Goal: Transaction & Acquisition: Download file/media

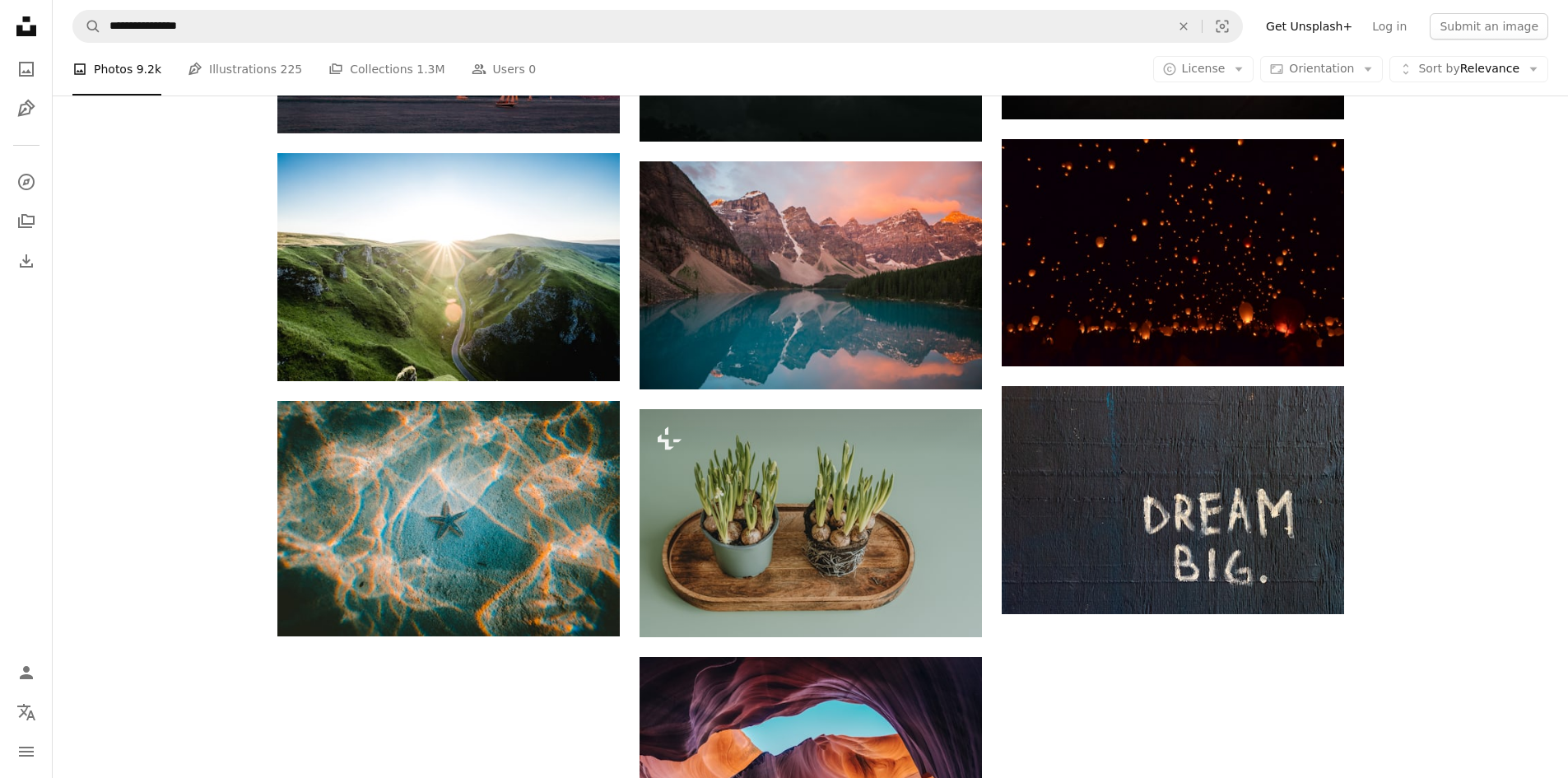
scroll to position [3595, 0]
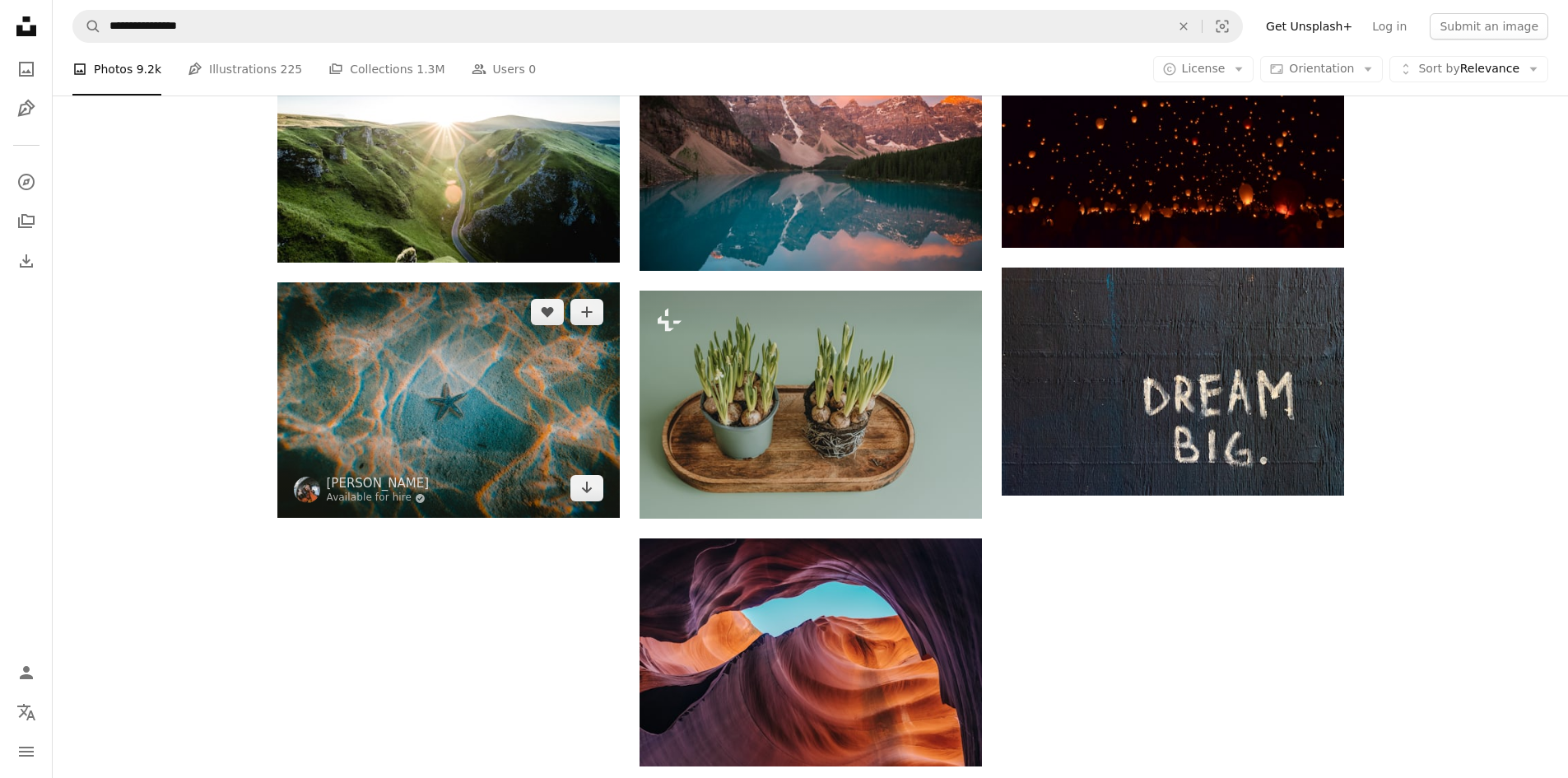
click at [453, 444] on img at bounding box center [448, 400] width 342 height 236
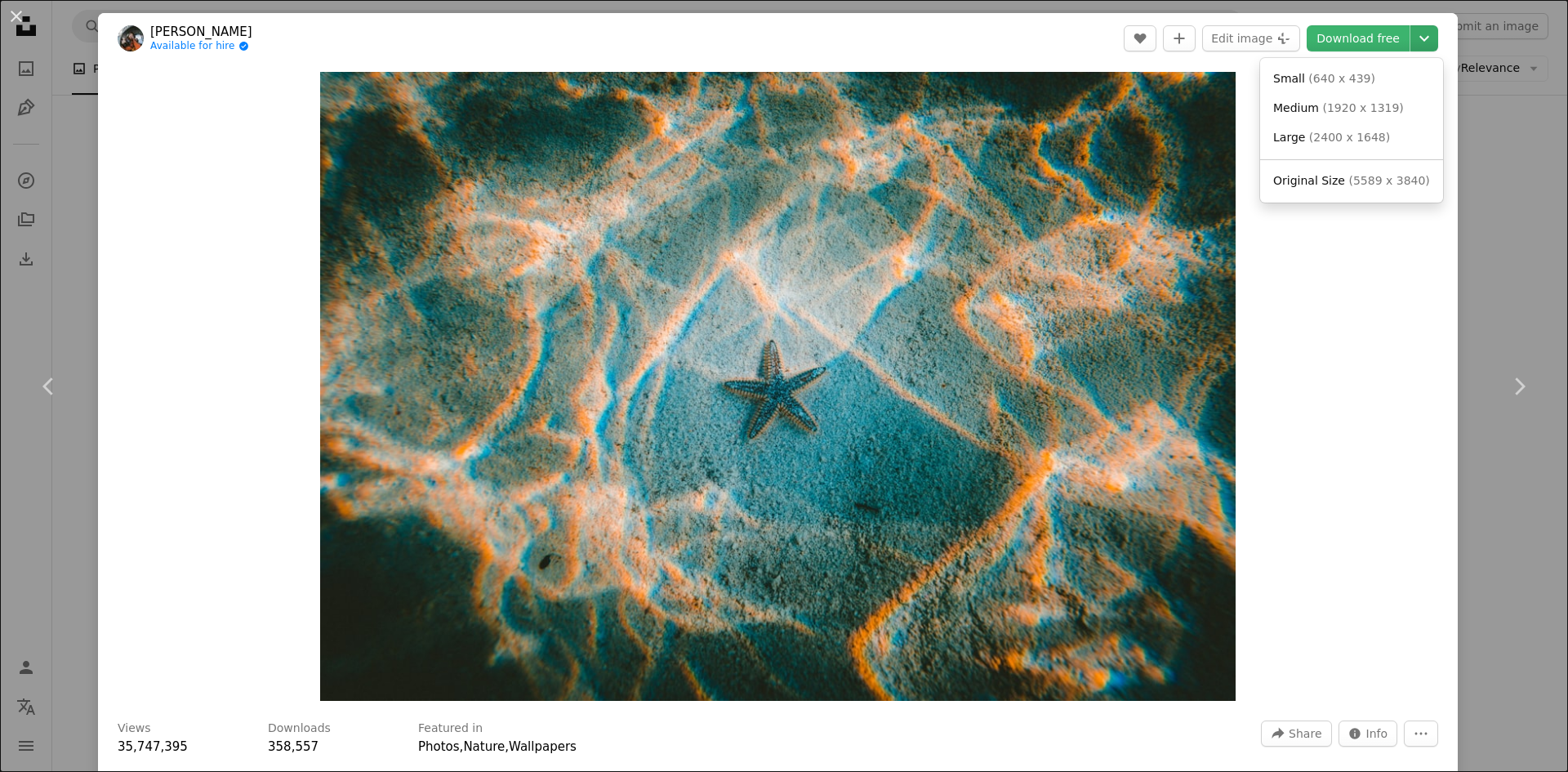
click at [1412, 43] on icon "Chevron down" at bounding box center [1425, 38] width 26 height 19
click at [1368, 183] on span "( 5589 x 3840 )" at bounding box center [1389, 180] width 81 height 13
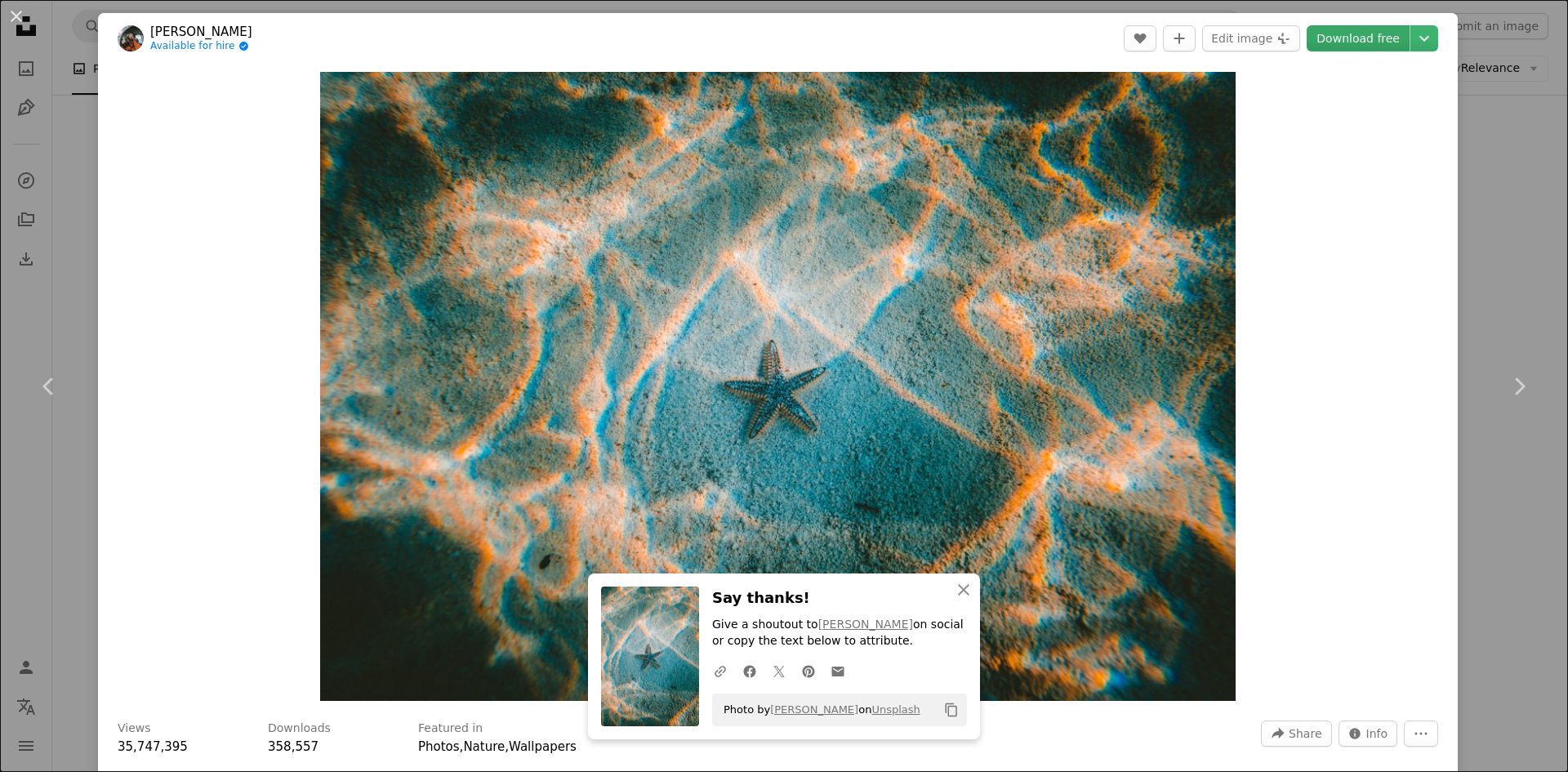
click at [1357, 31] on link "Download free" at bounding box center [1358, 38] width 103 height 26
click at [74, 463] on link "Chevron left" at bounding box center [49, 387] width 98 height 157
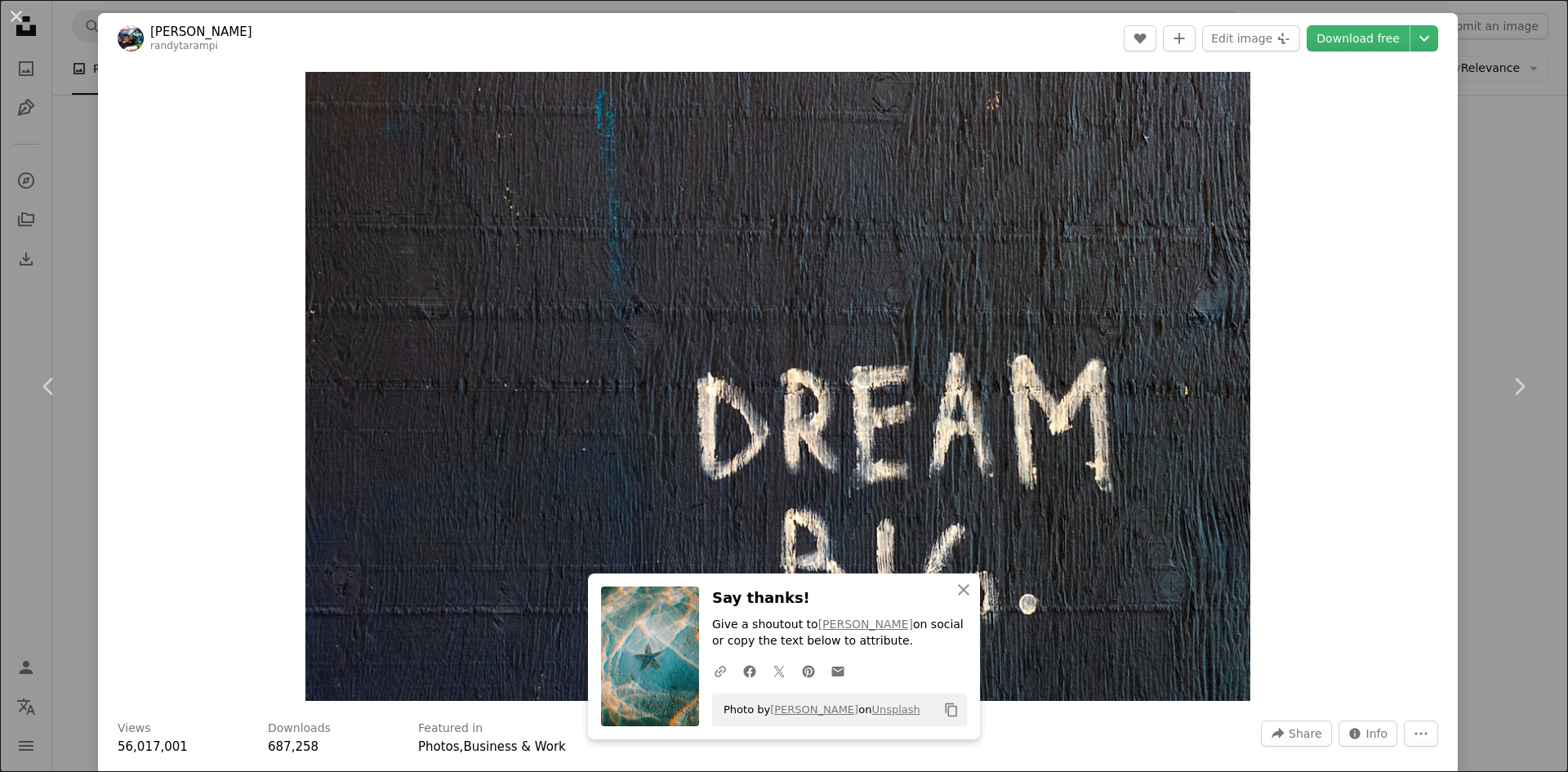
click at [125, 392] on div "Zoom in" at bounding box center [778, 386] width 1360 height 645
click at [59, 392] on icon "Chevron left" at bounding box center [49, 387] width 26 height 26
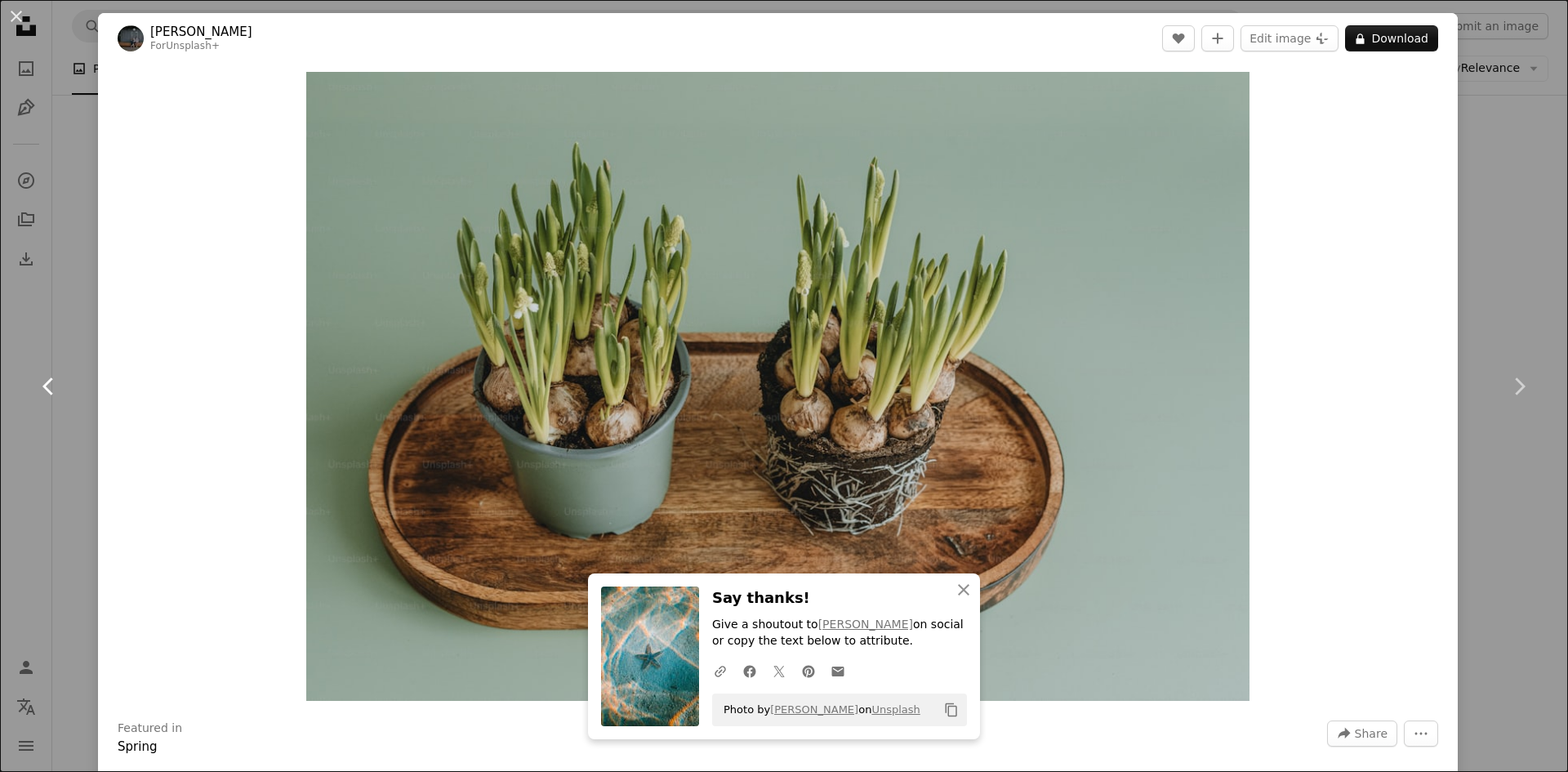
click at [59, 392] on icon "Chevron left" at bounding box center [49, 387] width 26 height 26
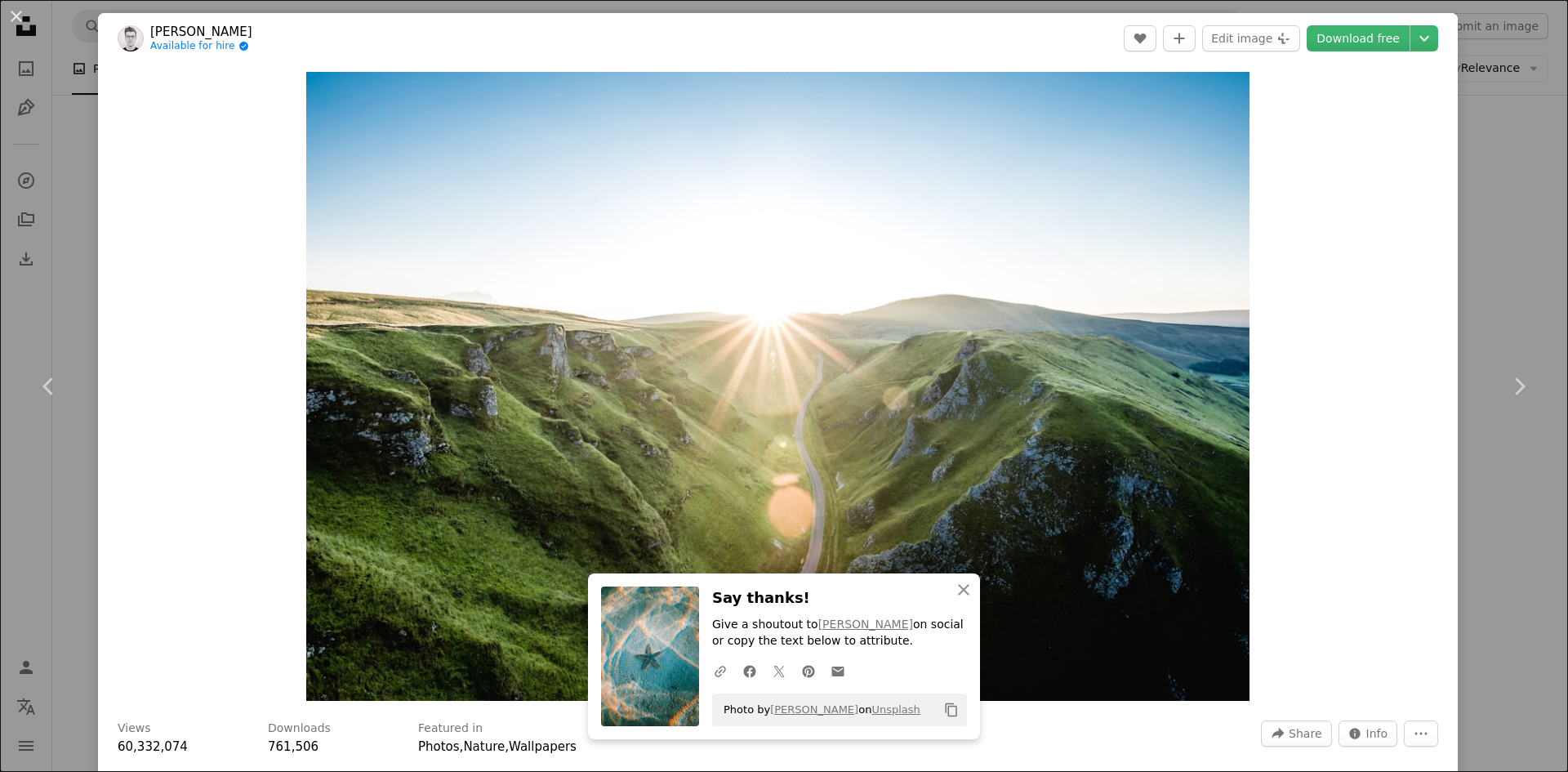
click at [1496, 234] on div "An X shape Chevron left Chevron right [PERSON_NAME] Available for hire A checkm…" at bounding box center [784, 386] width 1568 height 772
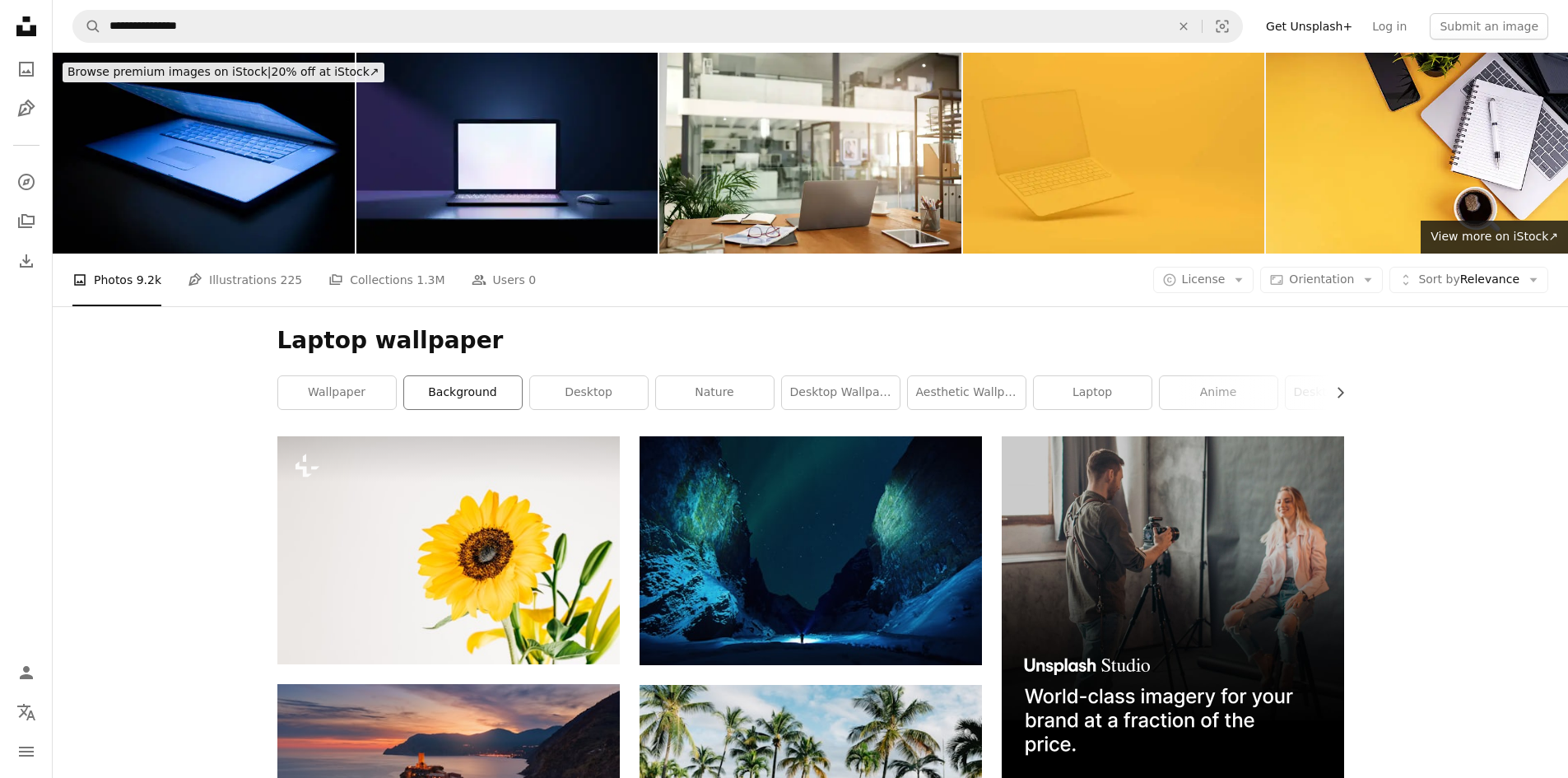
click at [482, 406] on link "background" at bounding box center [463, 393] width 118 height 33
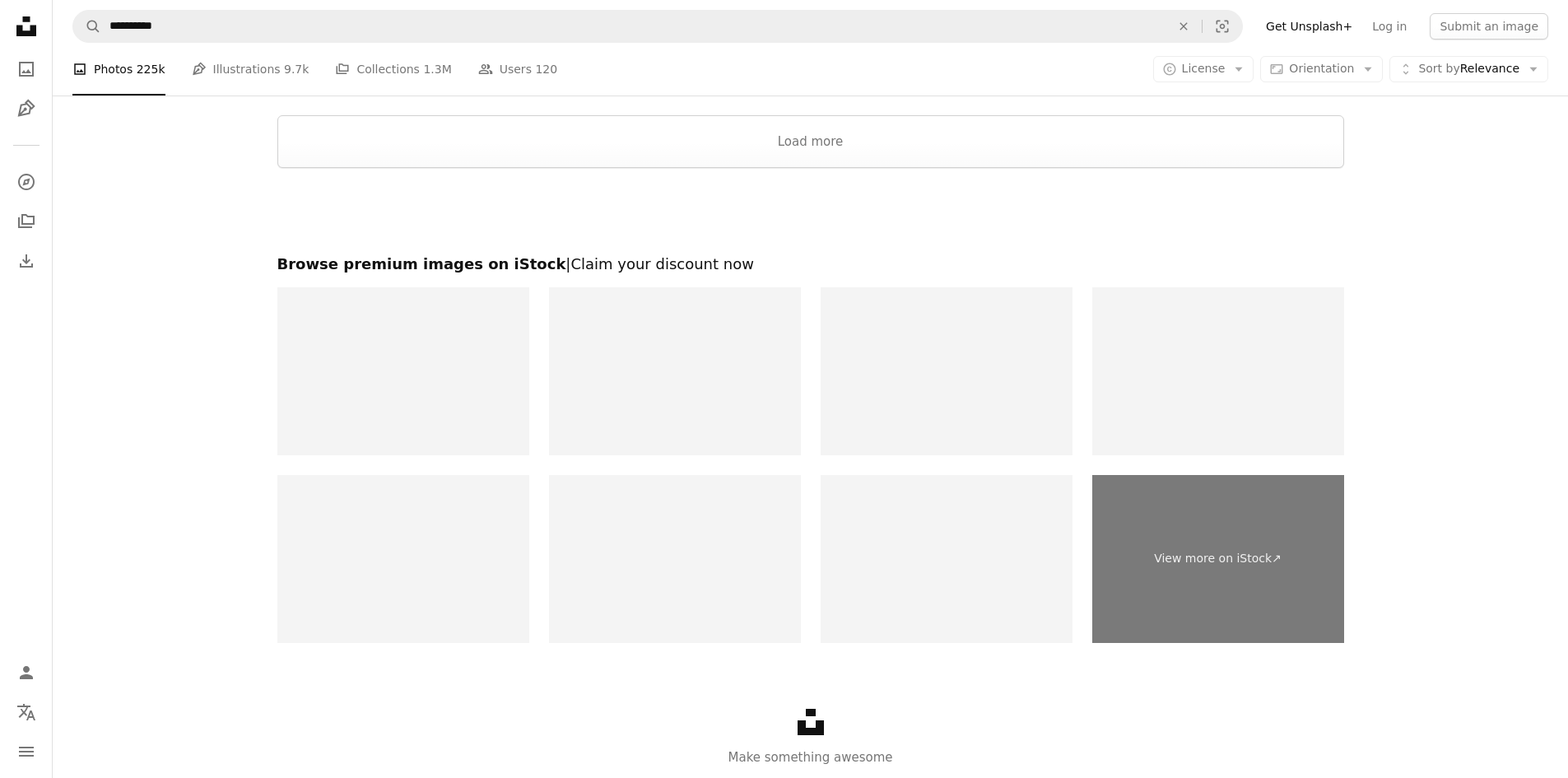
scroll to position [3316, 0]
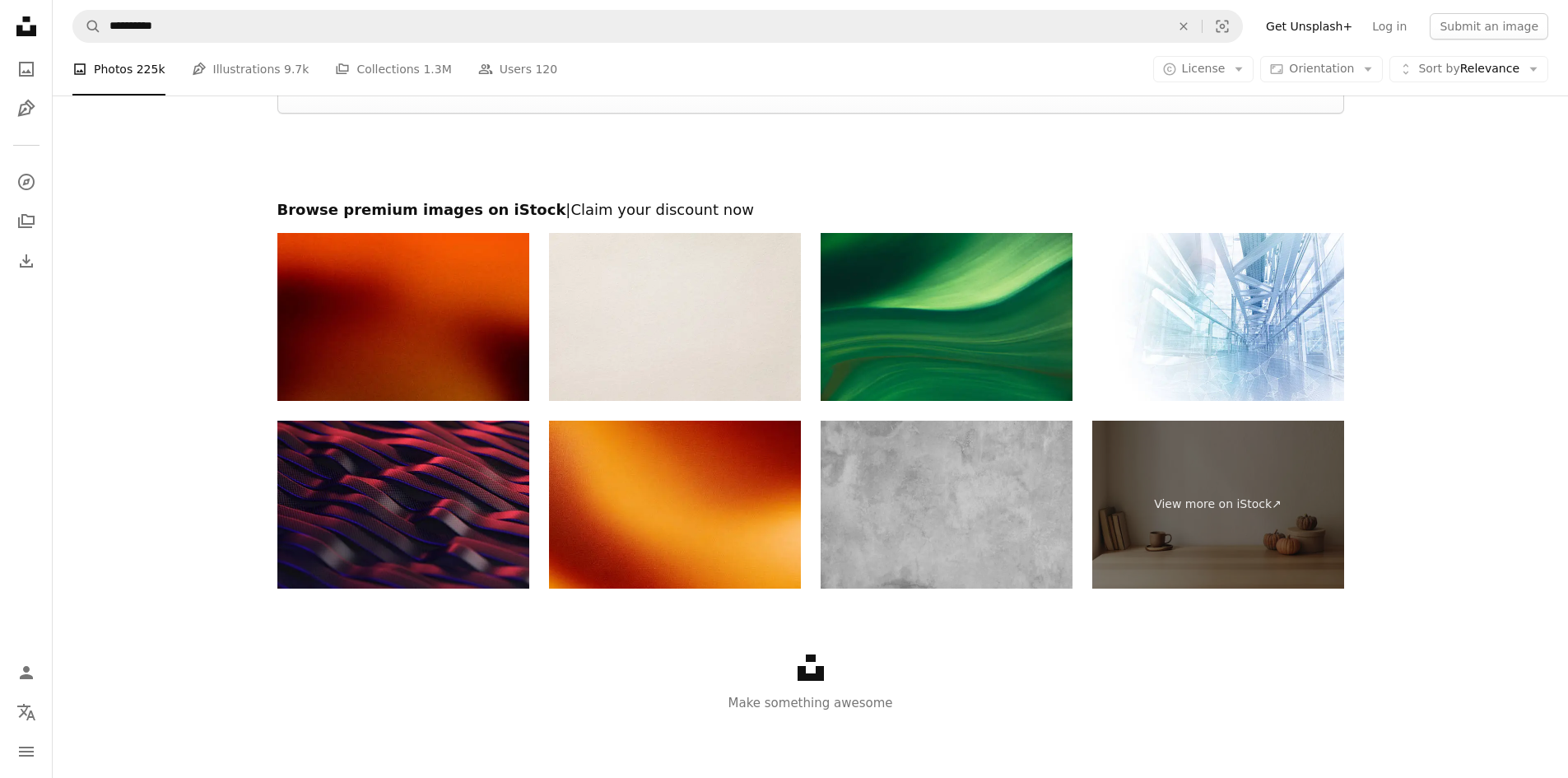
click at [875, 504] on img at bounding box center [947, 504] width 252 height 168
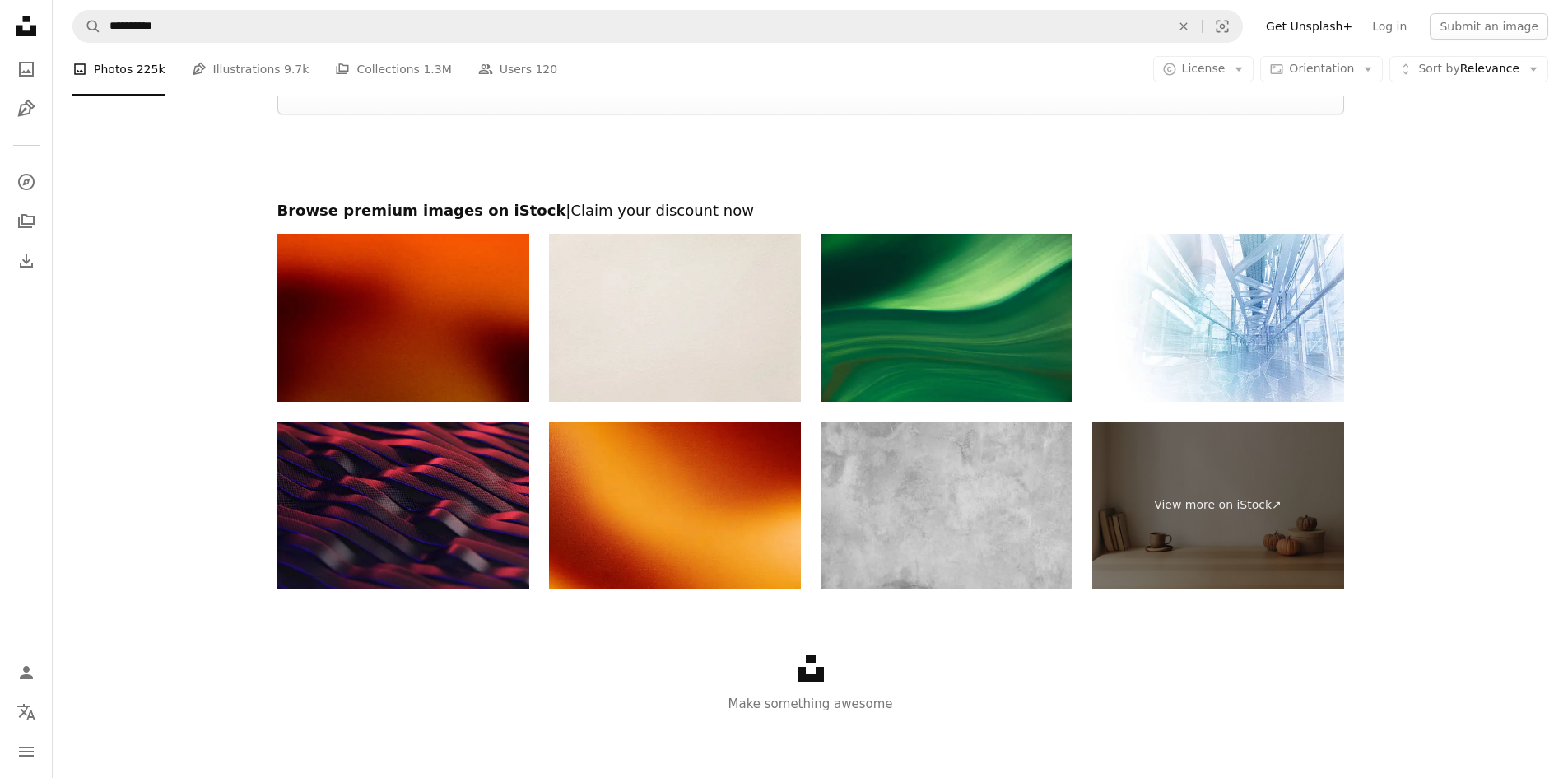
scroll to position [0, 0]
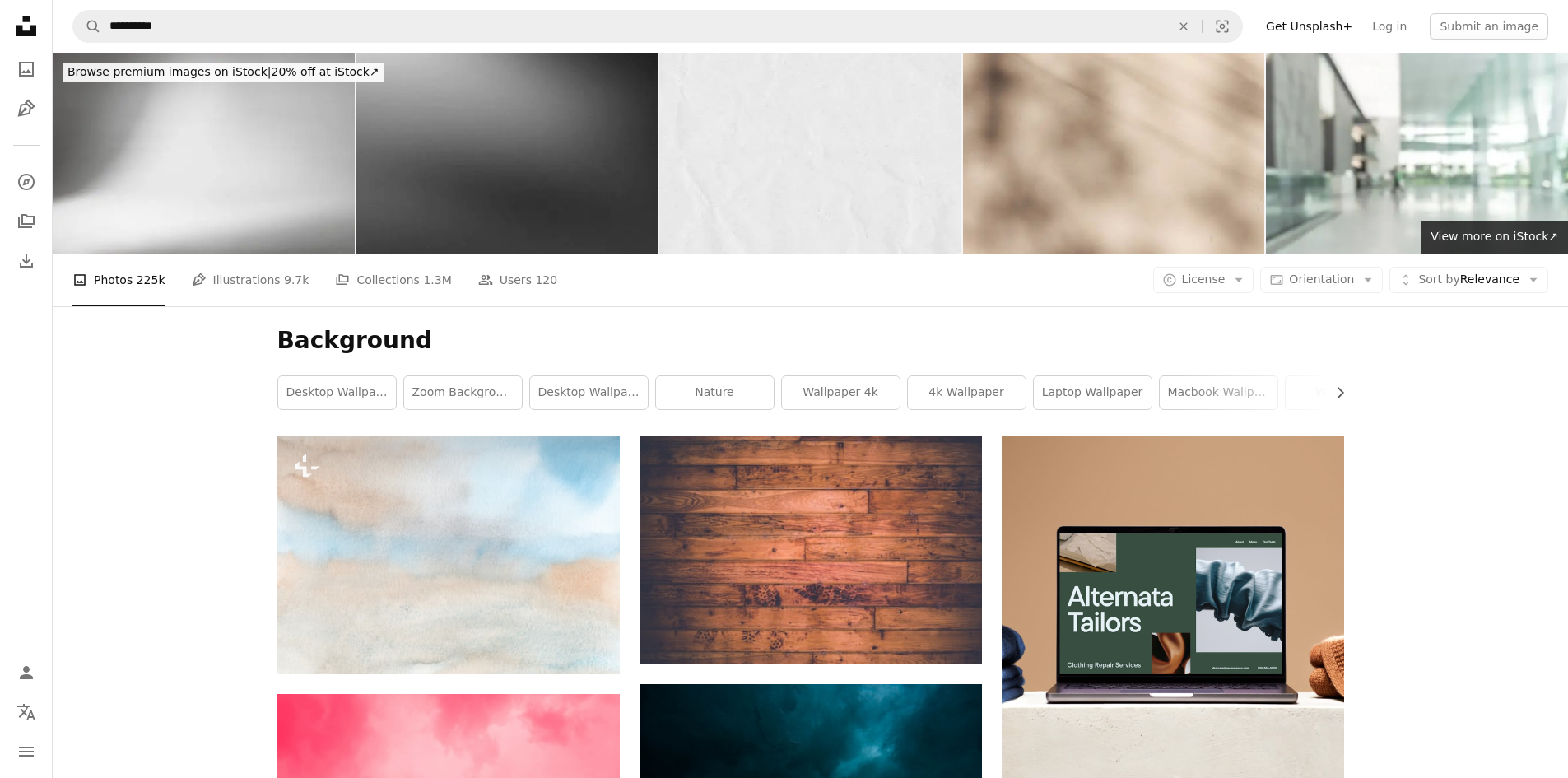
click at [543, 171] on img at bounding box center [507, 153] width 302 height 201
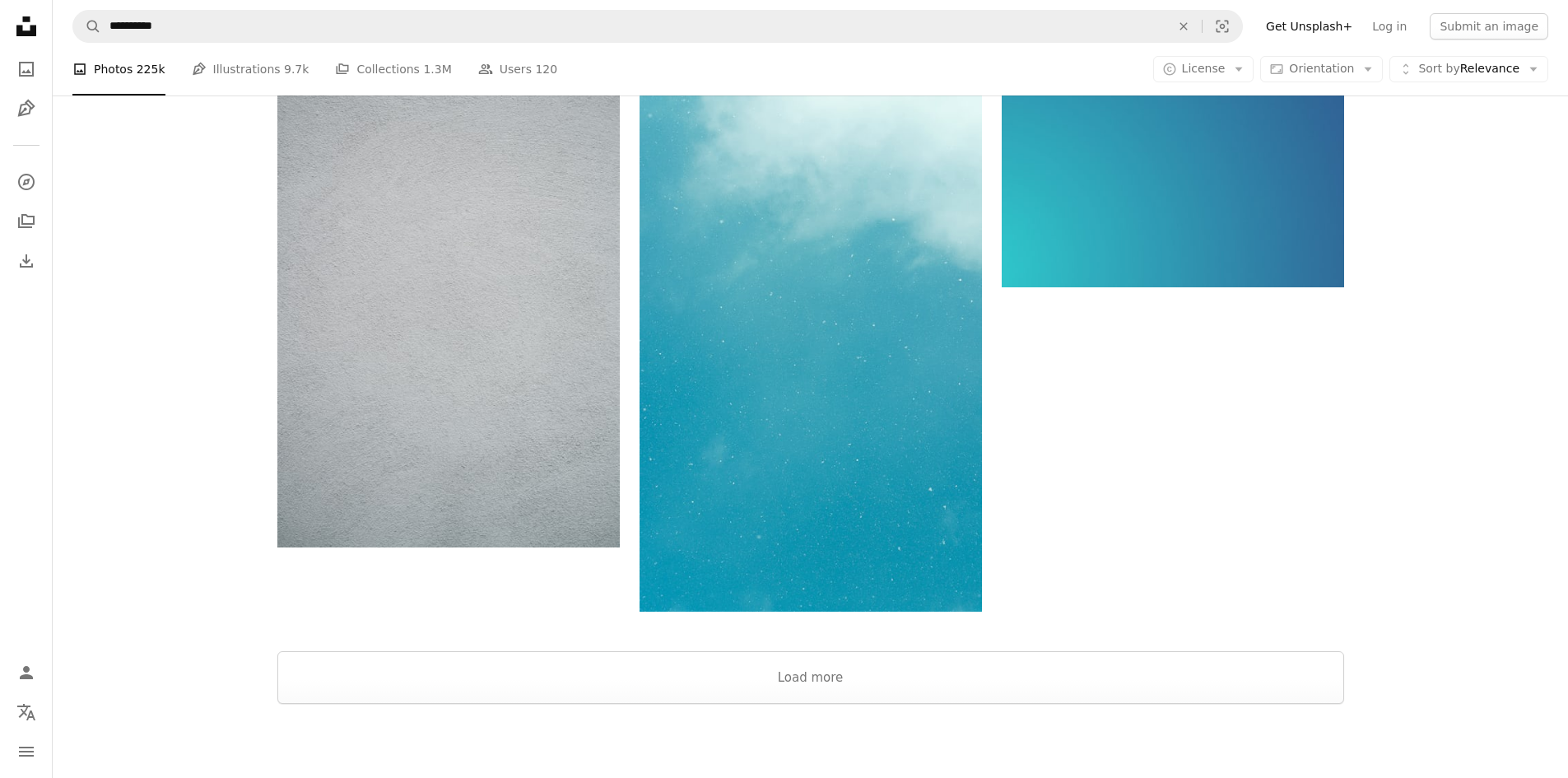
scroll to position [2757, 0]
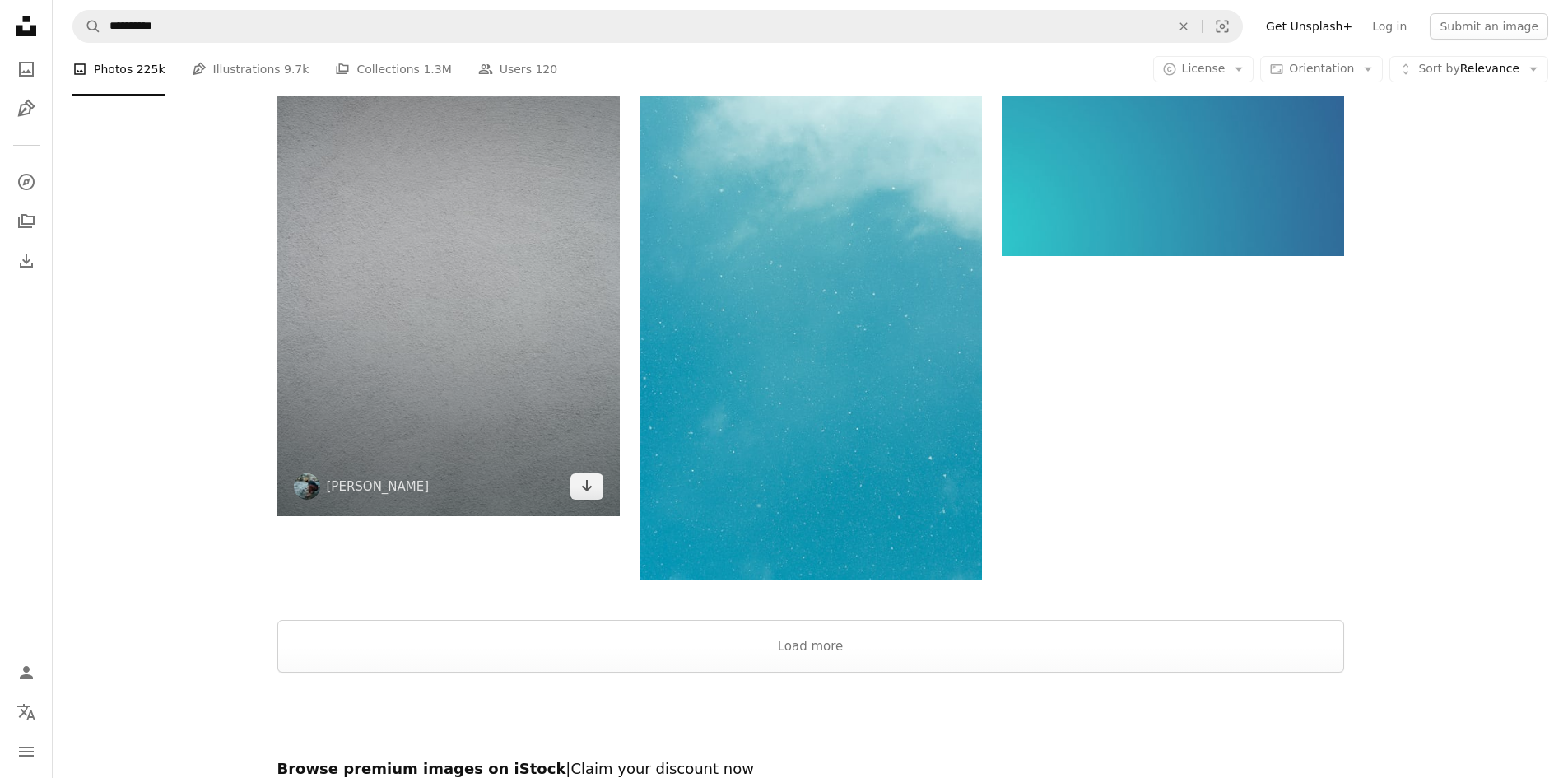
click at [373, 334] on img at bounding box center [448, 260] width 342 height 514
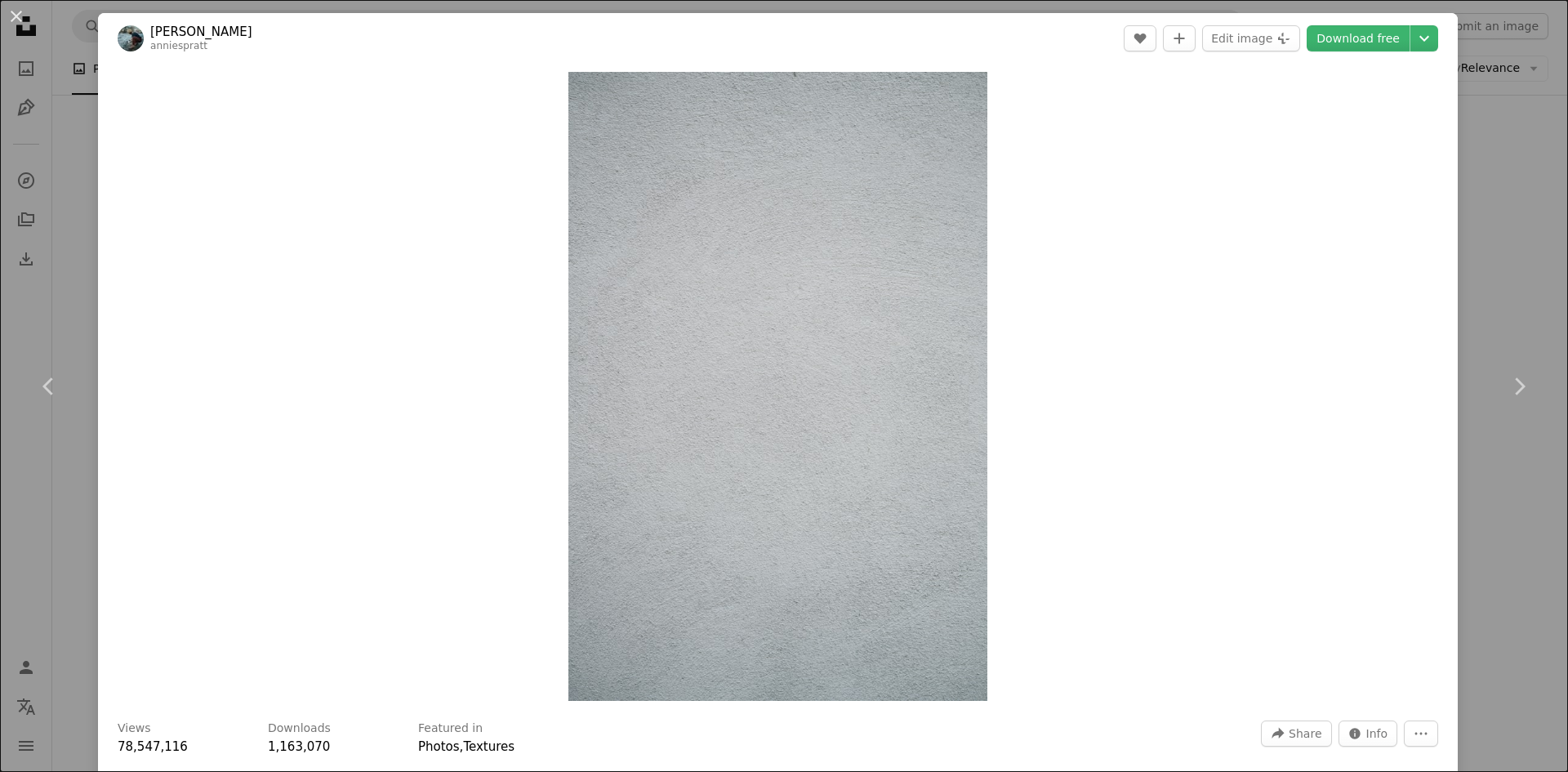
click at [1425, 23] on header "[PERSON_NAME] anniespratt A heart A plus sign Edit image Plus sign for Unsplash…" at bounding box center [778, 38] width 1360 height 51
click at [1420, 52] on header "[PERSON_NAME] anniespratt A heart A plus sign Edit image Plus sign for Unsplash…" at bounding box center [778, 38] width 1360 height 51
click at [1412, 31] on icon "Chevron down" at bounding box center [1425, 38] width 26 height 19
click at [1351, 185] on span "( 5304 x 7952 )" at bounding box center [1389, 180] width 81 height 13
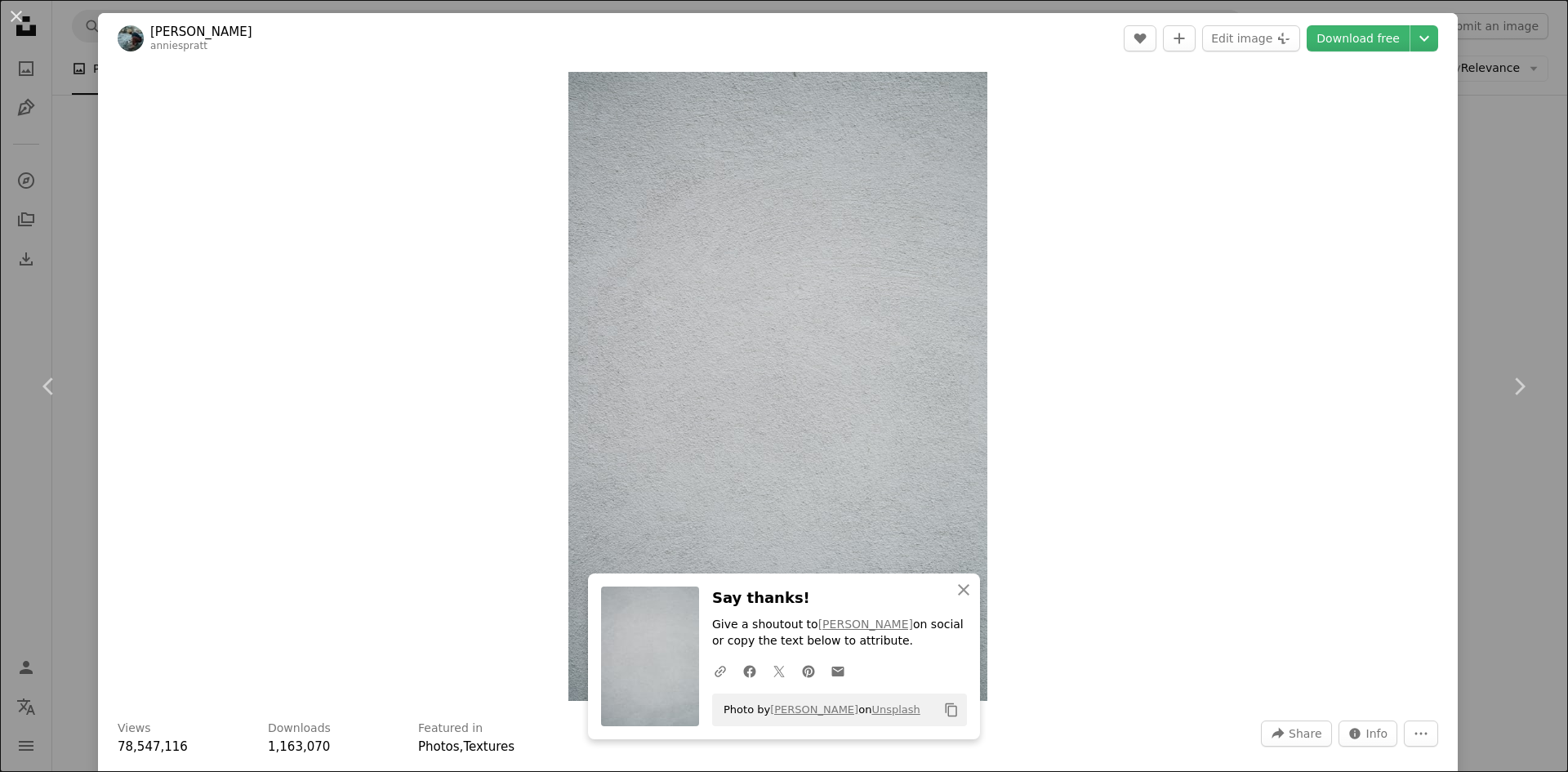
click at [1353, 23] on header "[PERSON_NAME] anniespratt A heart A plus sign Edit image Plus sign for Unsplash…" at bounding box center [778, 38] width 1360 height 51
click at [1353, 52] on header "[PERSON_NAME] anniespratt A heart A plus sign Edit image Plus sign for Unsplash…" at bounding box center [778, 38] width 1360 height 51
click at [1173, 180] on div "Zoom in" at bounding box center [778, 386] width 1360 height 645
click at [1479, 169] on div "An X shape Chevron left Chevron right [PERSON_NAME] anniespratt A heart A plus …" at bounding box center [784, 386] width 1568 height 772
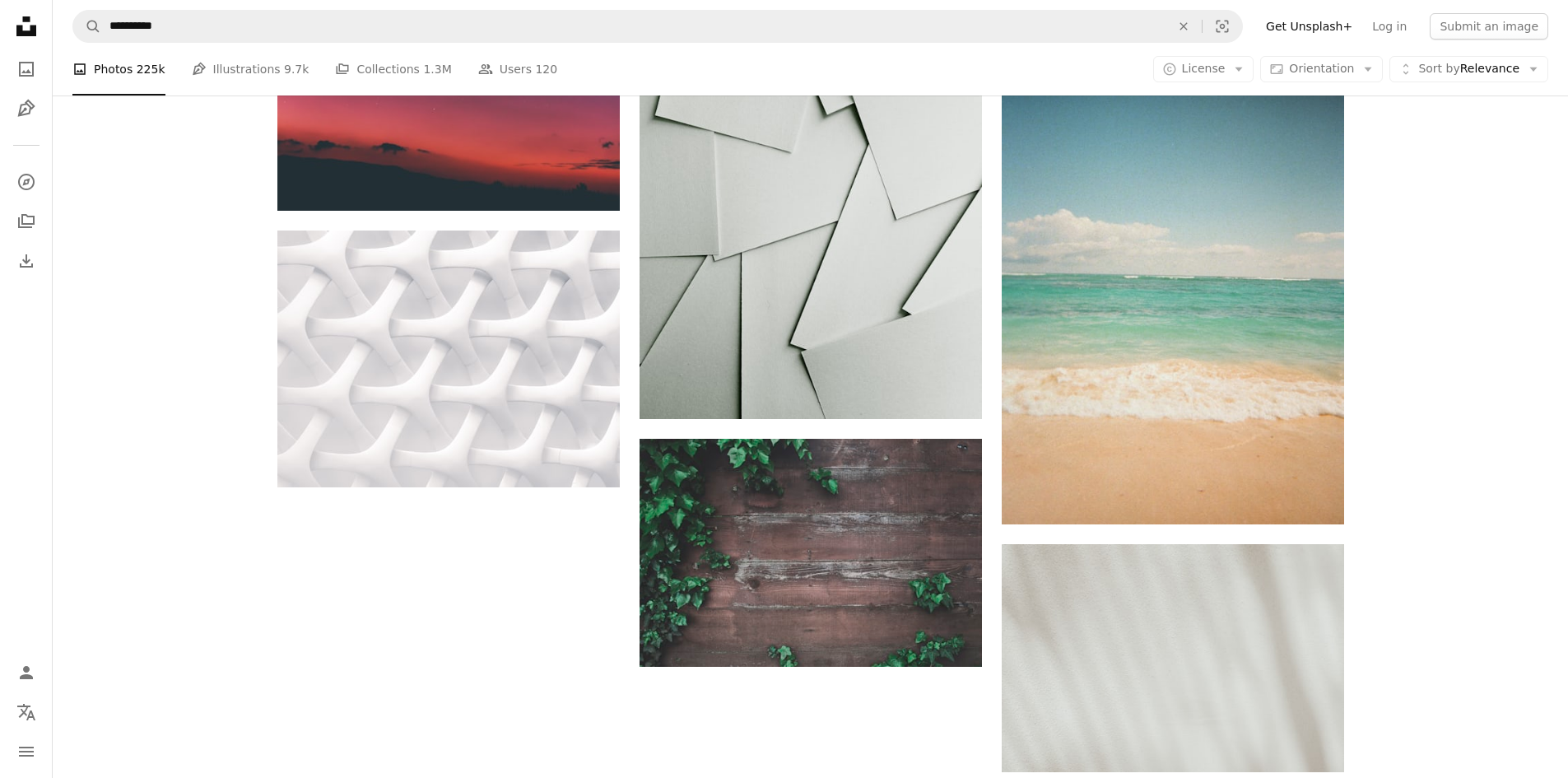
scroll to position [5137, 0]
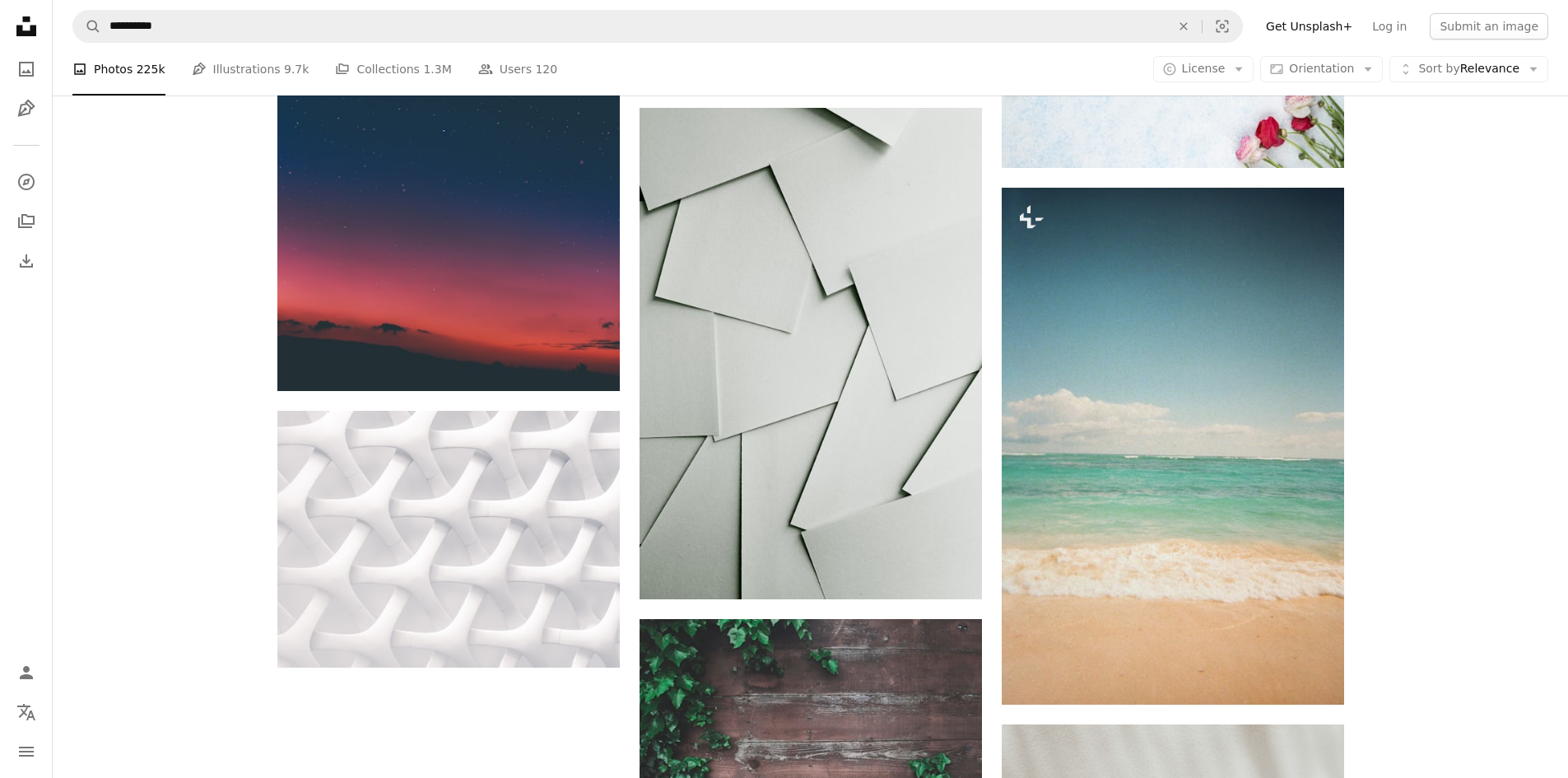
drag, startPoint x: 1531, startPoint y: 606, endPoint x: 1565, endPoint y: 611, distance: 34.4
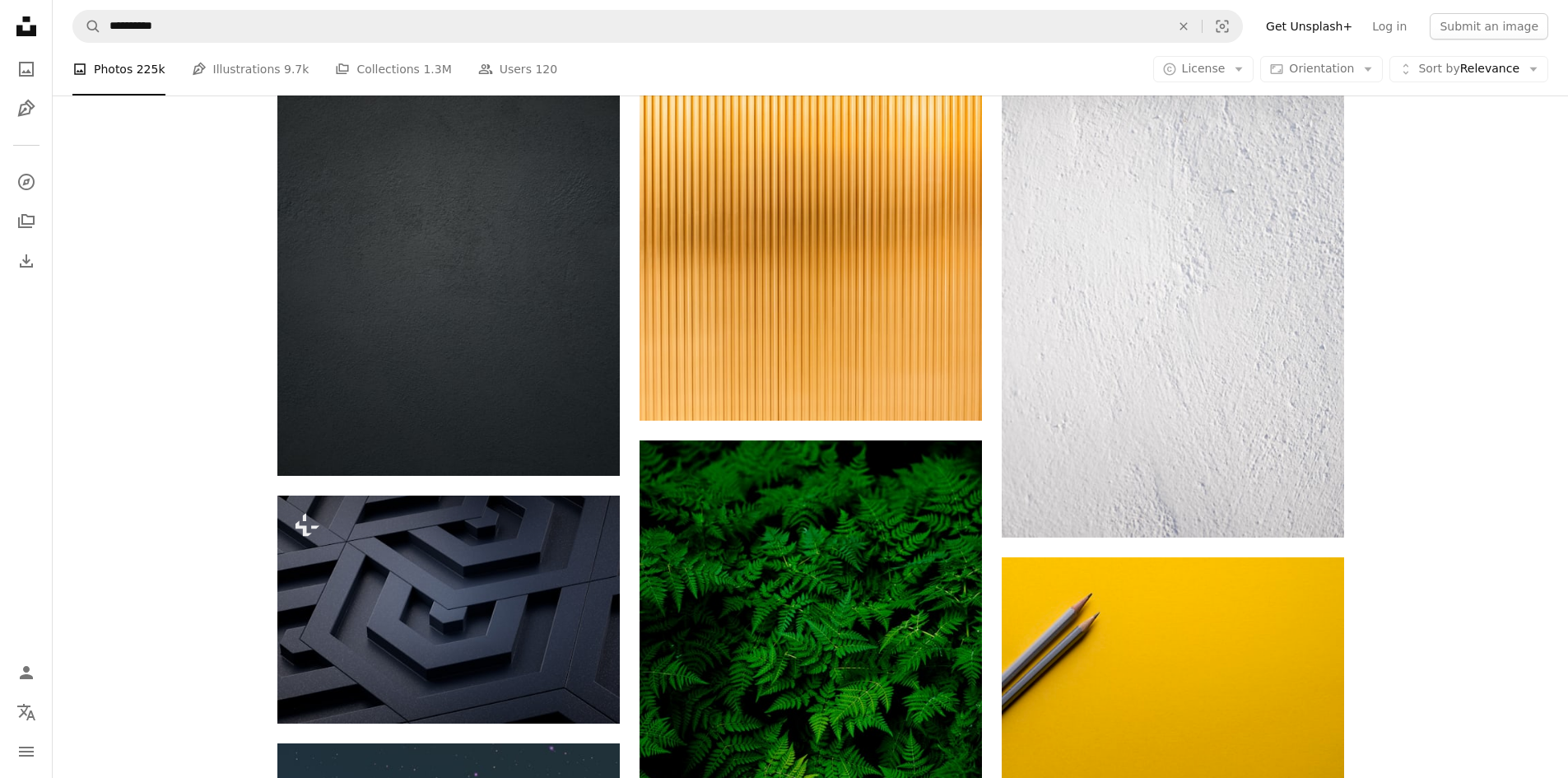
scroll to position [4007, 0]
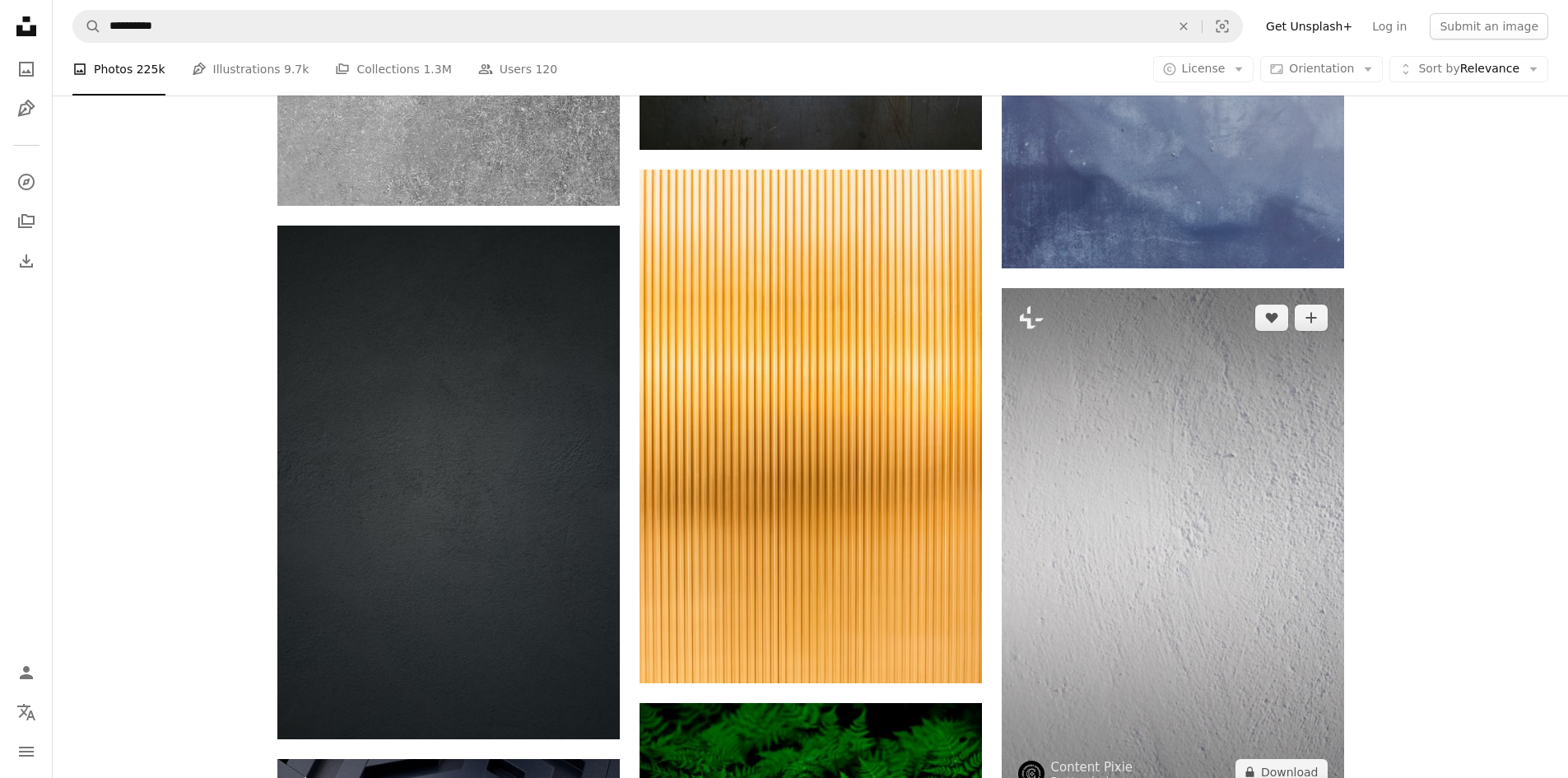
click at [1226, 504] on img at bounding box center [1173, 545] width 342 height 514
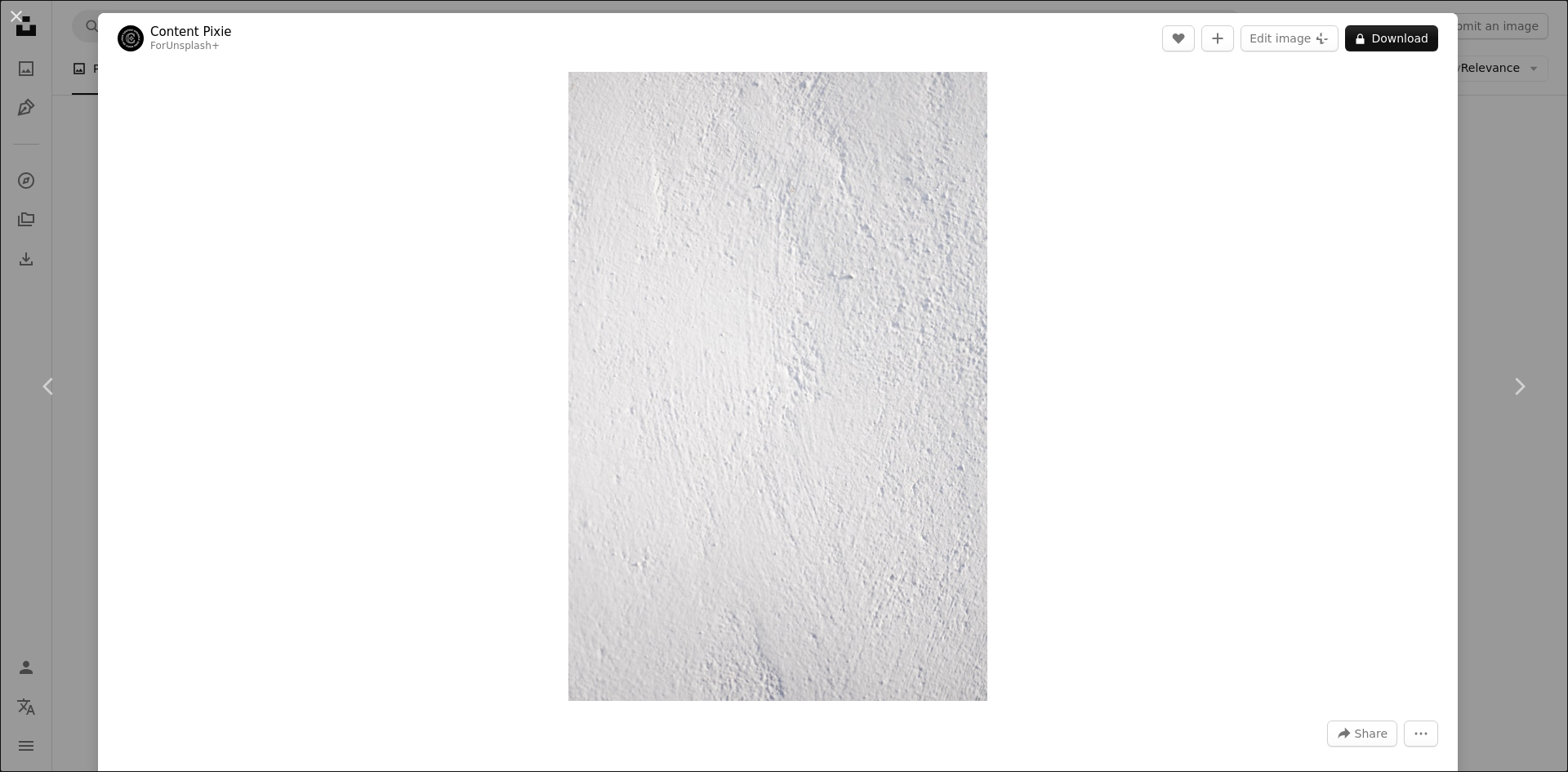
drag, startPoint x: 1464, startPoint y: 137, endPoint x: 1474, endPoint y: 140, distance: 10.4
click at [1474, 140] on div "An X shape Chevron left Chevron right Content Pixie For Unsplash+ A heart A plu…" at bounding box center [784, 386] width 1568 height 772
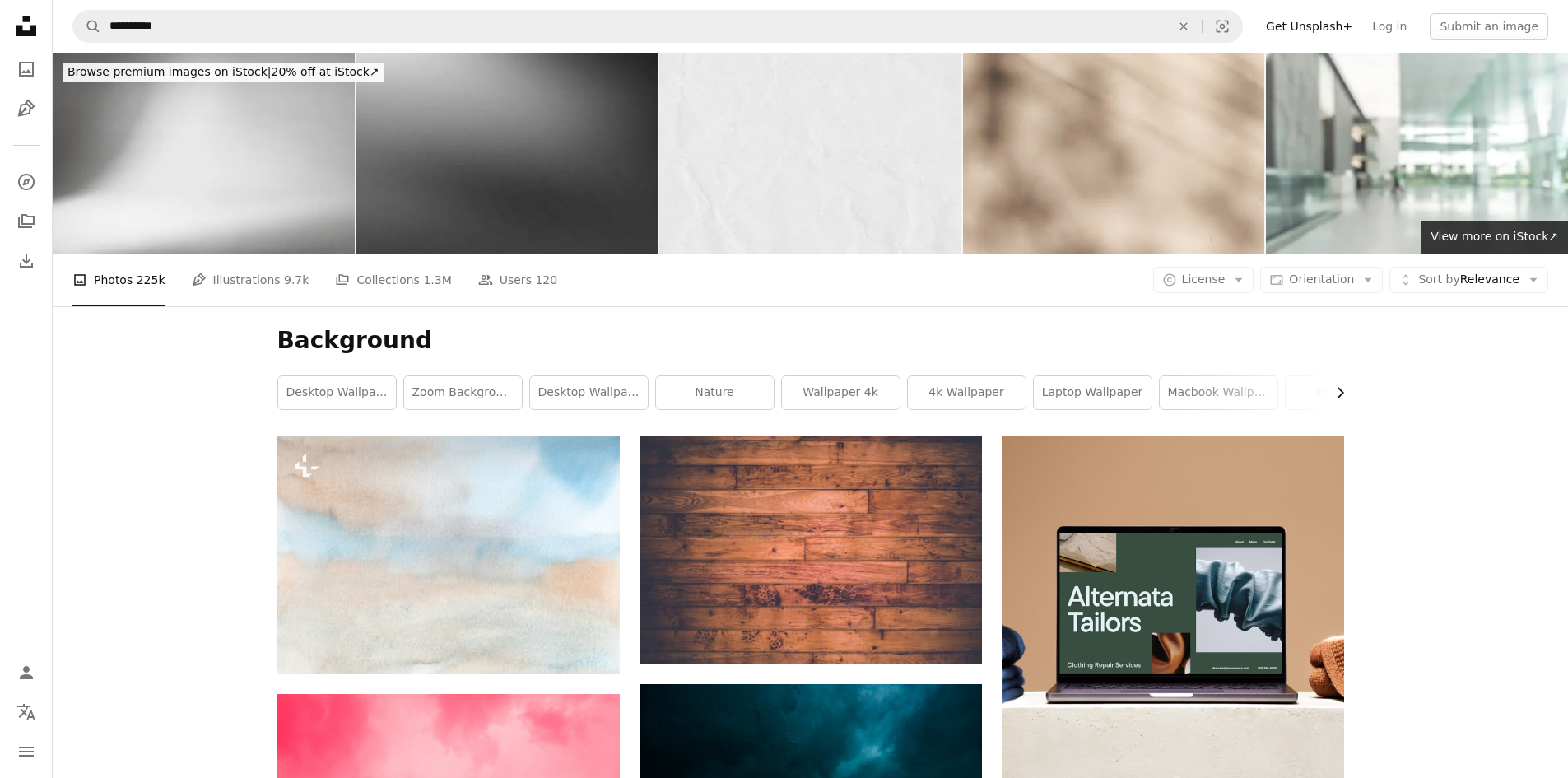
click at [1335, 390] on icon "Chevron right" at bounding box center [1340, 393] width 17 height 17
click at [519, 392] on link "4k wallpaper" at bounding box center [529, 393] width 118 height 33
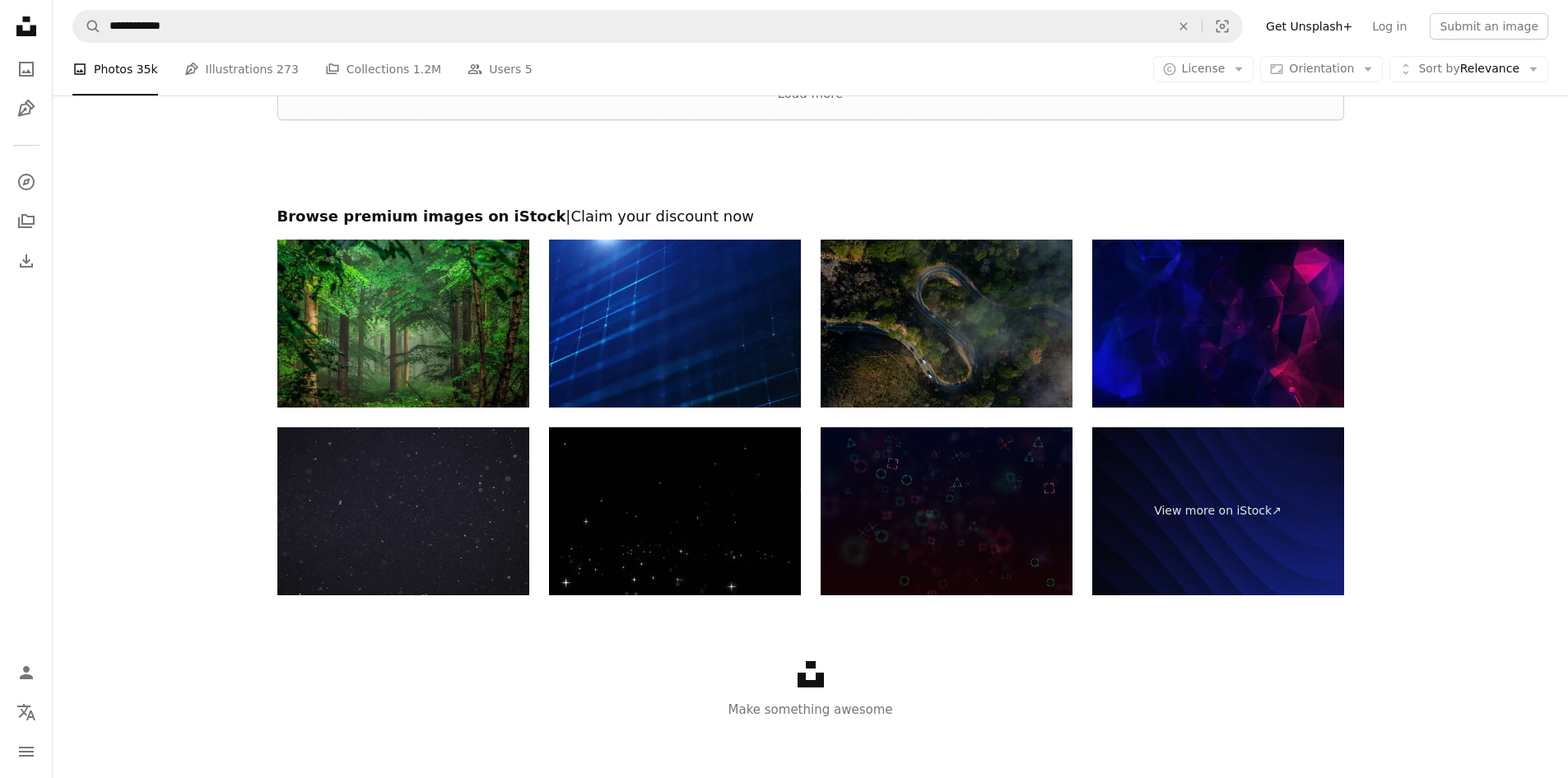
scroll to position [2277, 0]
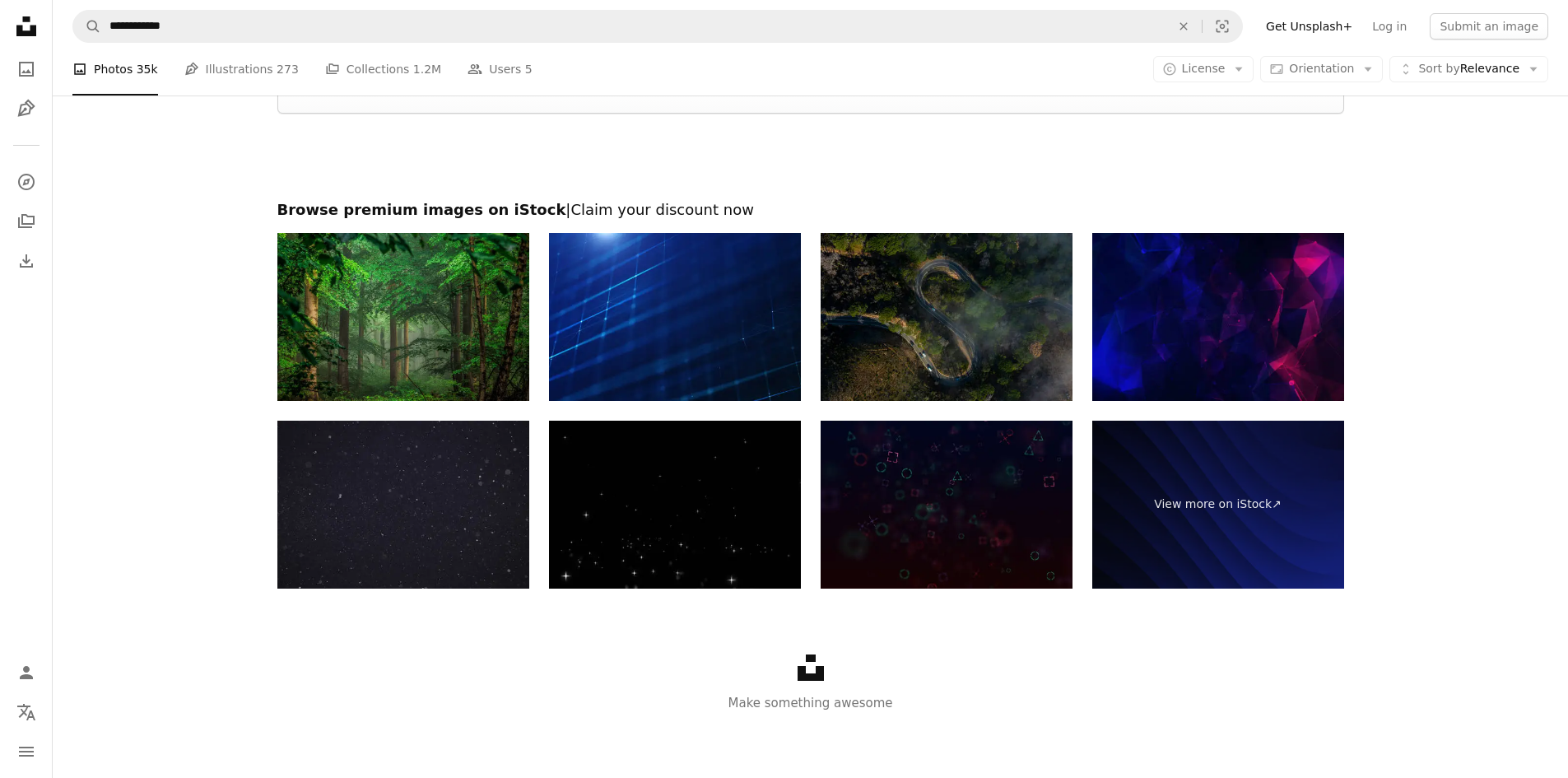
click at [385, 332] on img at bounding box center [403, 317] width 252 height 168
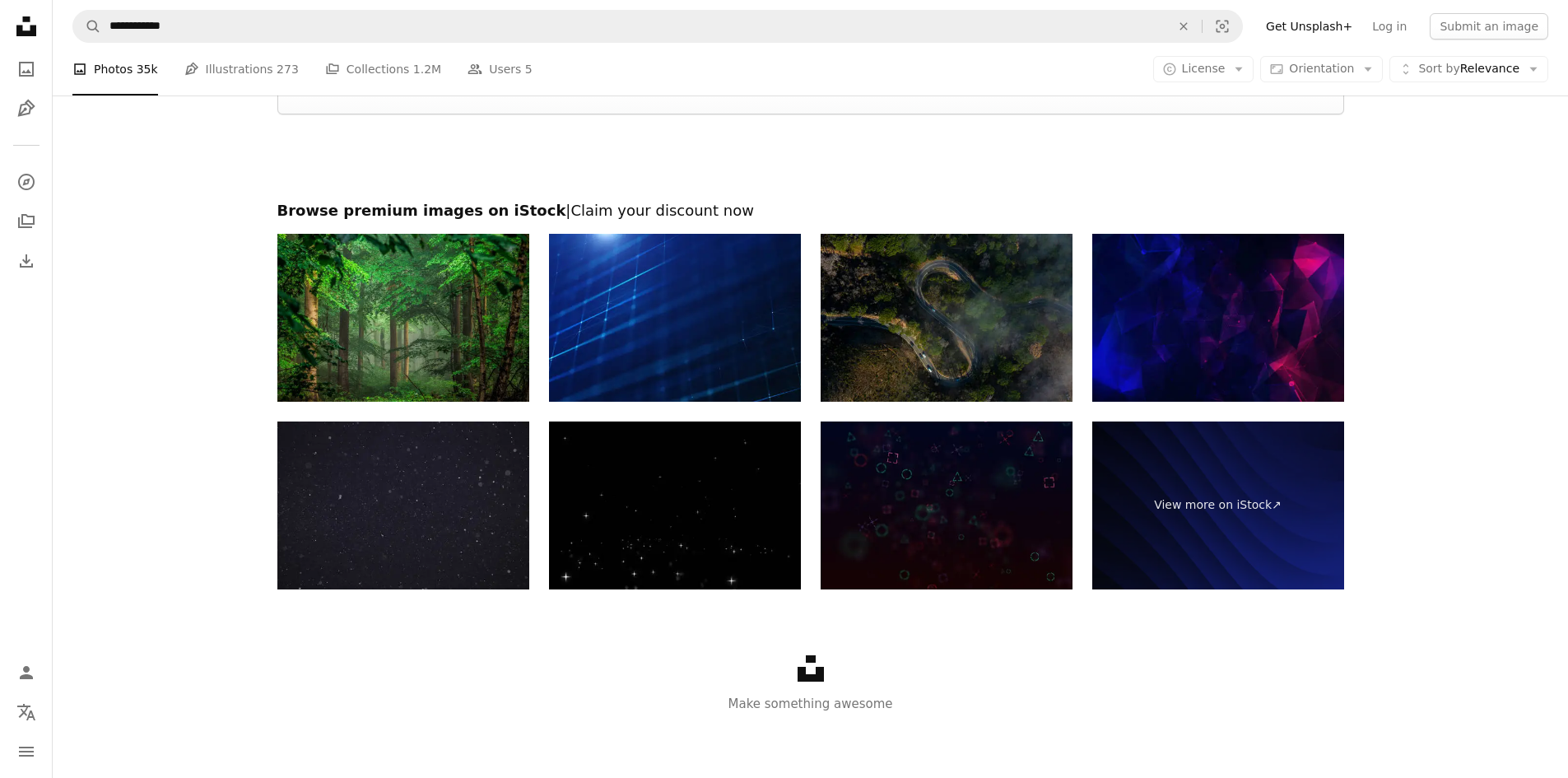
scroll to position [0, 0]
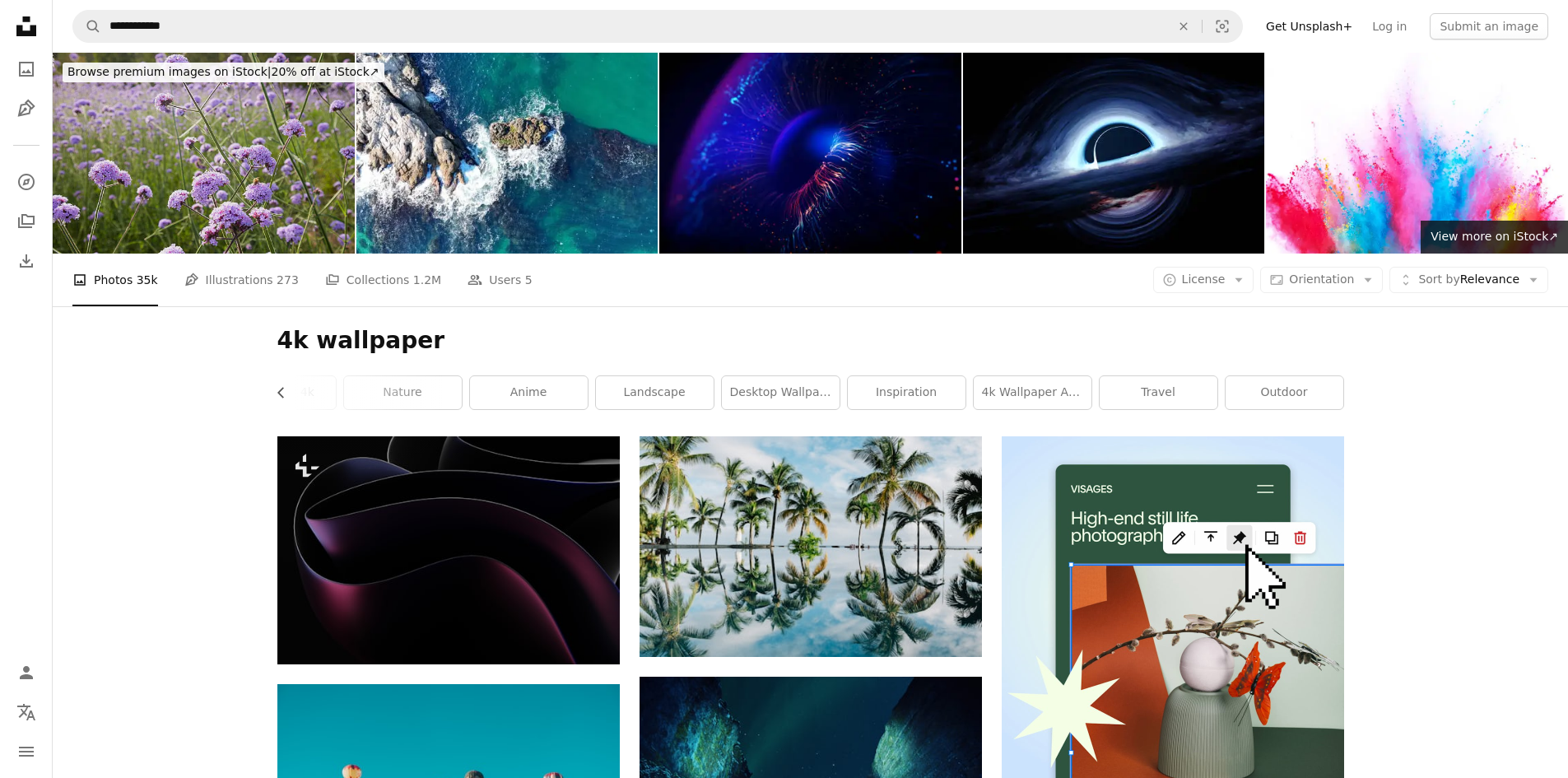
click at [232, 133] on img at bounding box center [203, 153] width 302 height 201
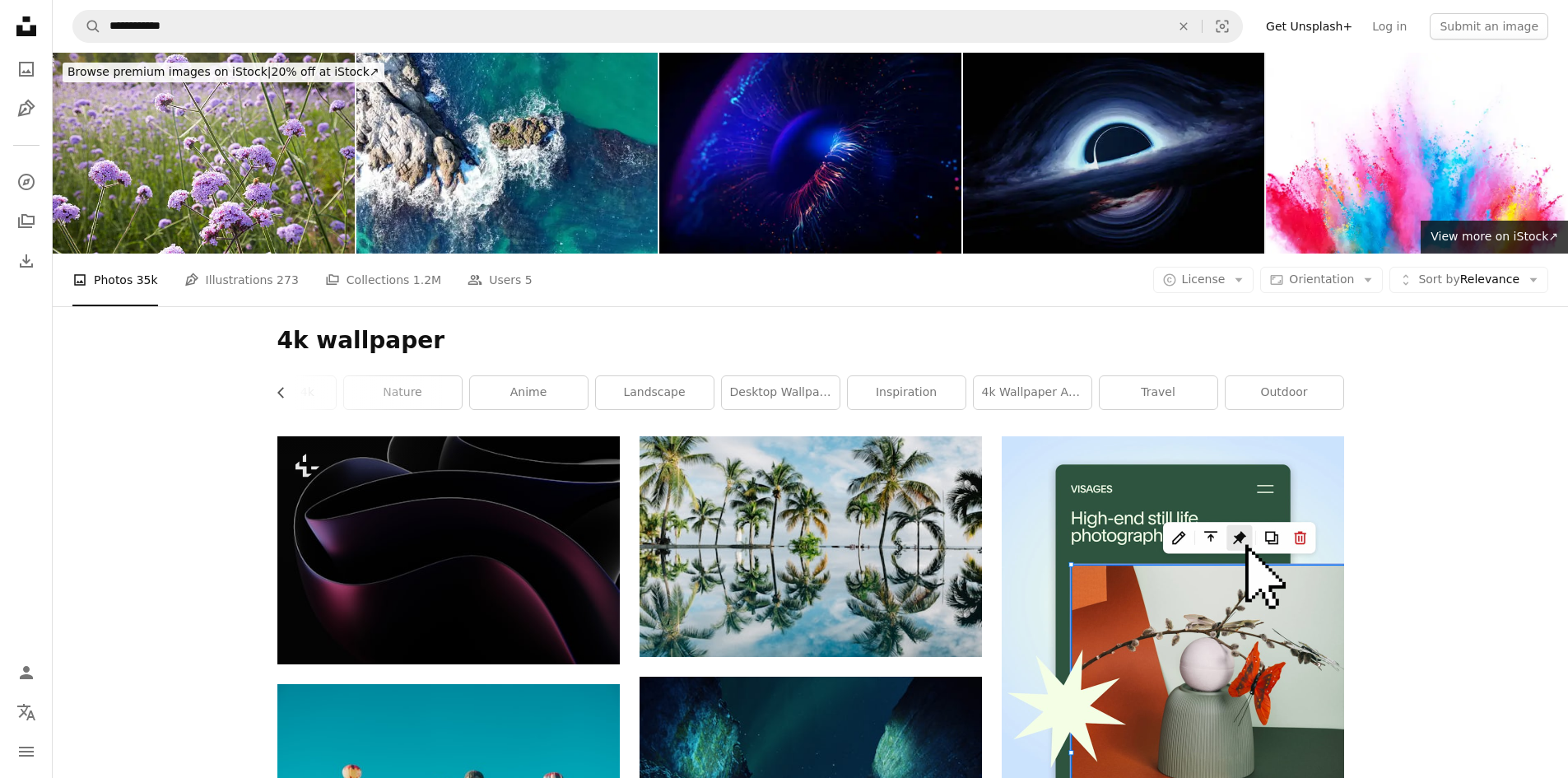
click at [1139, 128] on img at bounding box center [1114, 153] width 302 height 201
click at [271, 390] on div "4k wallpaper Chevron left desktop wallpaper background wallpaper 4k nature anim…" at bounding box center [810, 371] width 1106 height 130
click at [275, 392] on icon "Chevron left" at bounding box center [282, 393] width 17 height 17
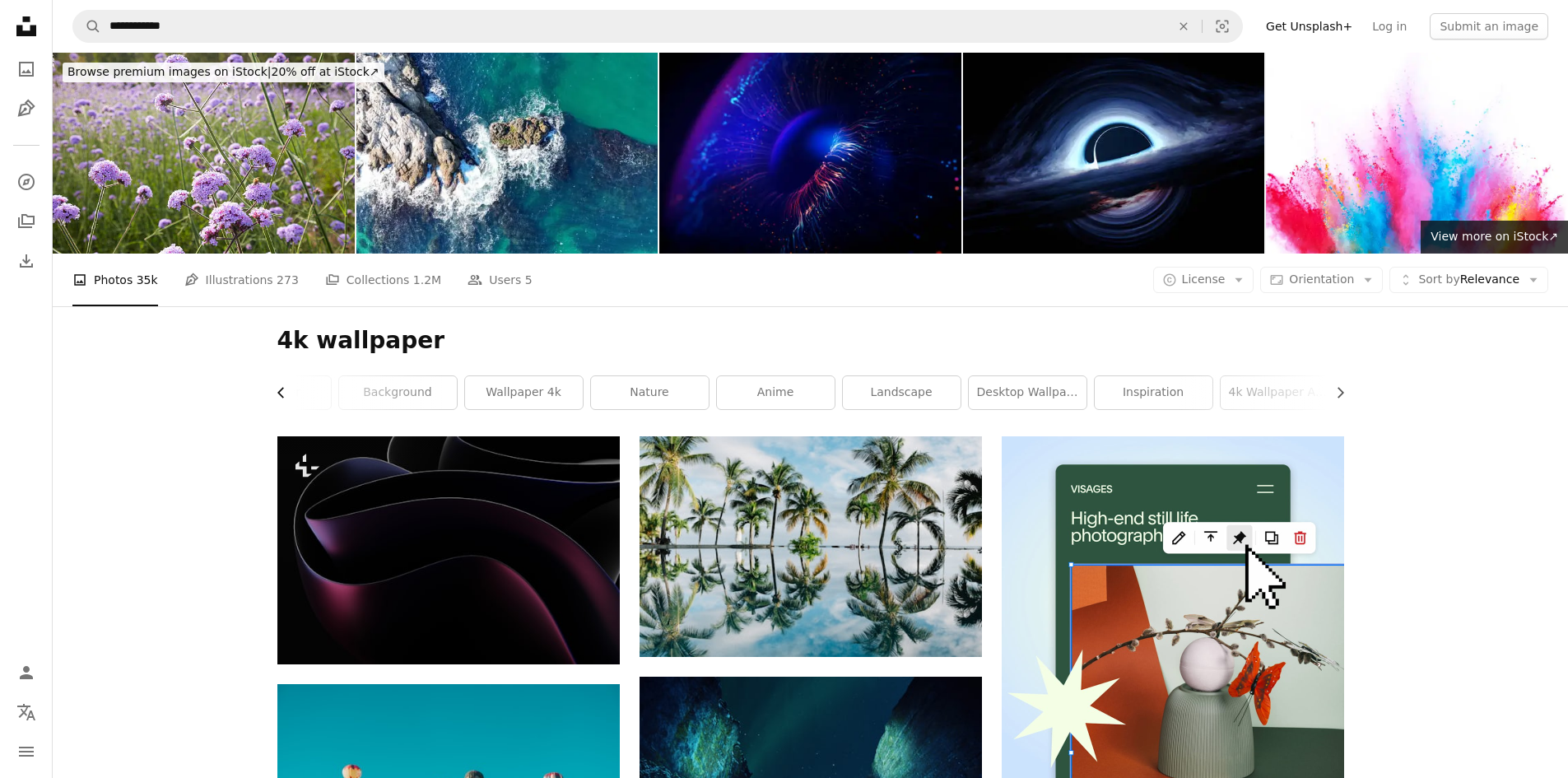
scroll to position [0, 0]
click at [275, 392] on div "4k wallpaper Chevron right desktop wallpaper background wallpaper 4k nature ani…" at bounding box center [810, 371] width 1106 height 130
click at [290, 392] on link "desktop" at bounding box center [337, 393] width 118 height 33
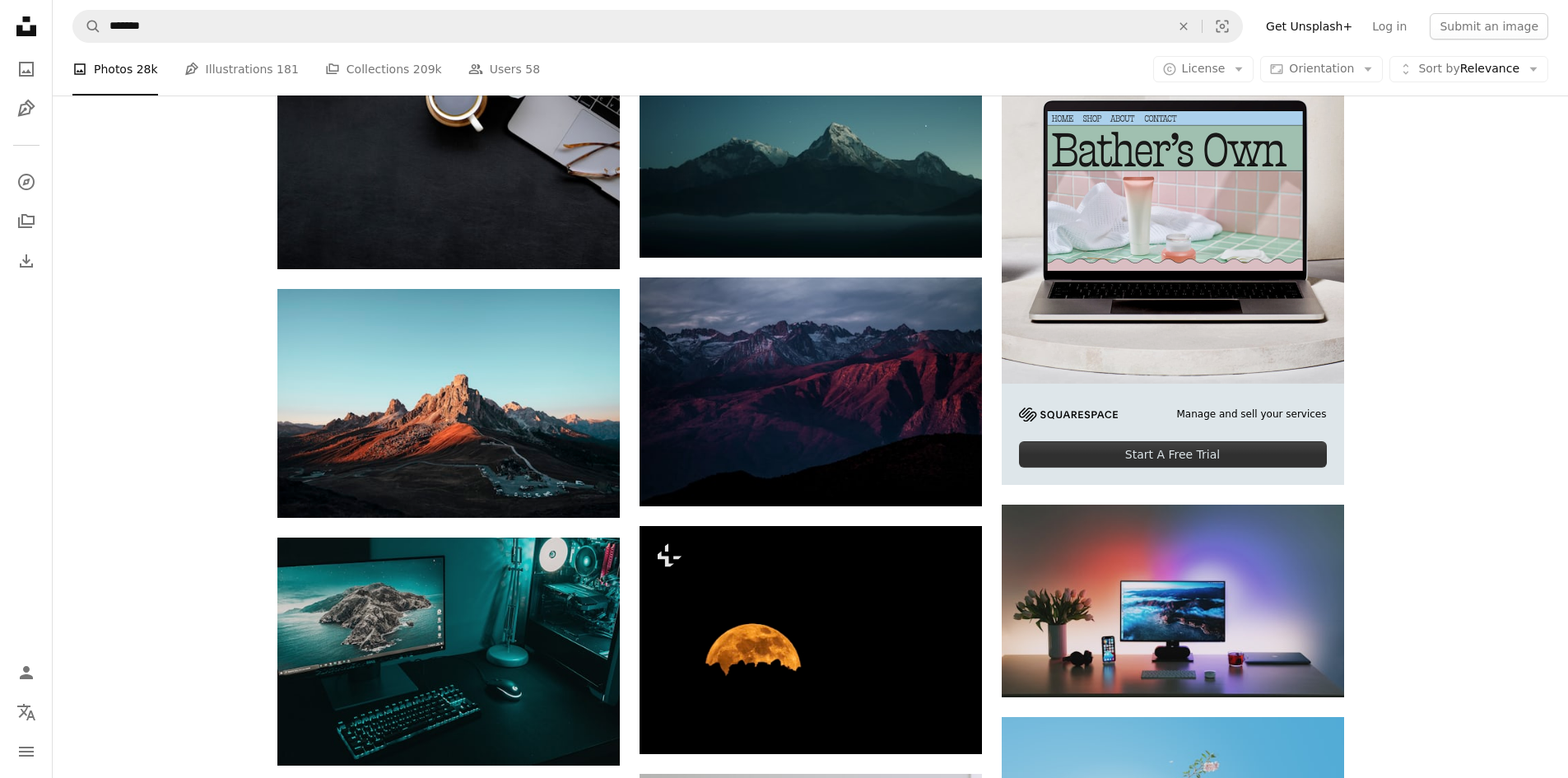
scroll to position [428, 0]
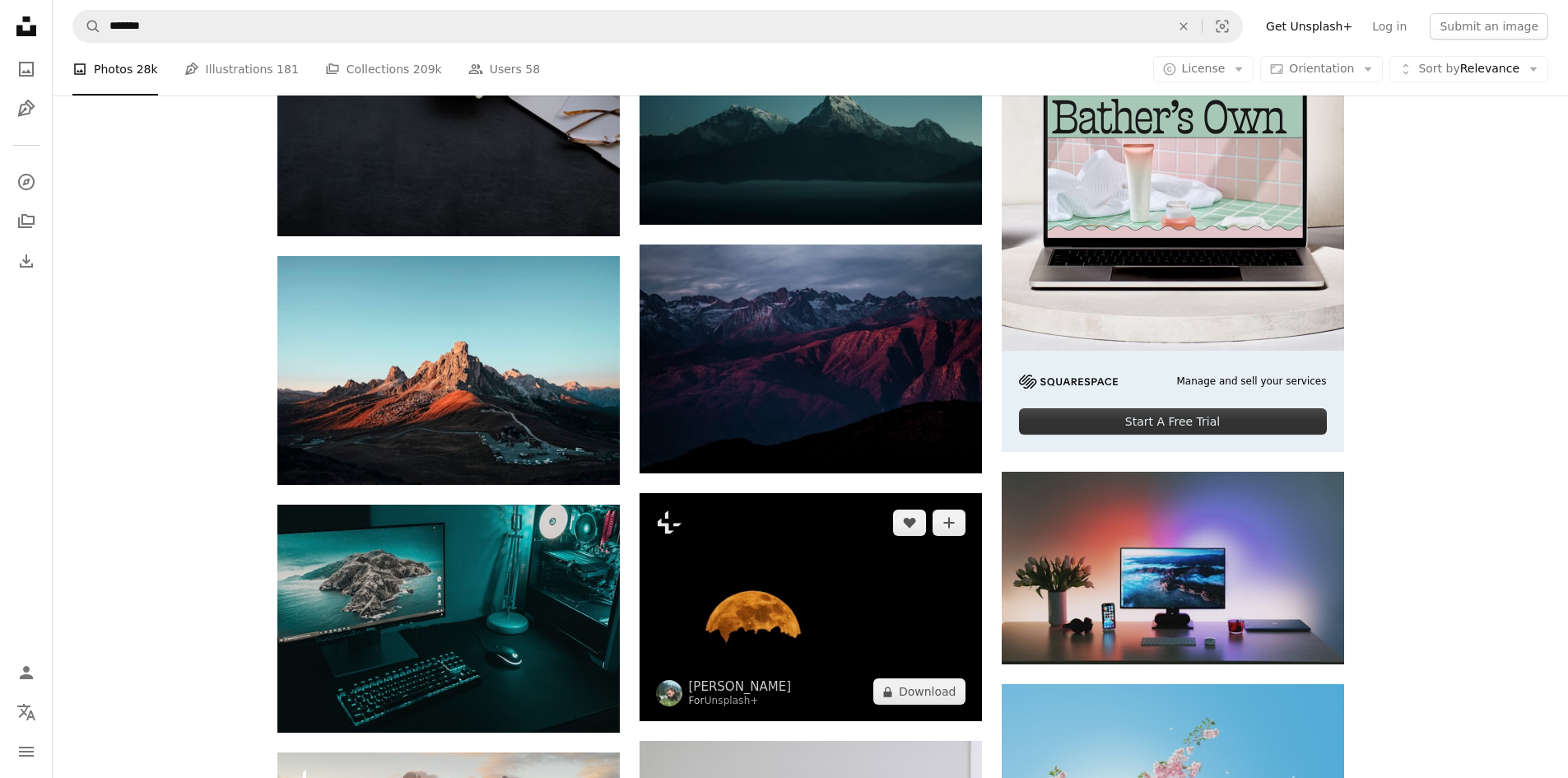
click at [851, 620] on img at bounding box center [810, 606] width 342 height 228
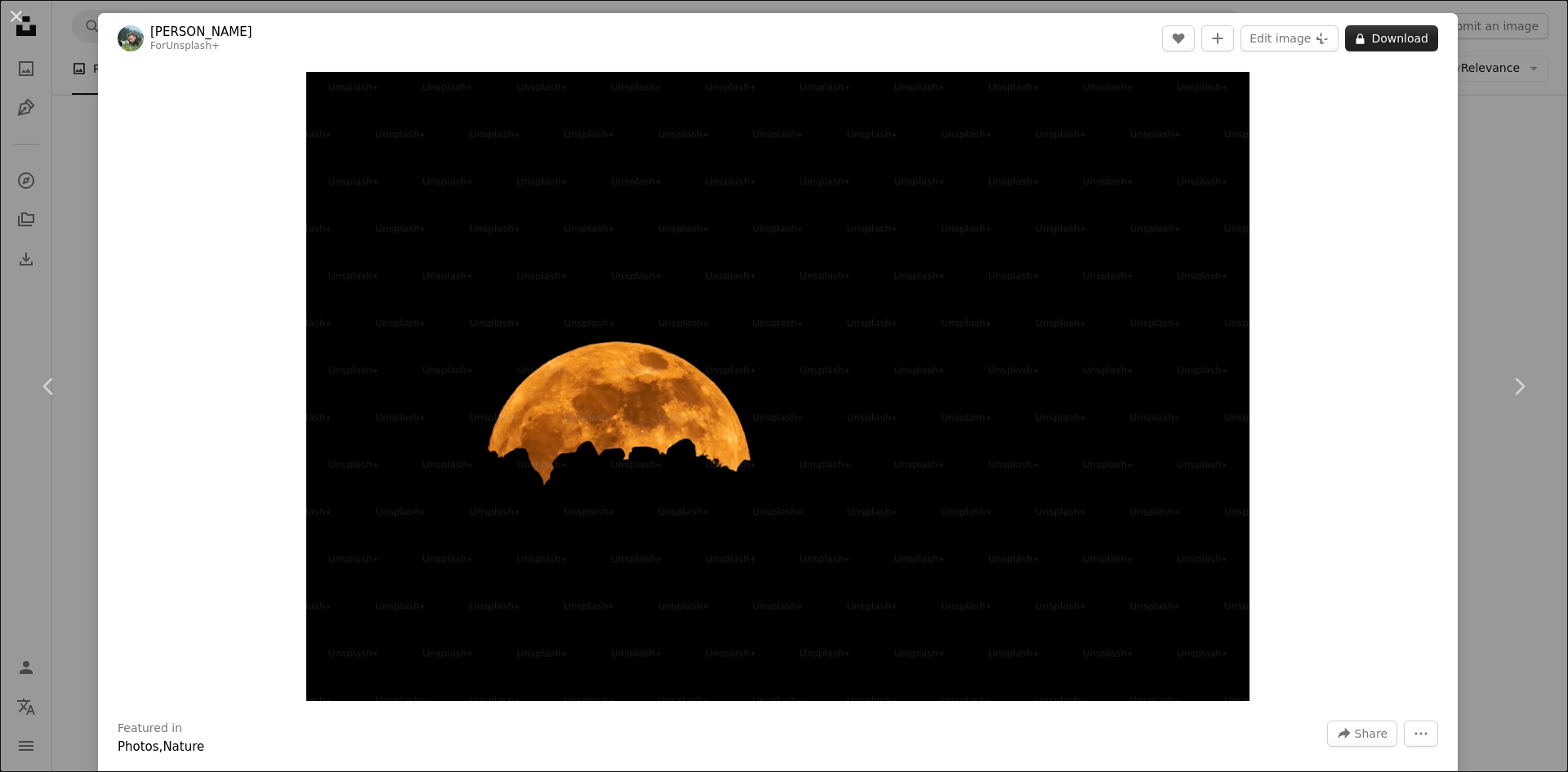
click at [1393, 44] on button "A lock Download" at bounding box center [1392, 38] width 93 height 26
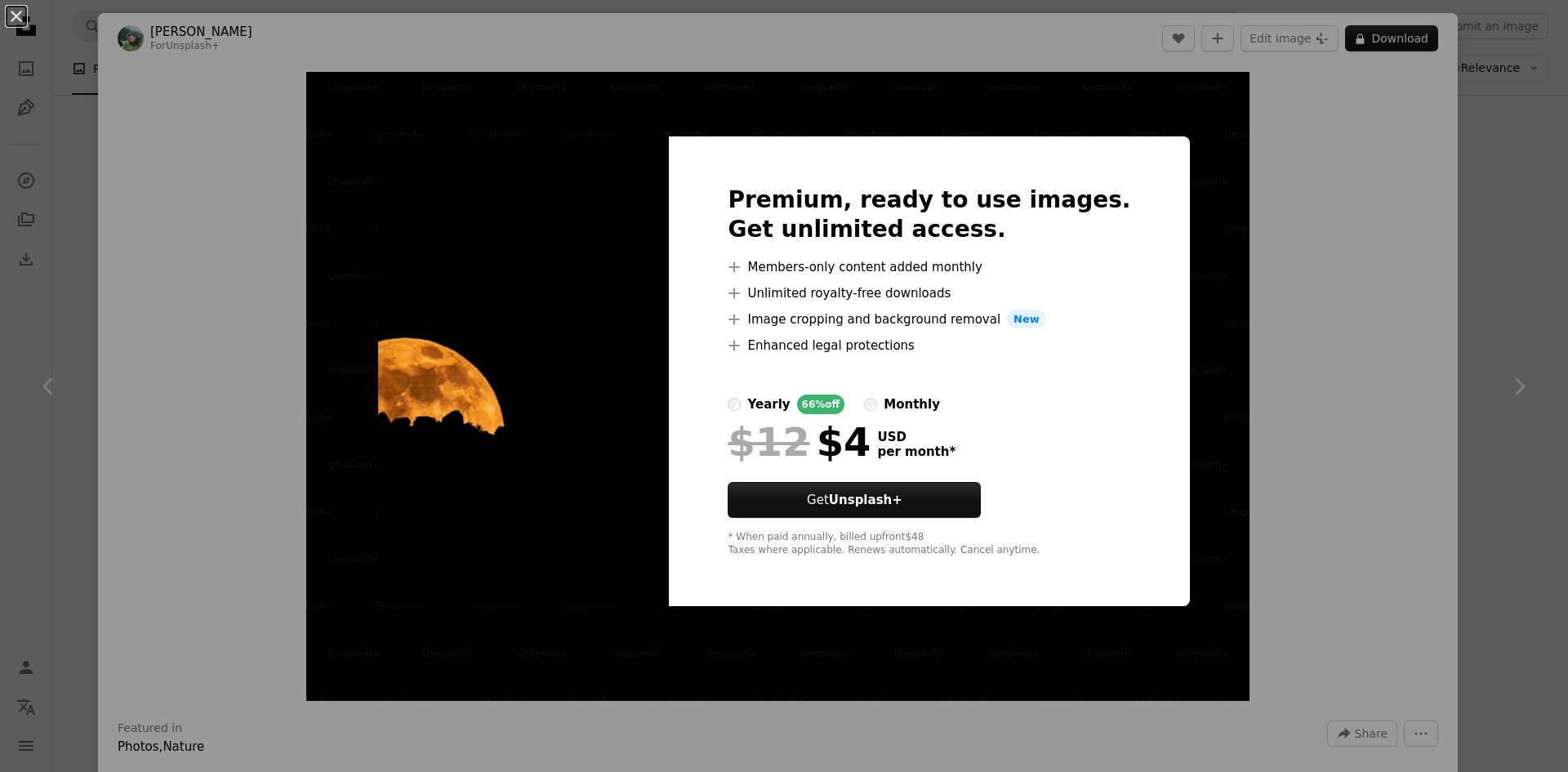
click at [80, 318] on div "An X shape Premium, ready to use images. Get unlimited access. A plus sign Memb…" at bounding box center [784, 386] width 1568 height 772
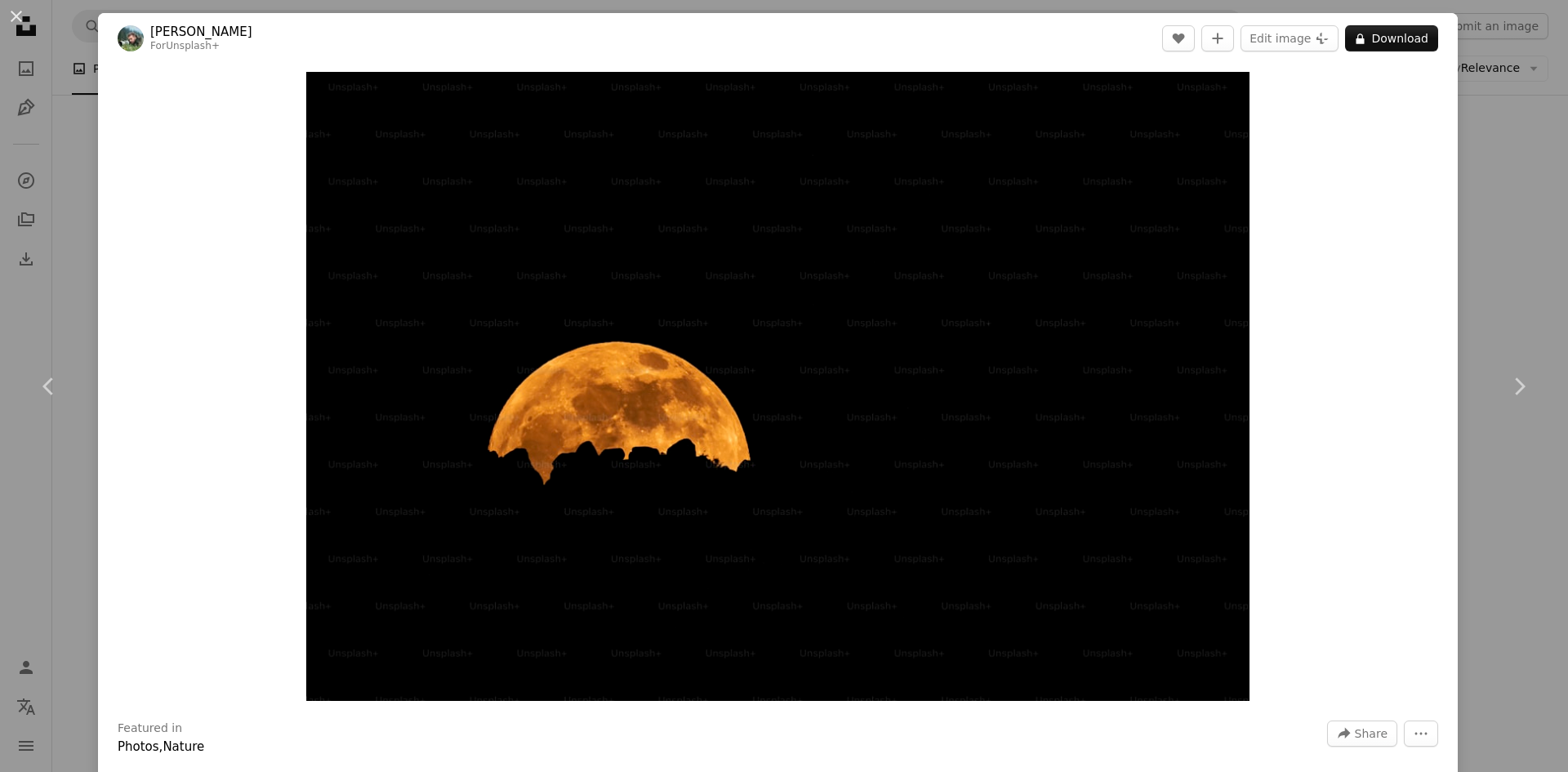
click at [80, 318] on link "Chevron left" at bounding box center [49, 387] width 98 height 157
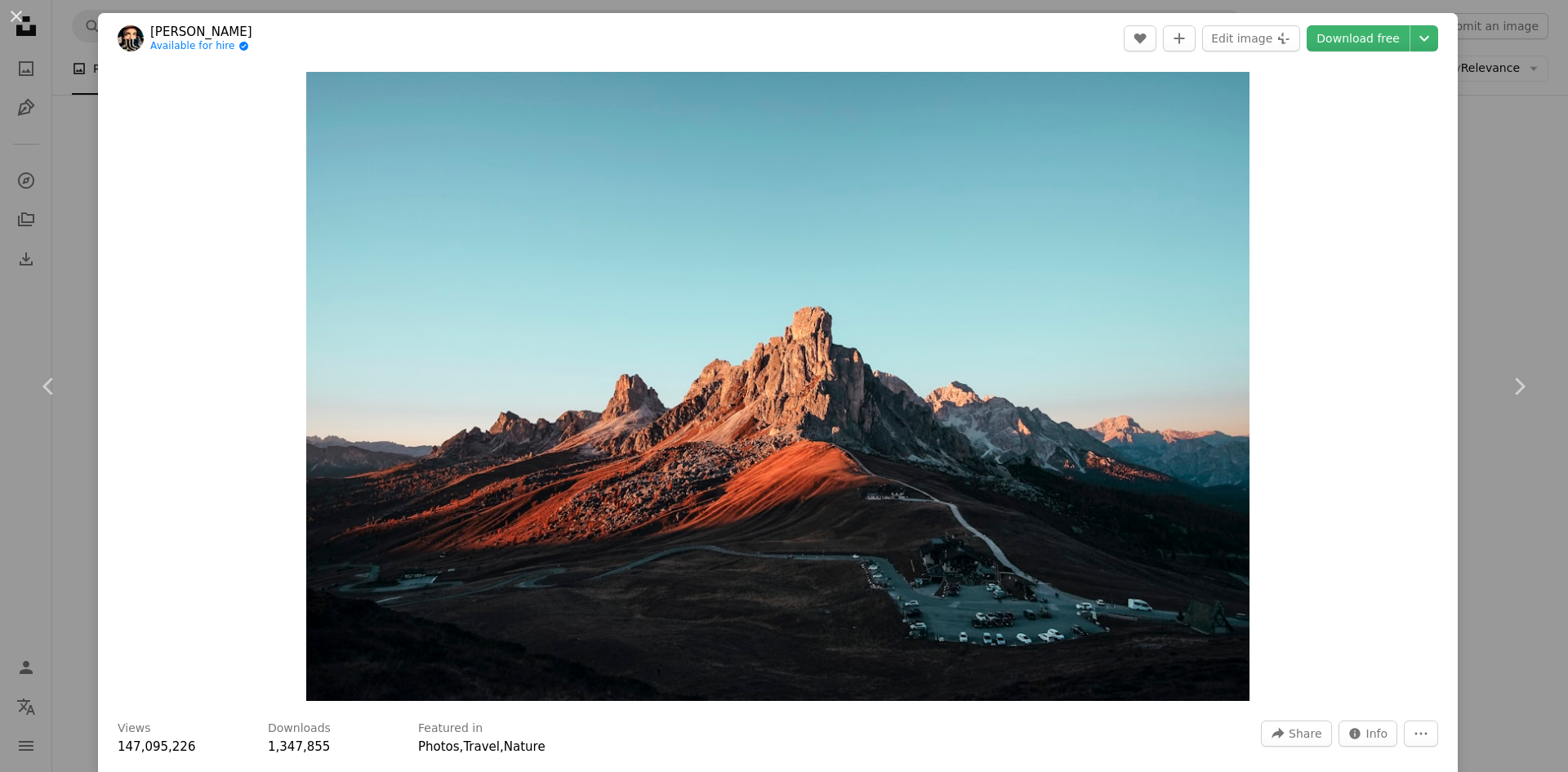
click at [132, 255] on div "Zoom in" at bounding box center [778, 386] width 1360 height 645
click at [71, 247] on div "An X shape Chevron left Chevron right [PERSON_NAME] Available for hire A checkm…" at bounding box center [784, 386] width 1568 height 772
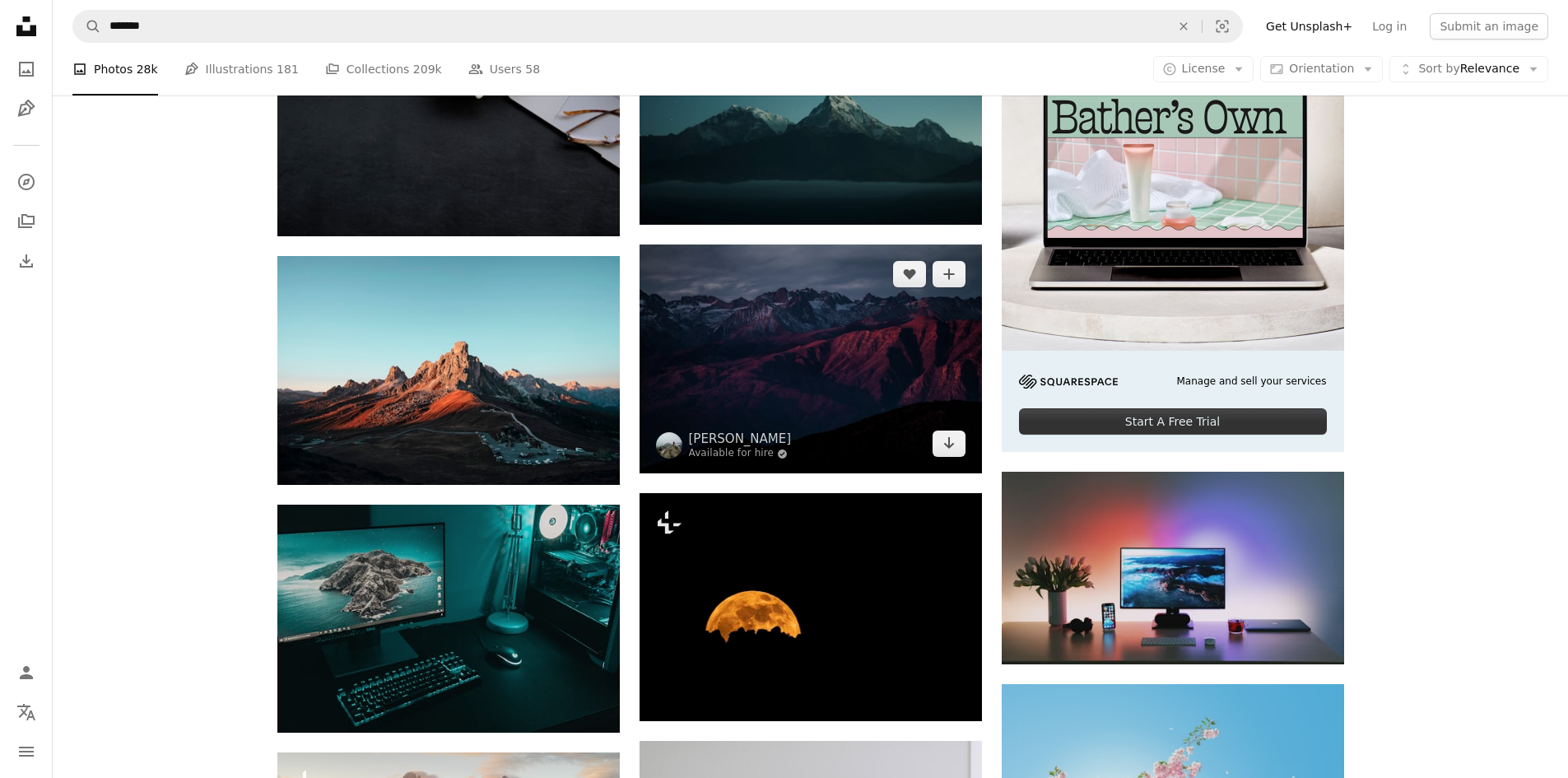
click at [789, 363] on img at bounding box center [810, 359] width 342 height 229
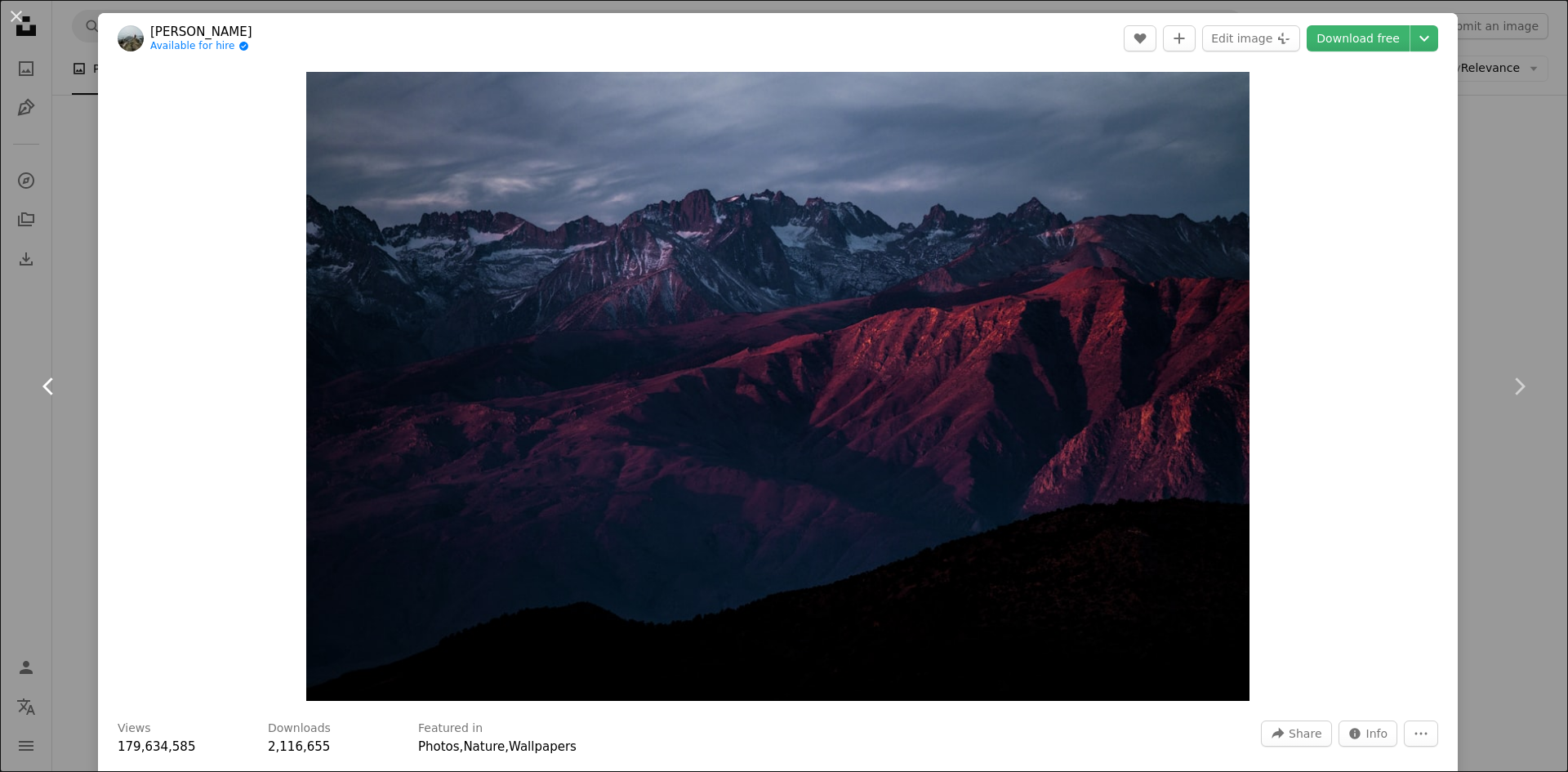
click at [48, 387] on icon "Chevron left" at bounding box center [49, 387] width 26 height 26
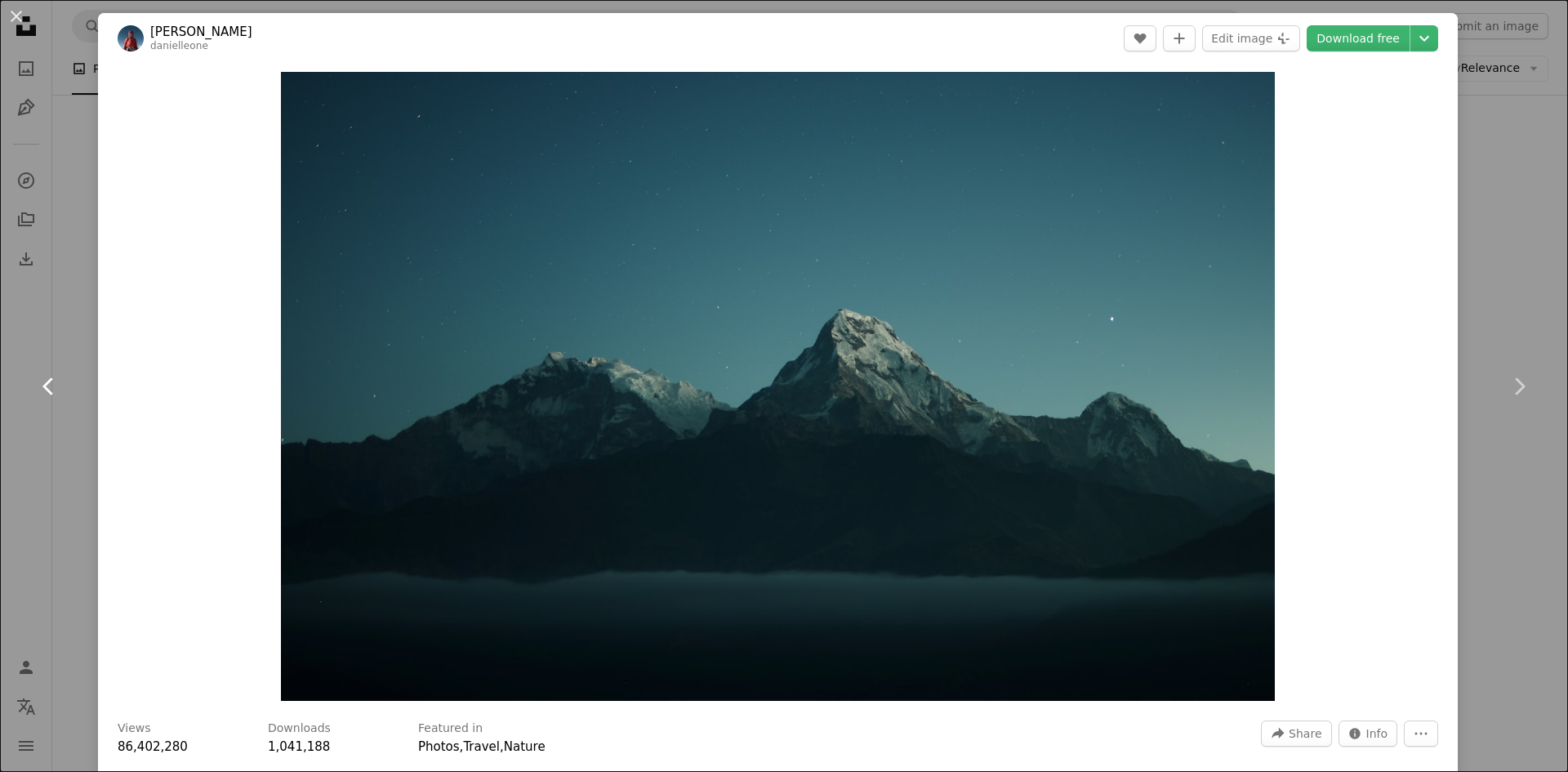
click at [48, 387] on icon "Chevron left" at bounding box center [49, 387] width 26 height 26
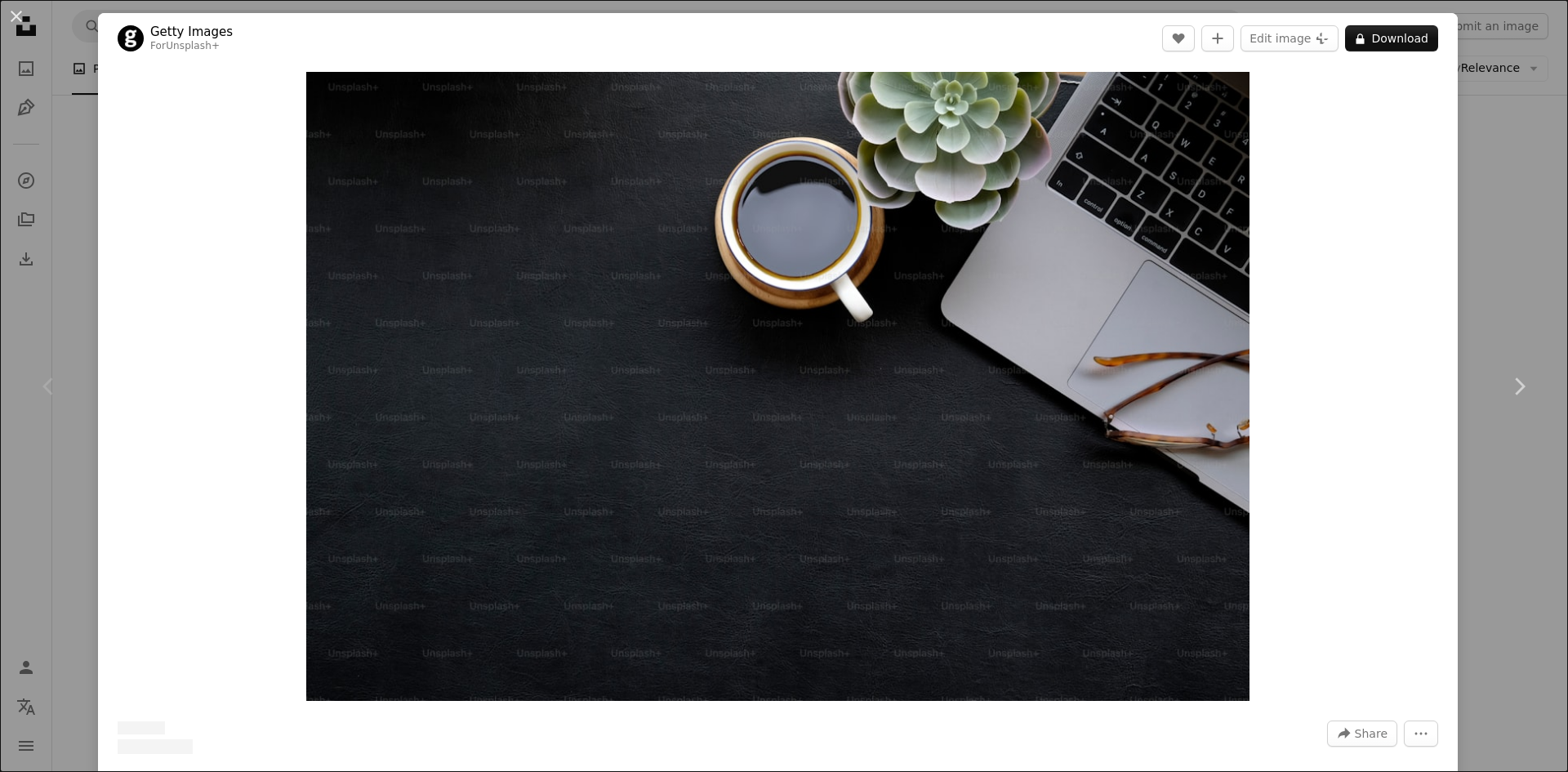
click at [48, 387] on icon "Chevron left" at bounding box center [49, 387] width 26 height 26
click at [1508, 374] on icon "Chevron right" at bounding box center [1519, 387] width 26 height 26
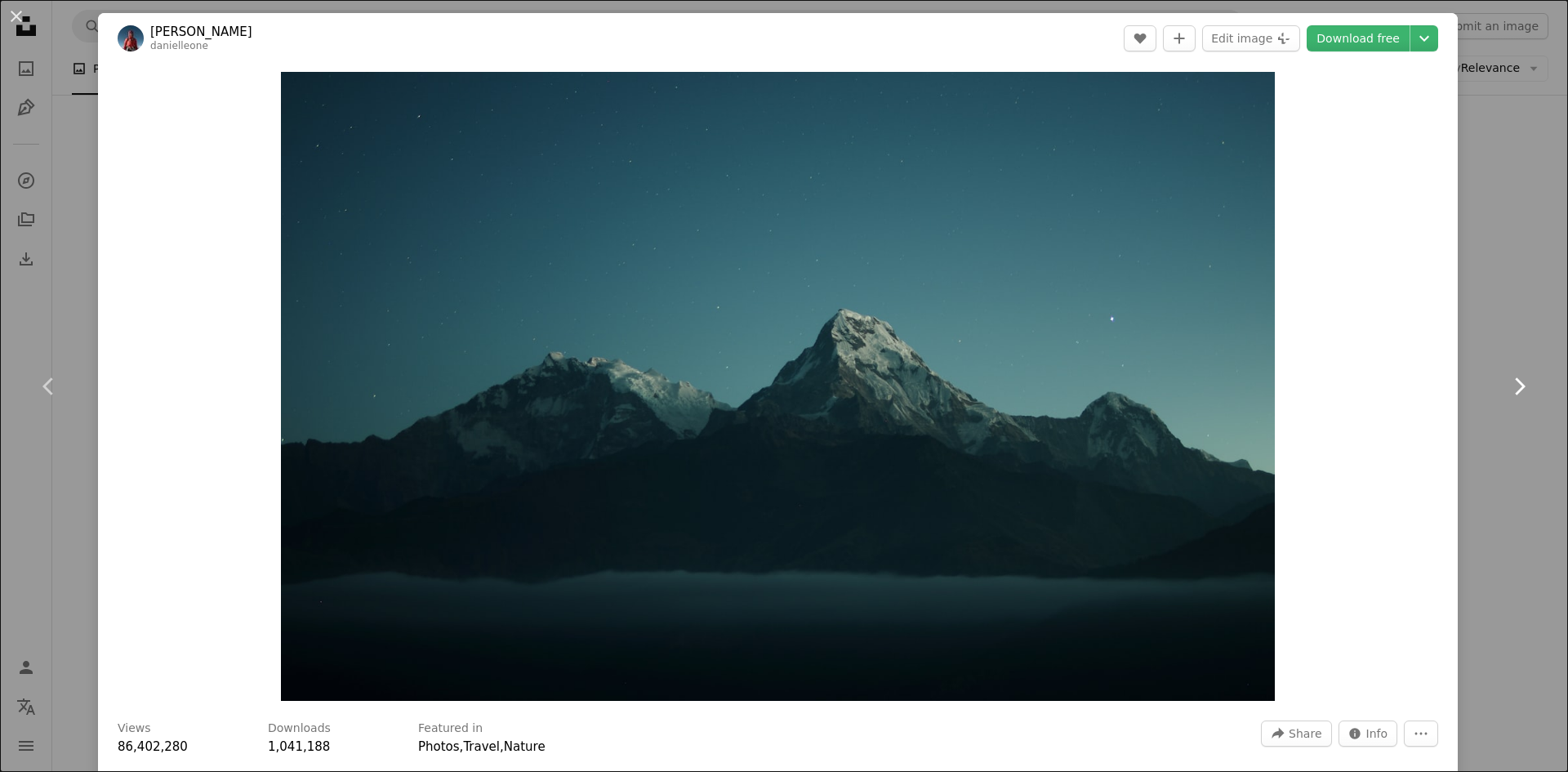
click at [1508, 374] on icon "Chevron right" at bounding box center [1519, 387] width 26 height 26
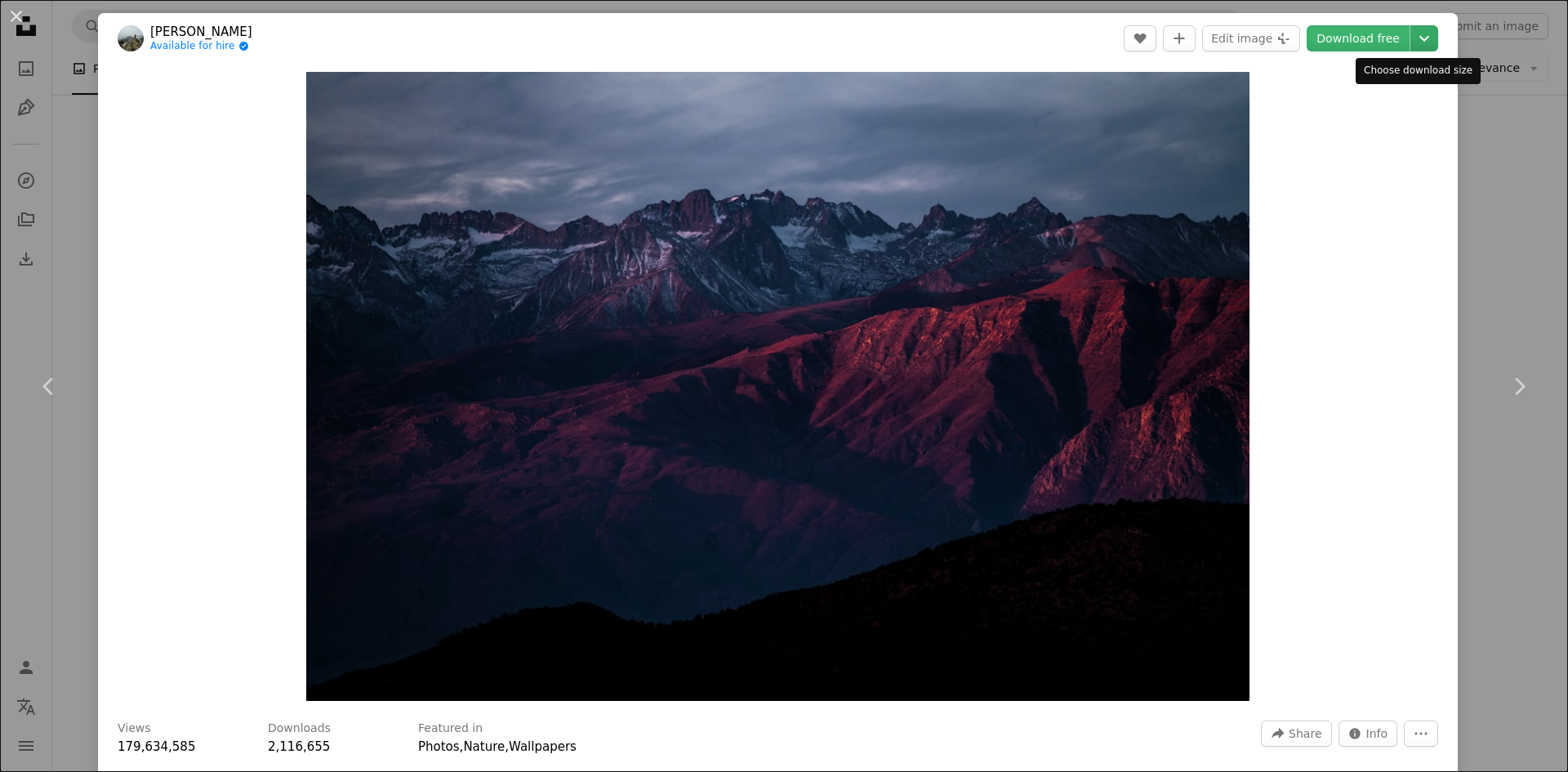
click at [1422, 38] on icon "Chevron down" at bounding box center [1425, 38] width 26 height 19
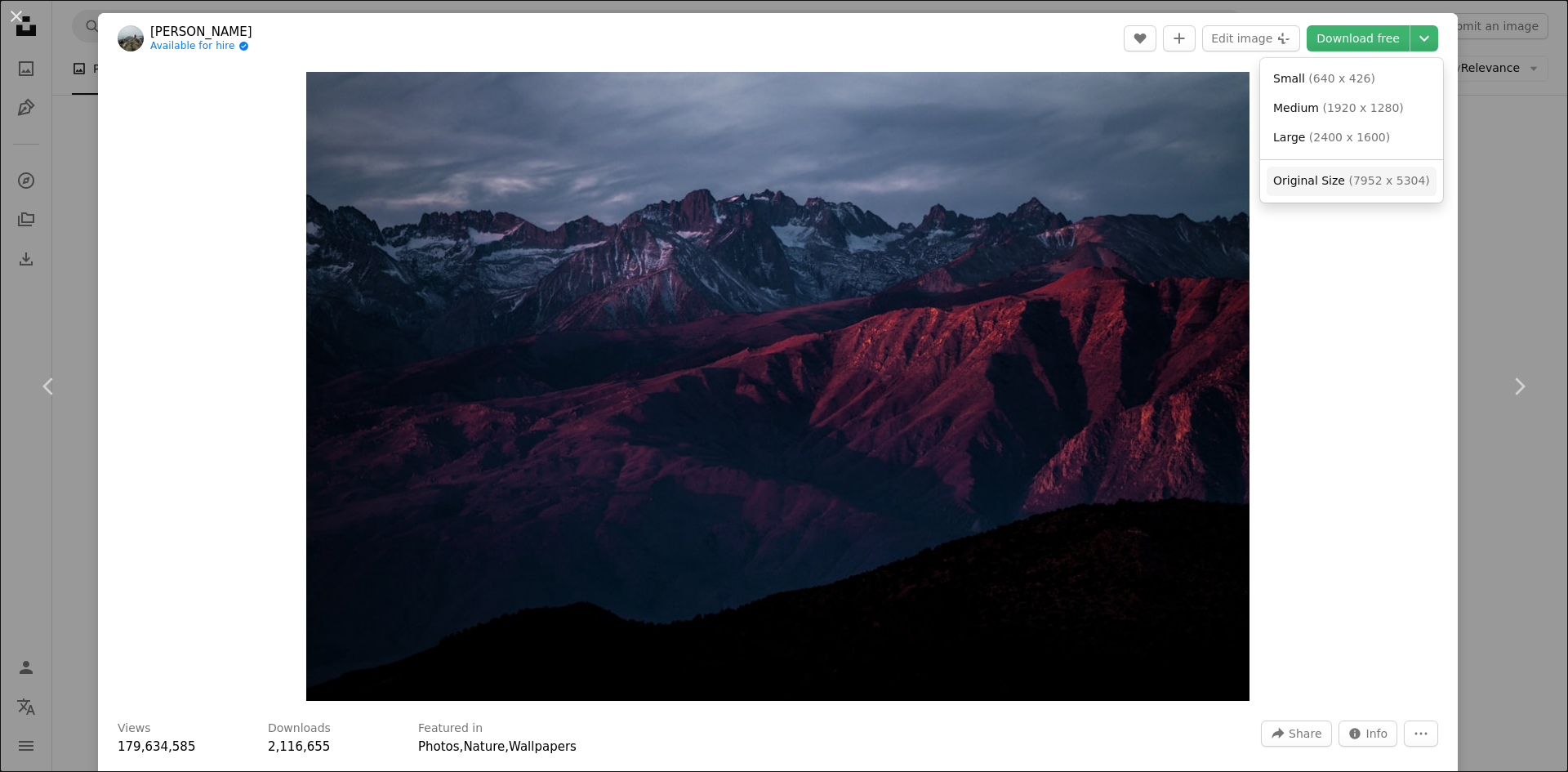
click at [1368, 175] on span "( 7952 x 5304 )" at bounding box center [1389, 180] width 81 height 13
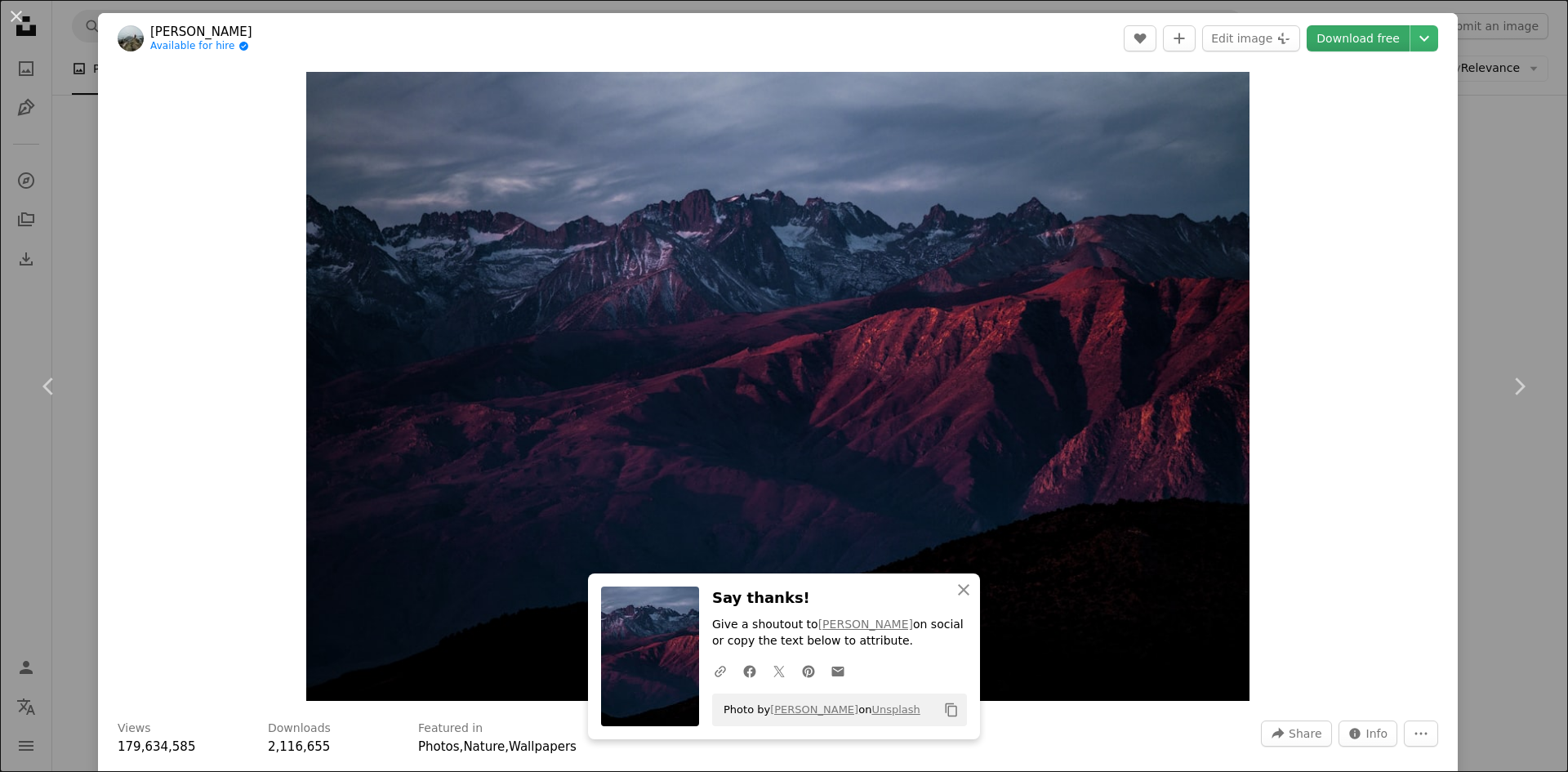
click at [1342, 41] on link "Download free" at bounding box center [1358, 38] width 103 height 26
click at [1506, 387] on icon "Chevron right" at bounding box center [1519, 387] width 26 height 26
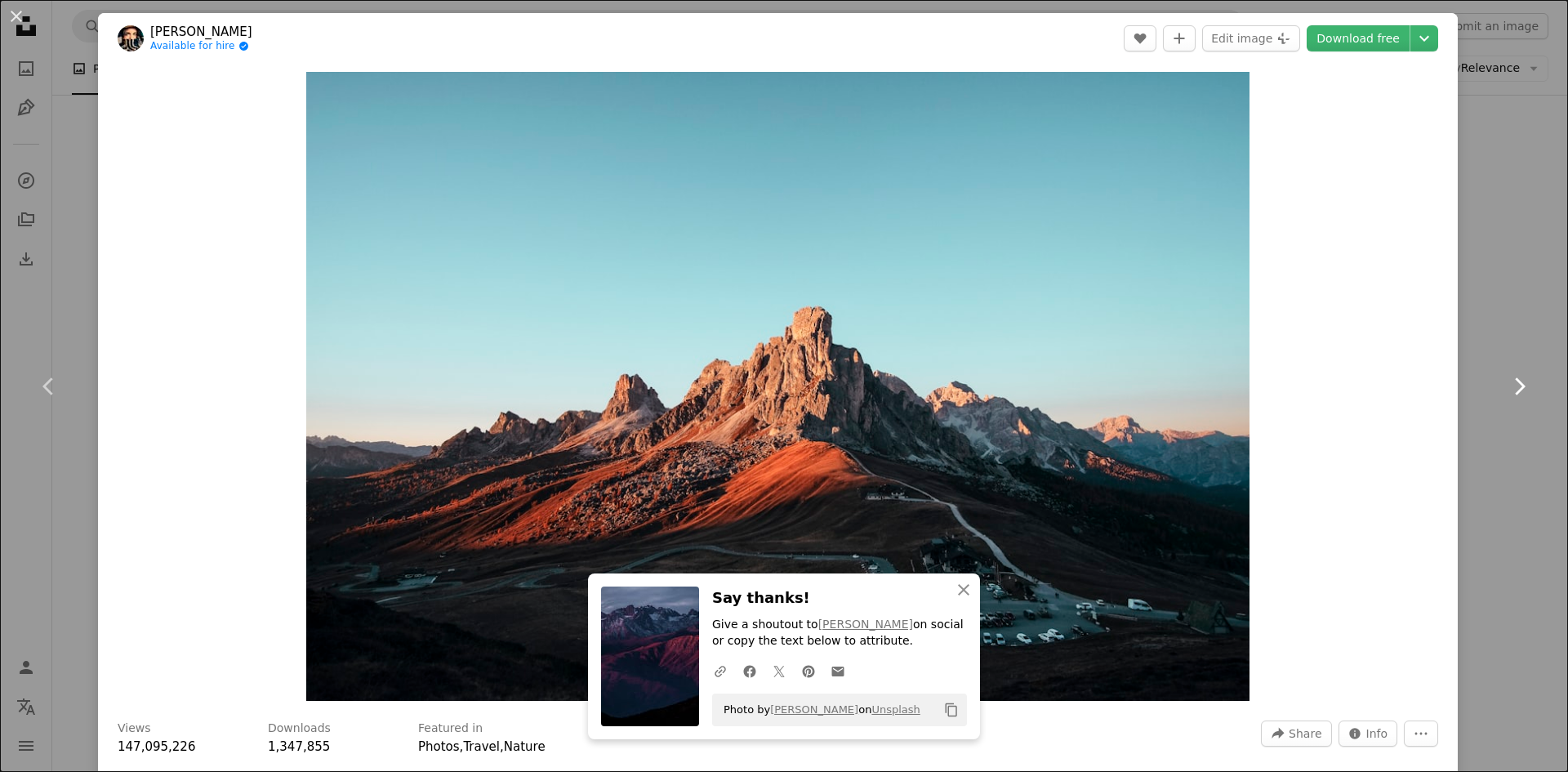
click at [1506, 387] on icon "Chevron right" at bounding box center [1519, 387] width 26 height 26
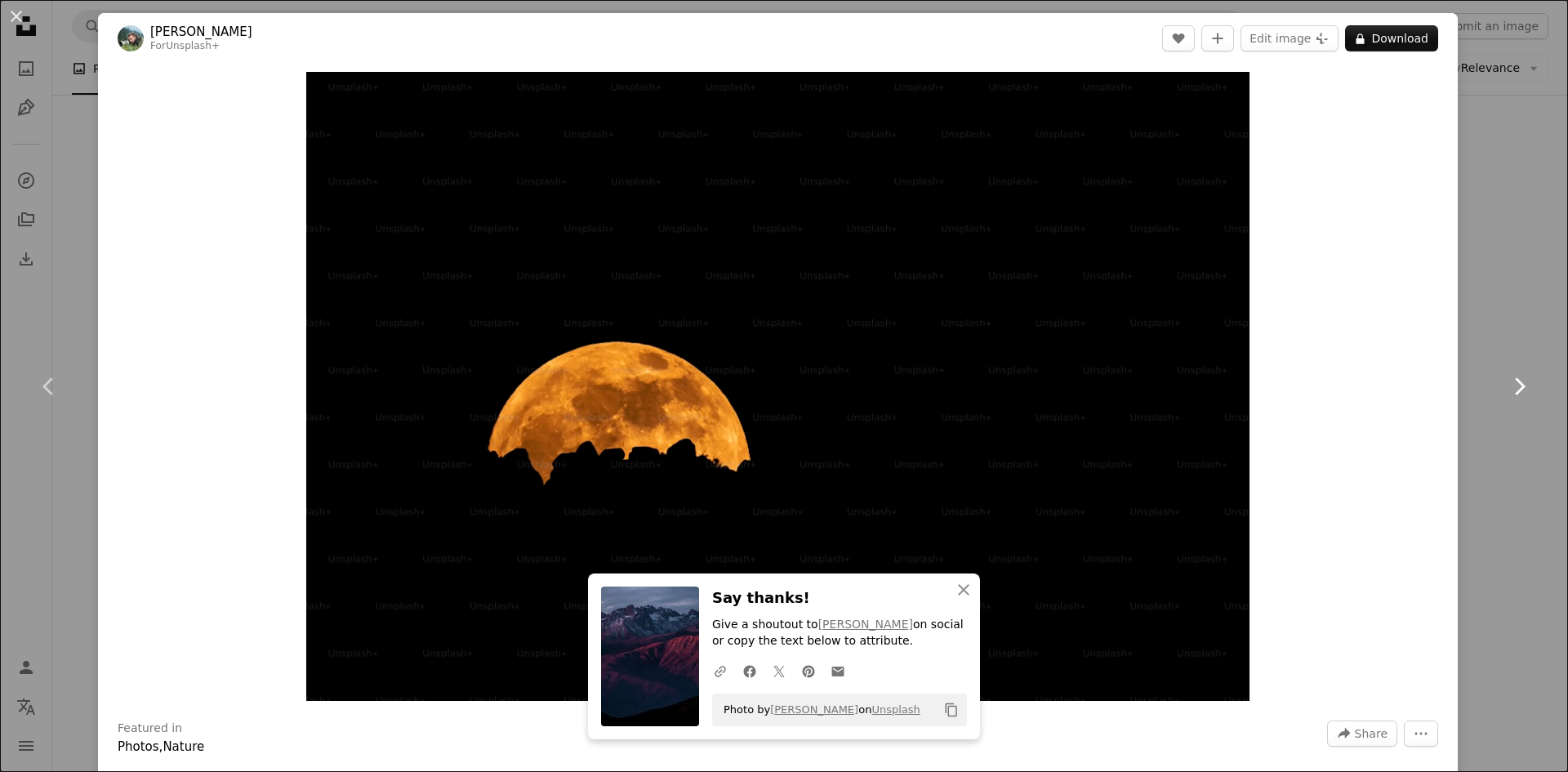
click at [1506, 387] on icon "Chevron right" at bounding box center [1519, 387] width 26 height 26
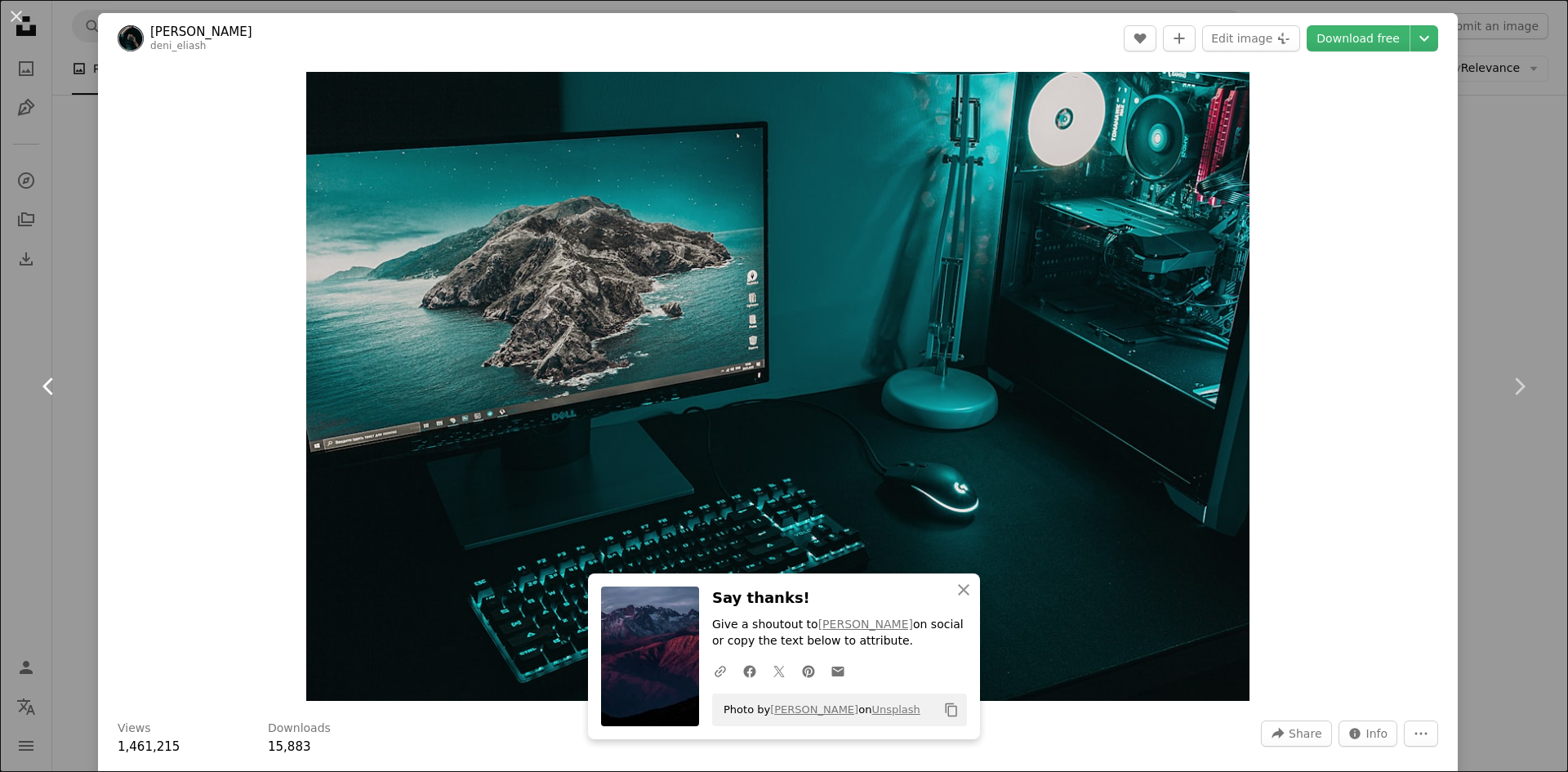
click at [45, 384] on icon at bounding box center [48, 386] width 10 height 17
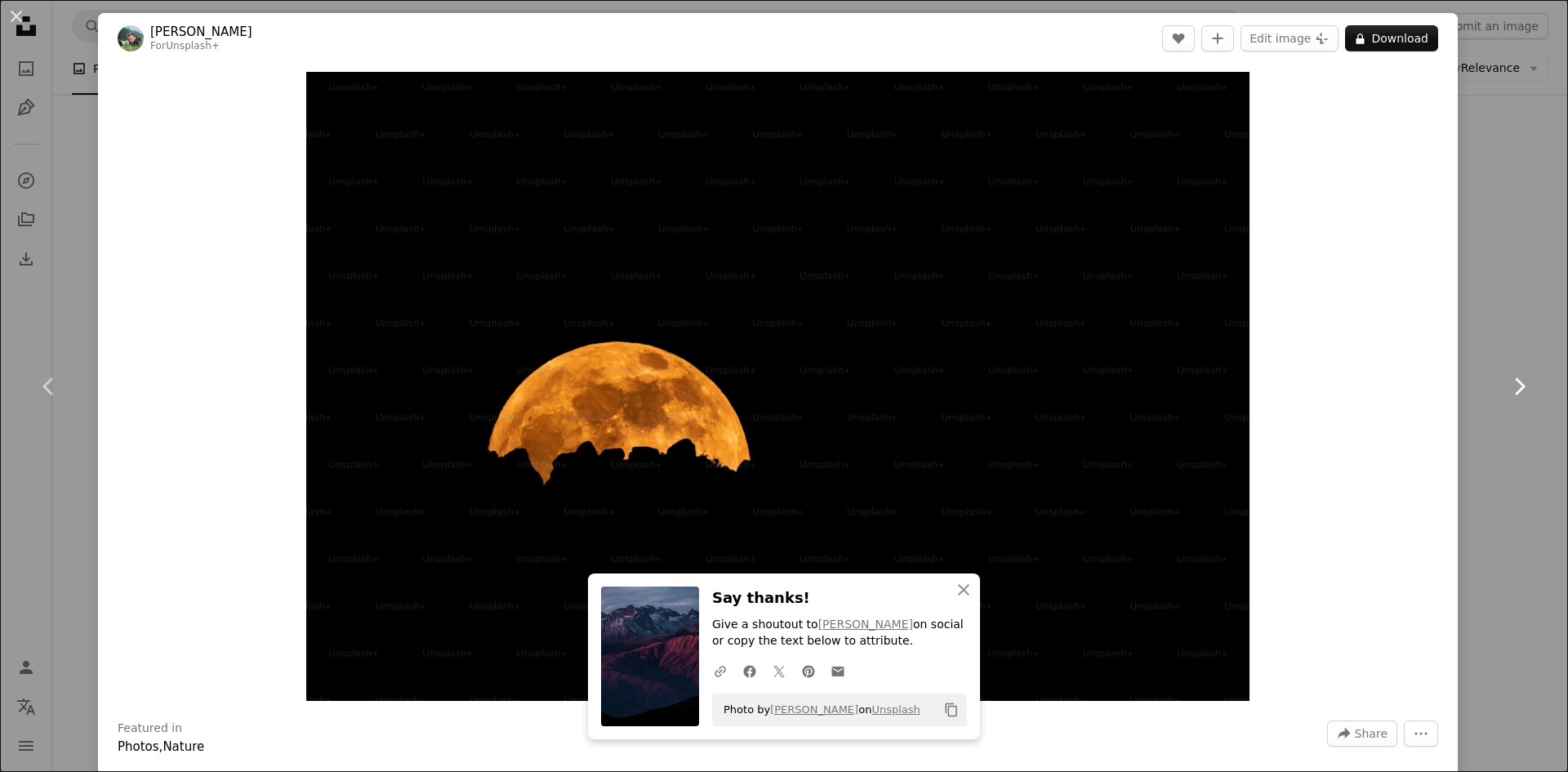
click at [1506, 389] on icon "Chevron right" at bounding box center [1519, 387] width 26 height 26
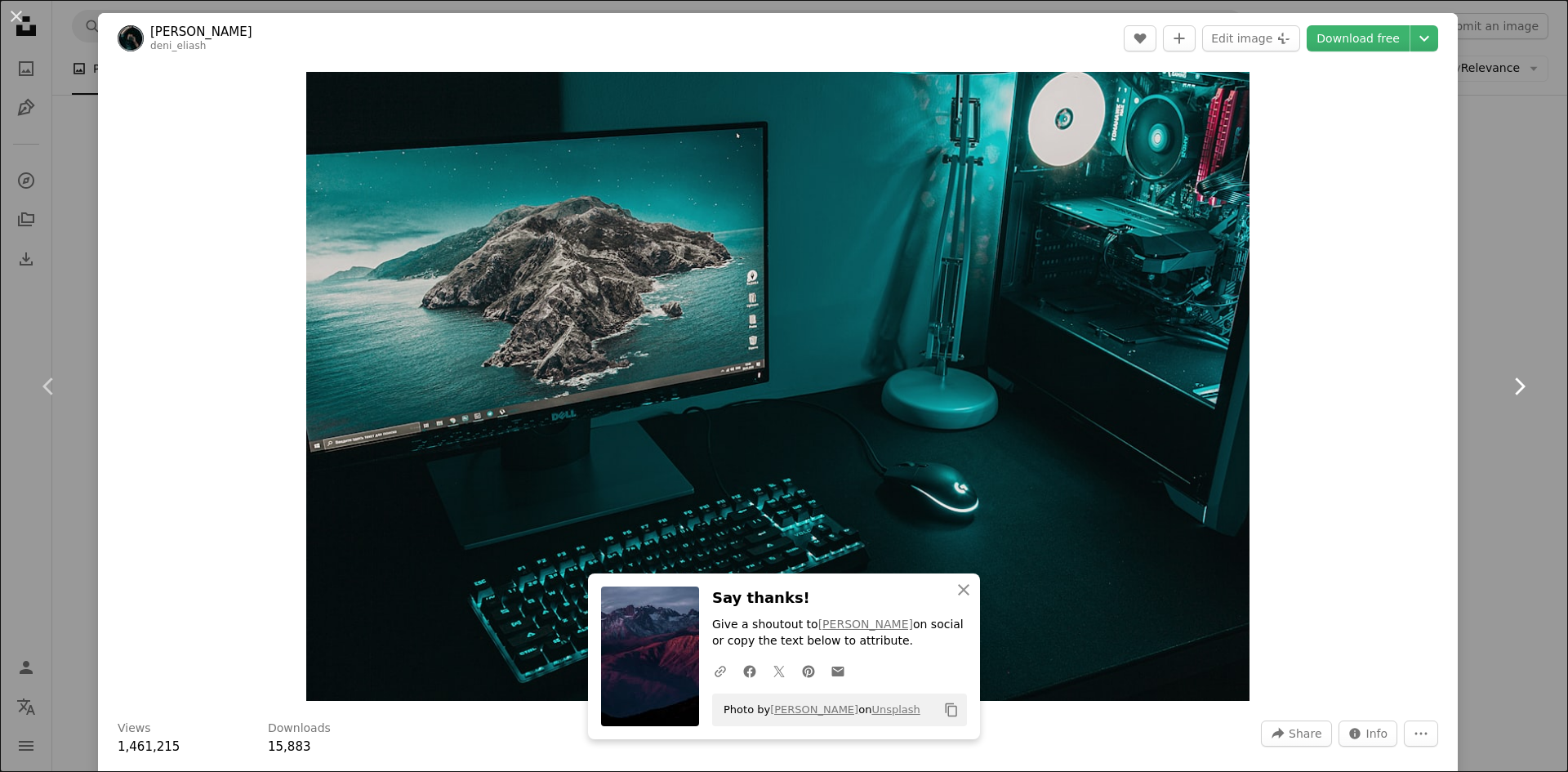
click at [1506, 389] on icon "Chevron right" at bounding box center [1519, 387] width 26 height 26
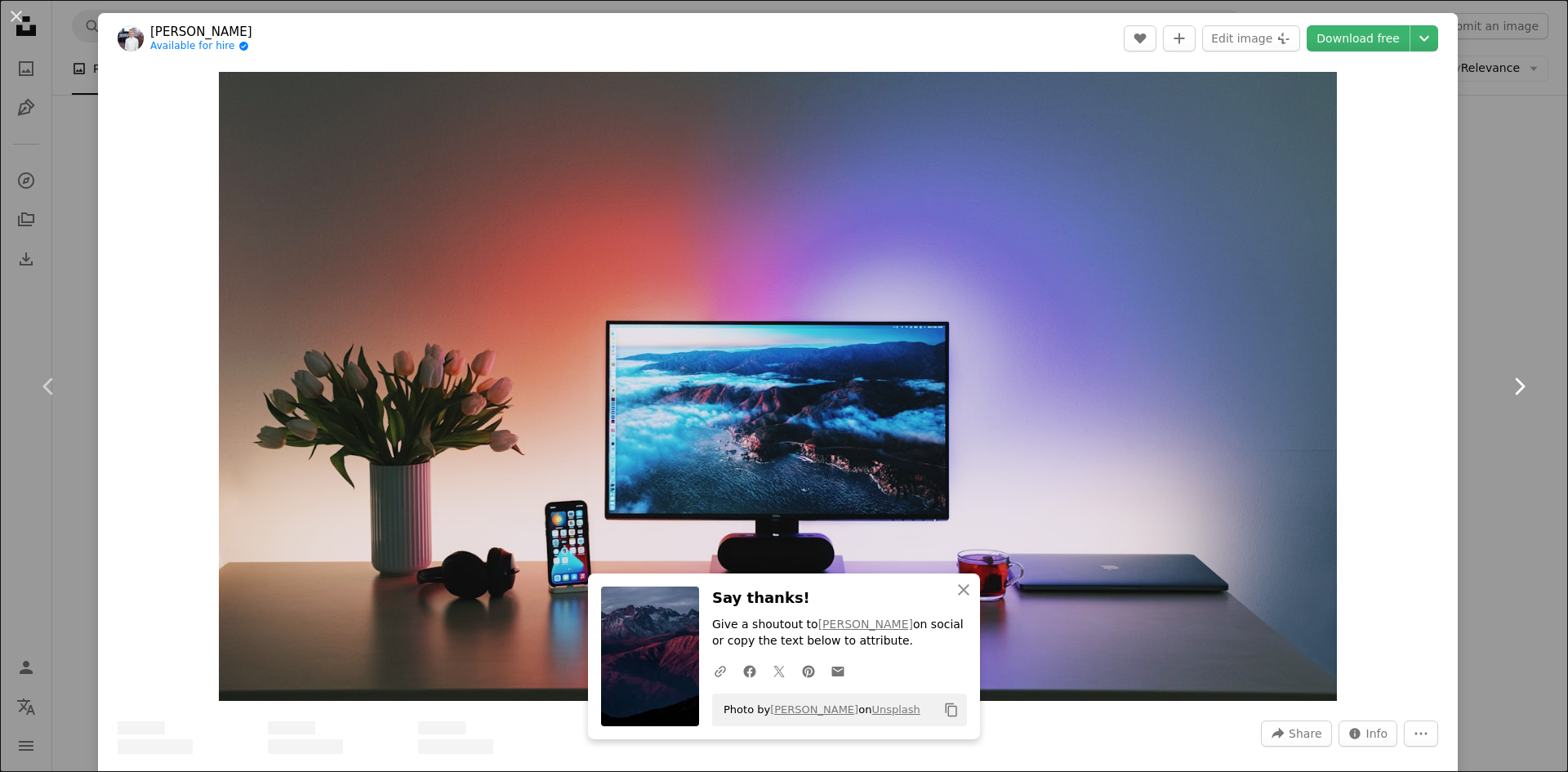
click at [1506, 389] on icon "Chevron right" at bounding box center [1519, 387] width 26 height 26
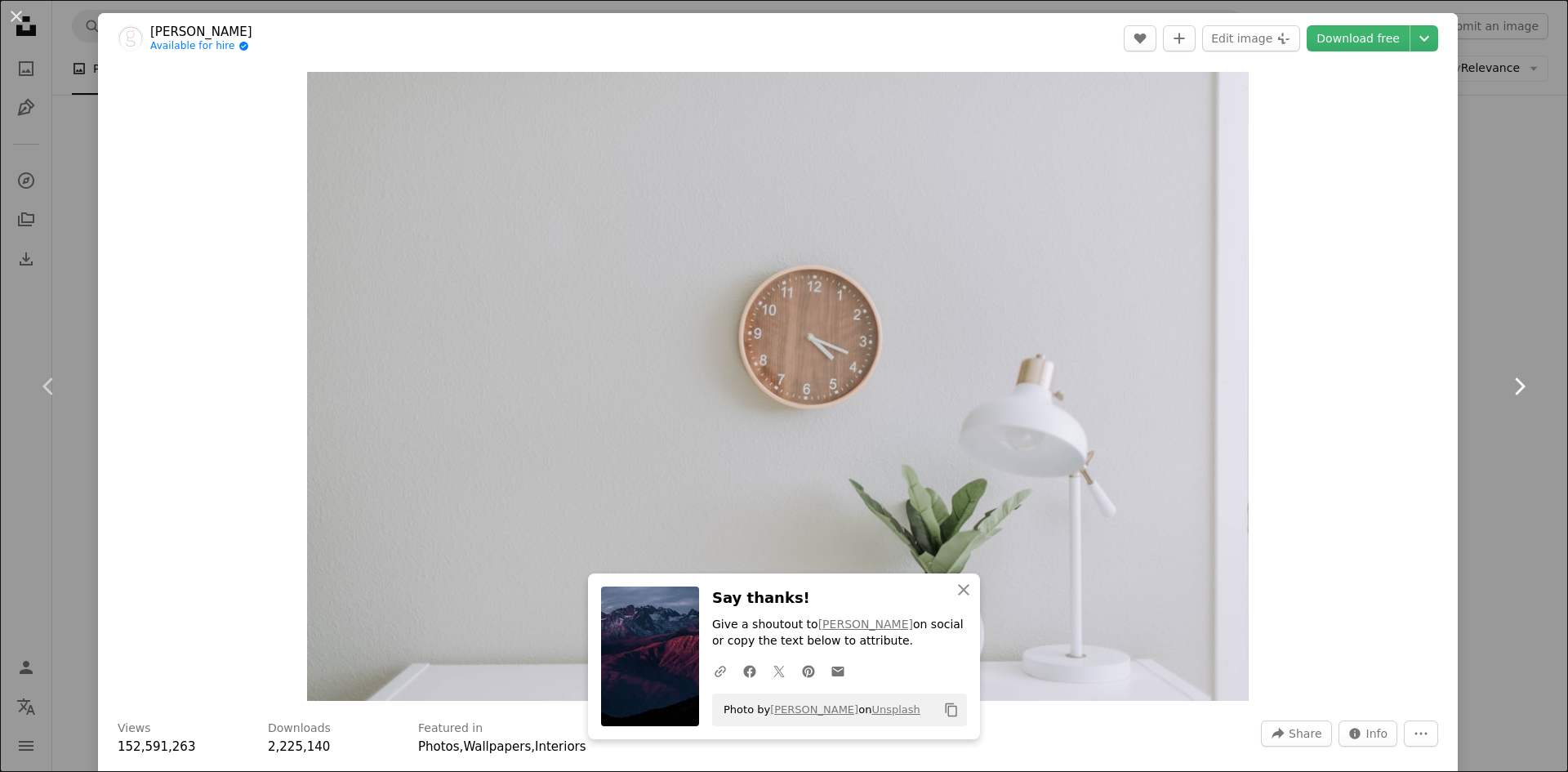
click at [1506, 389] on icon "Chevron right" at bounding box center [1519, 387] width 26 height 26
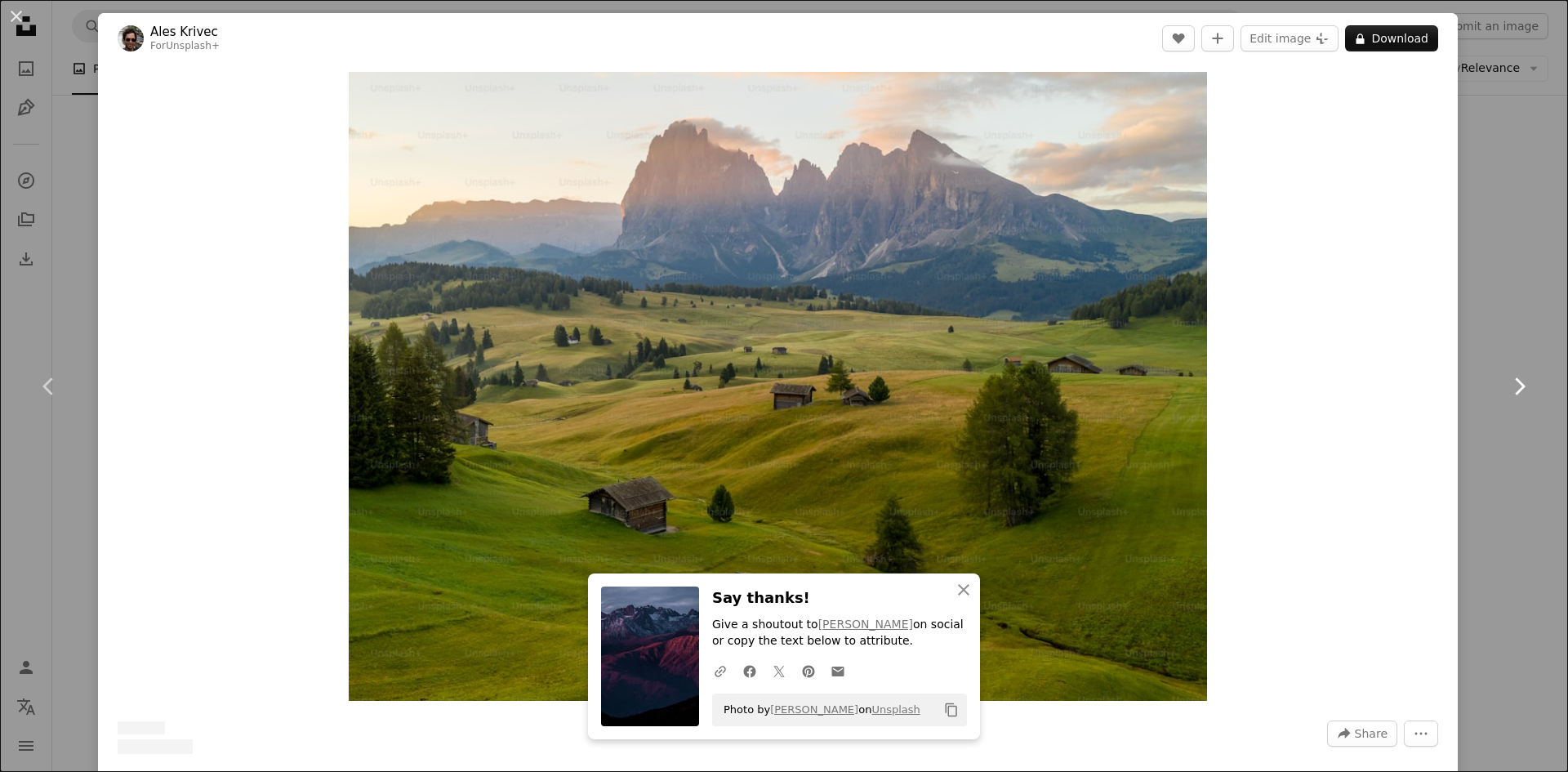
click at [1506, 389] on icon "Chevron right" at bounding box center [1519, 387] width 26 height 26
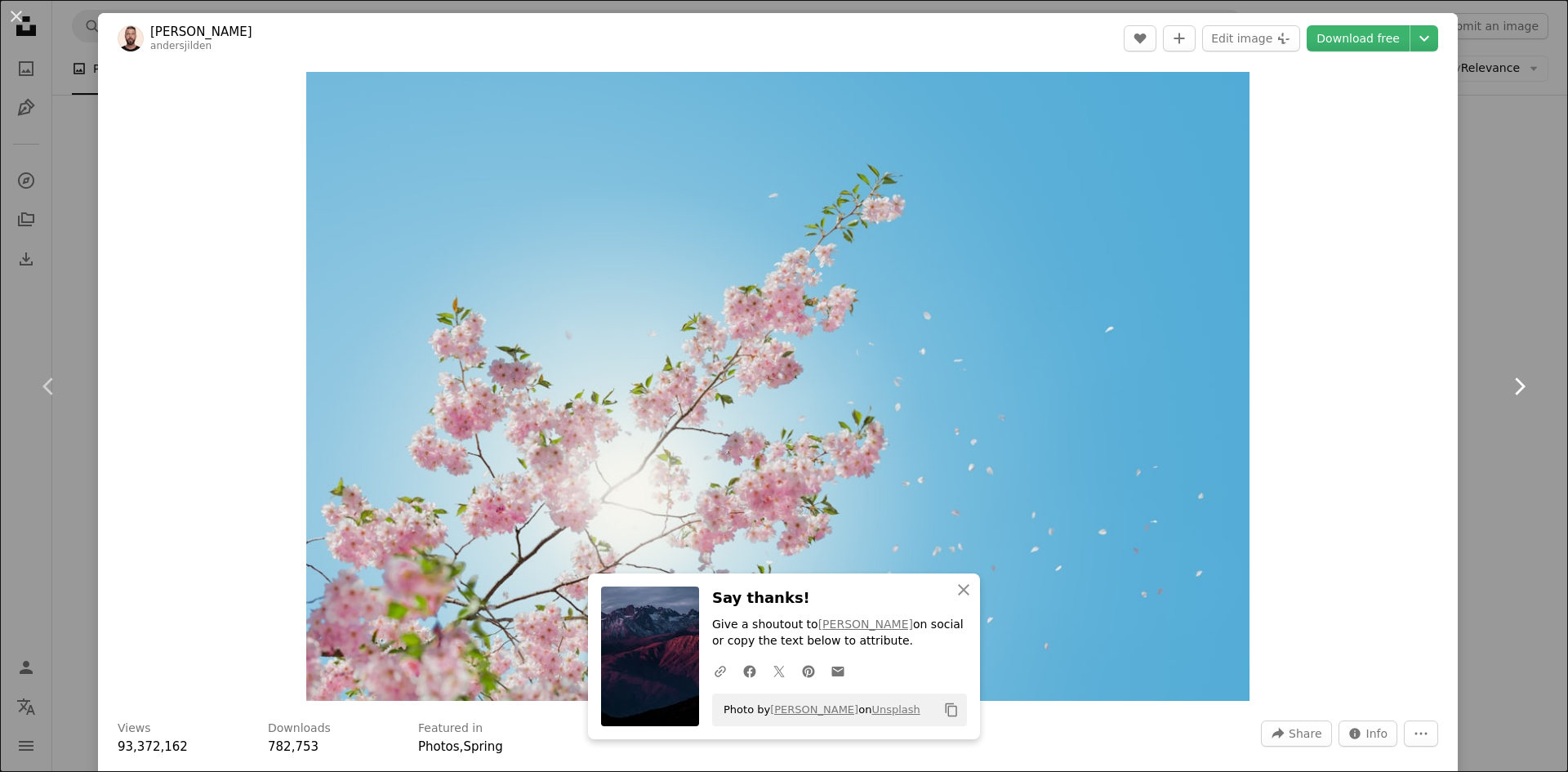
click at [1506, 389] on icon "Chevron right" at bounding box center [1519, 387] width 26 height 26
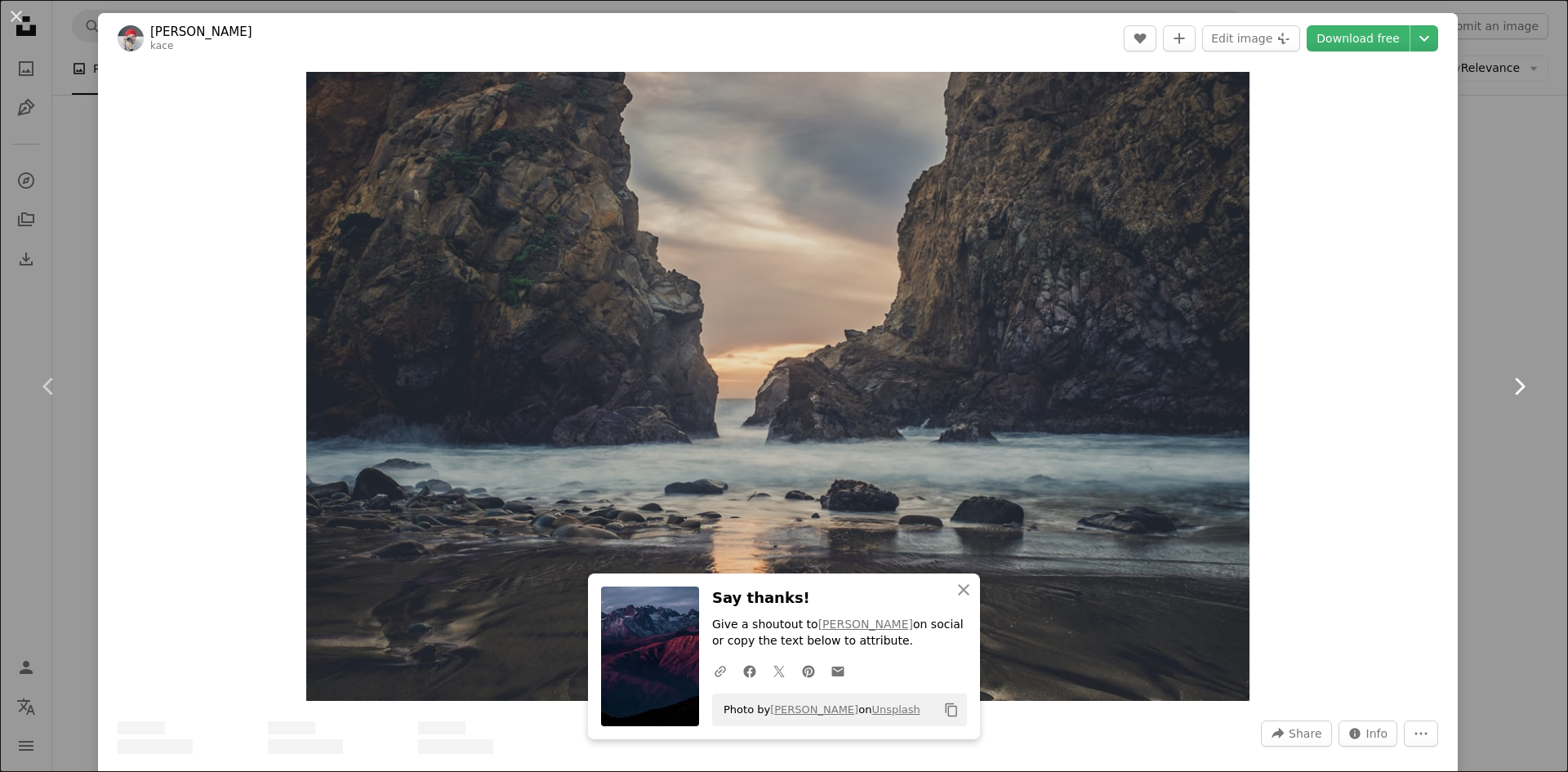
click at [1512, 392] on icon "Chevron right" at bounding box center [1519, 387] width 26 height 26
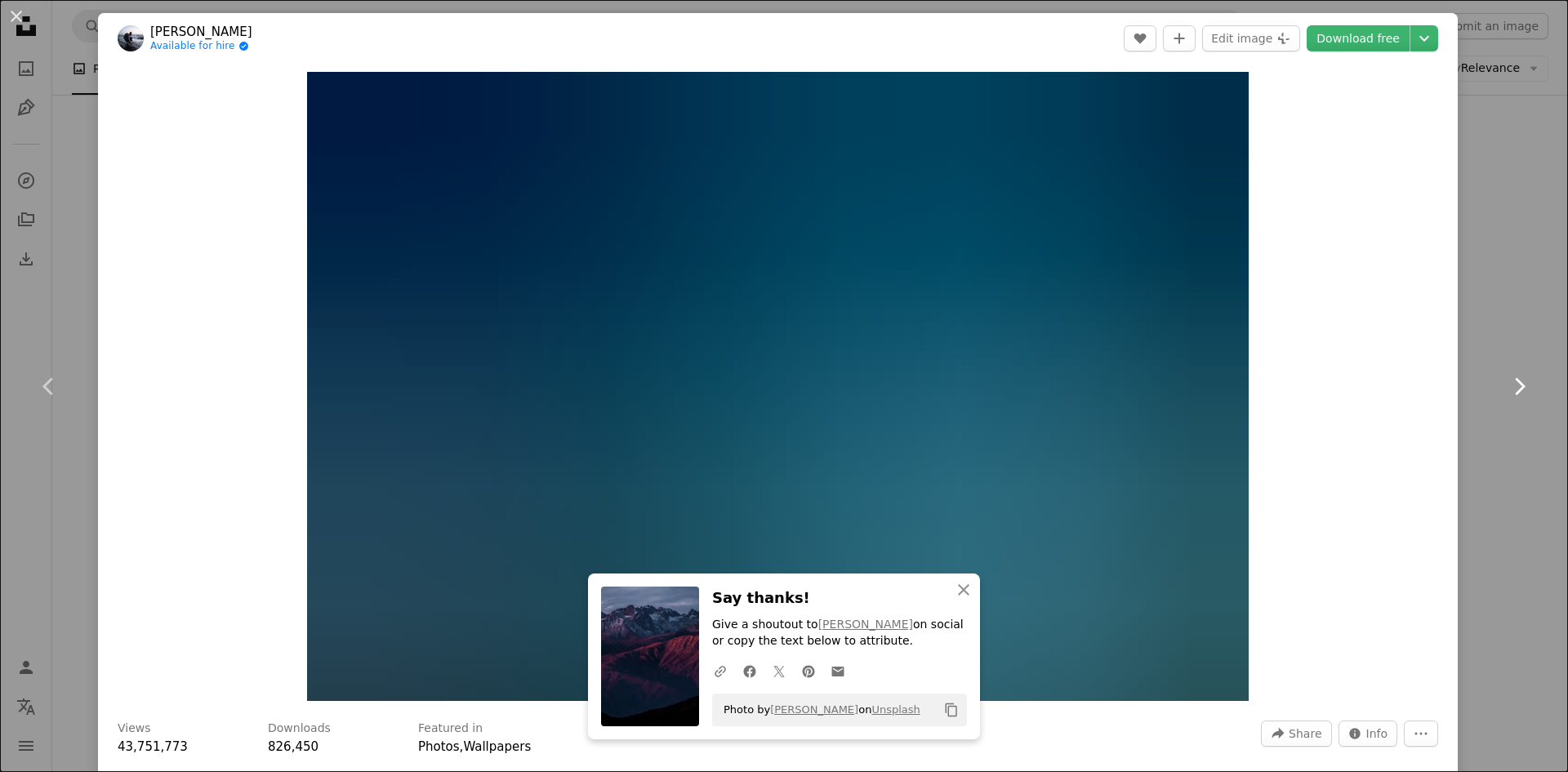
click at [1512, 392] on icon "Chevron right" at bounding box center [1519, 387] width 26 height 26
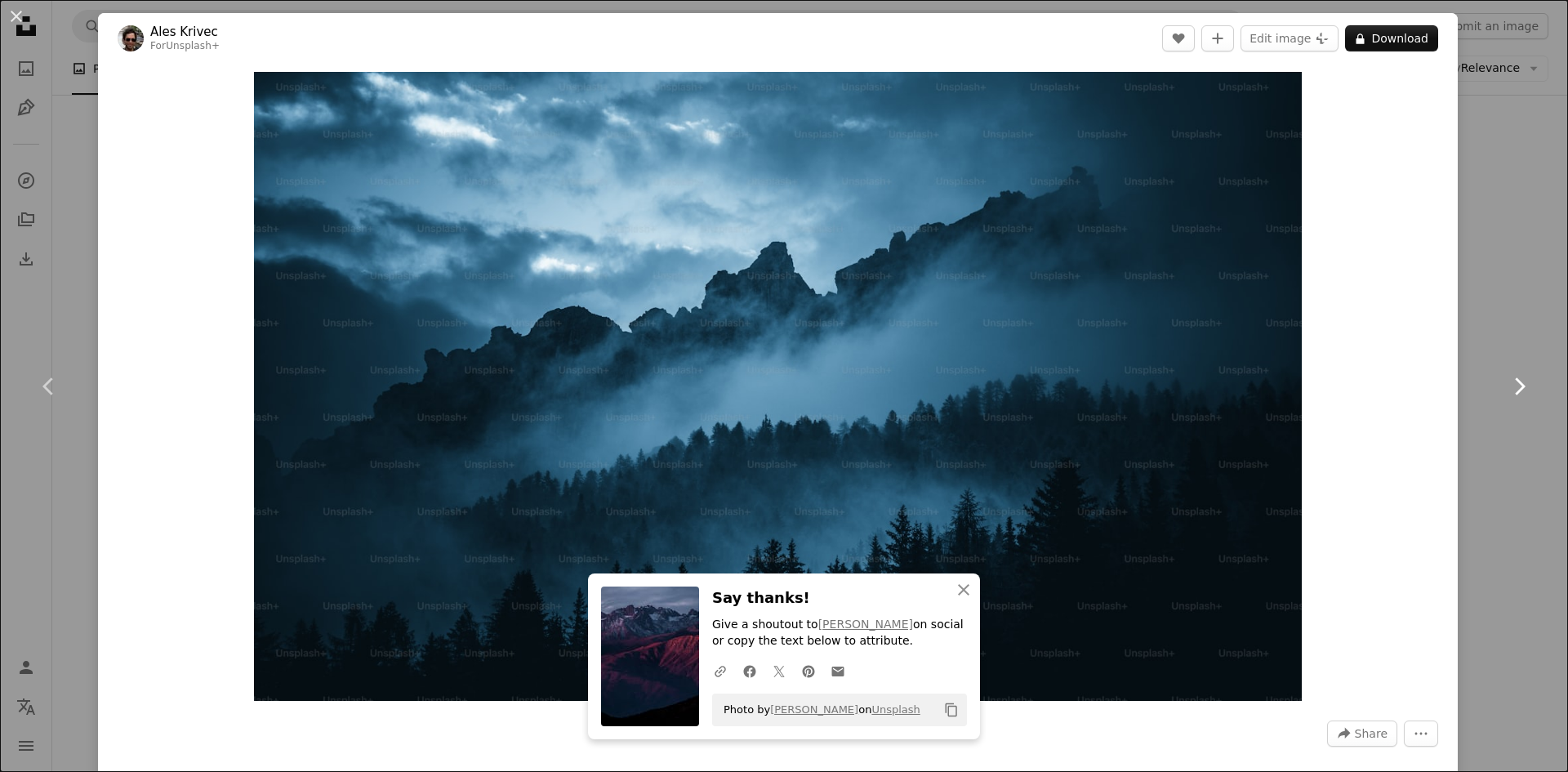
click at [1512, 392] on icon "Chevron right" at bounding box center [1519, 387] width 26 height 26
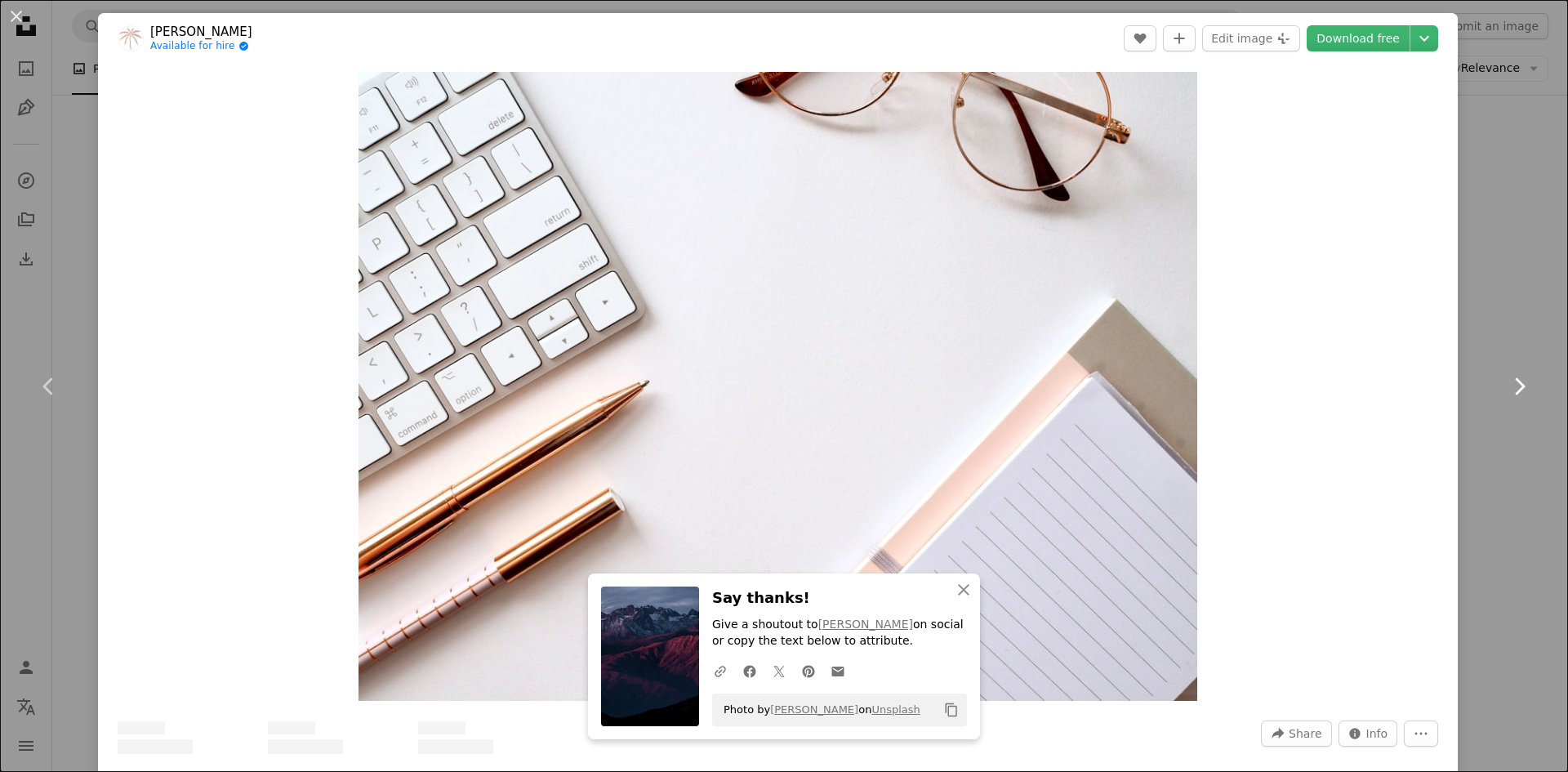
click at [1512, 392] on icon "Chevron right" at bounding box center [1519, 387] width 26 height 26
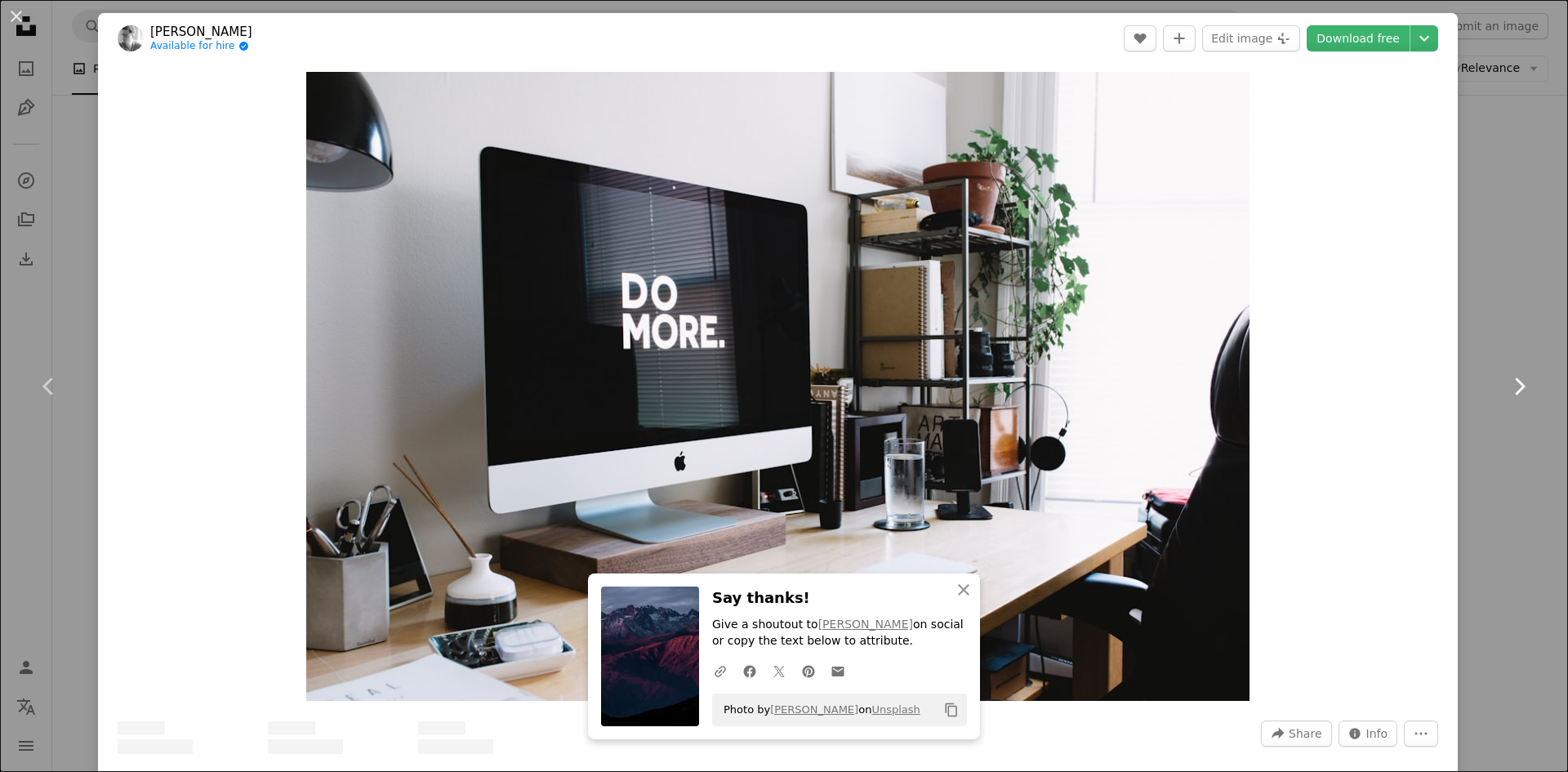
click at [1512, 392] on icon "Chevron right" at bounding box center [1519, 387] width 26 height 26
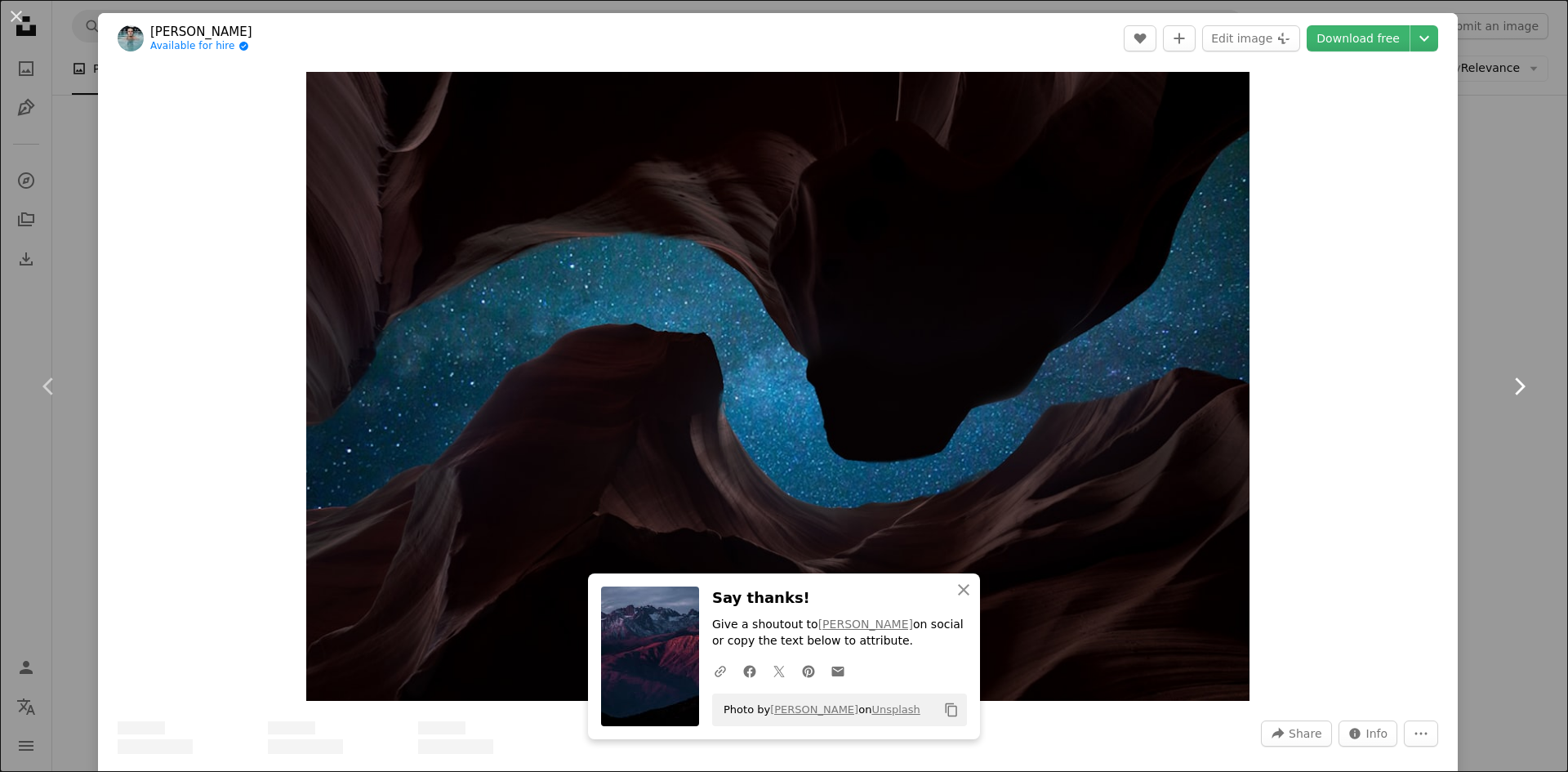
click at [1512, 392] on icon "Chevron right" at bounding box center [1519, 387] width 26 height 26
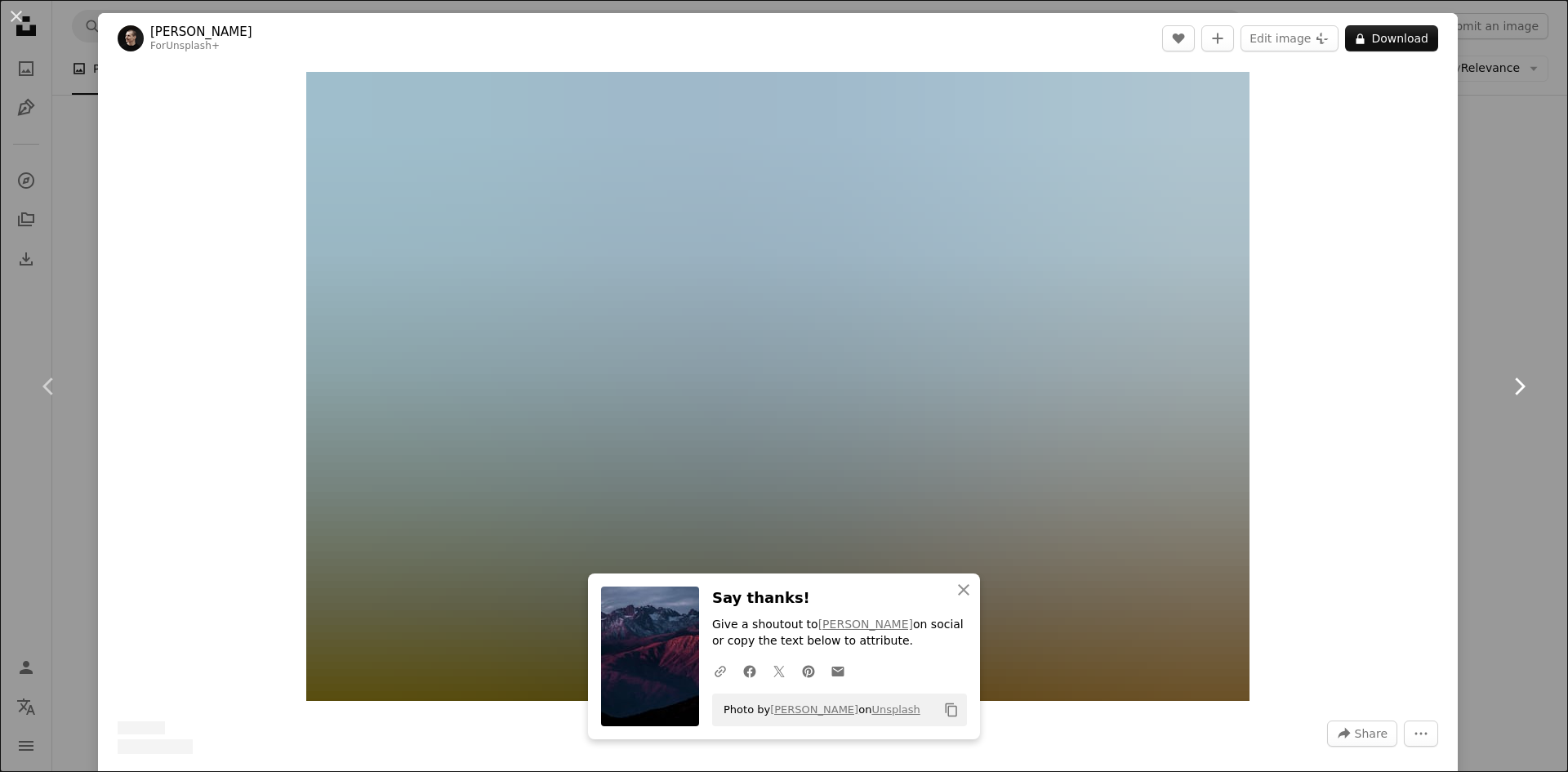
click at [1512, 392] on icon "Chevron right" at bounding box center [1519, 387] width 26 height 26
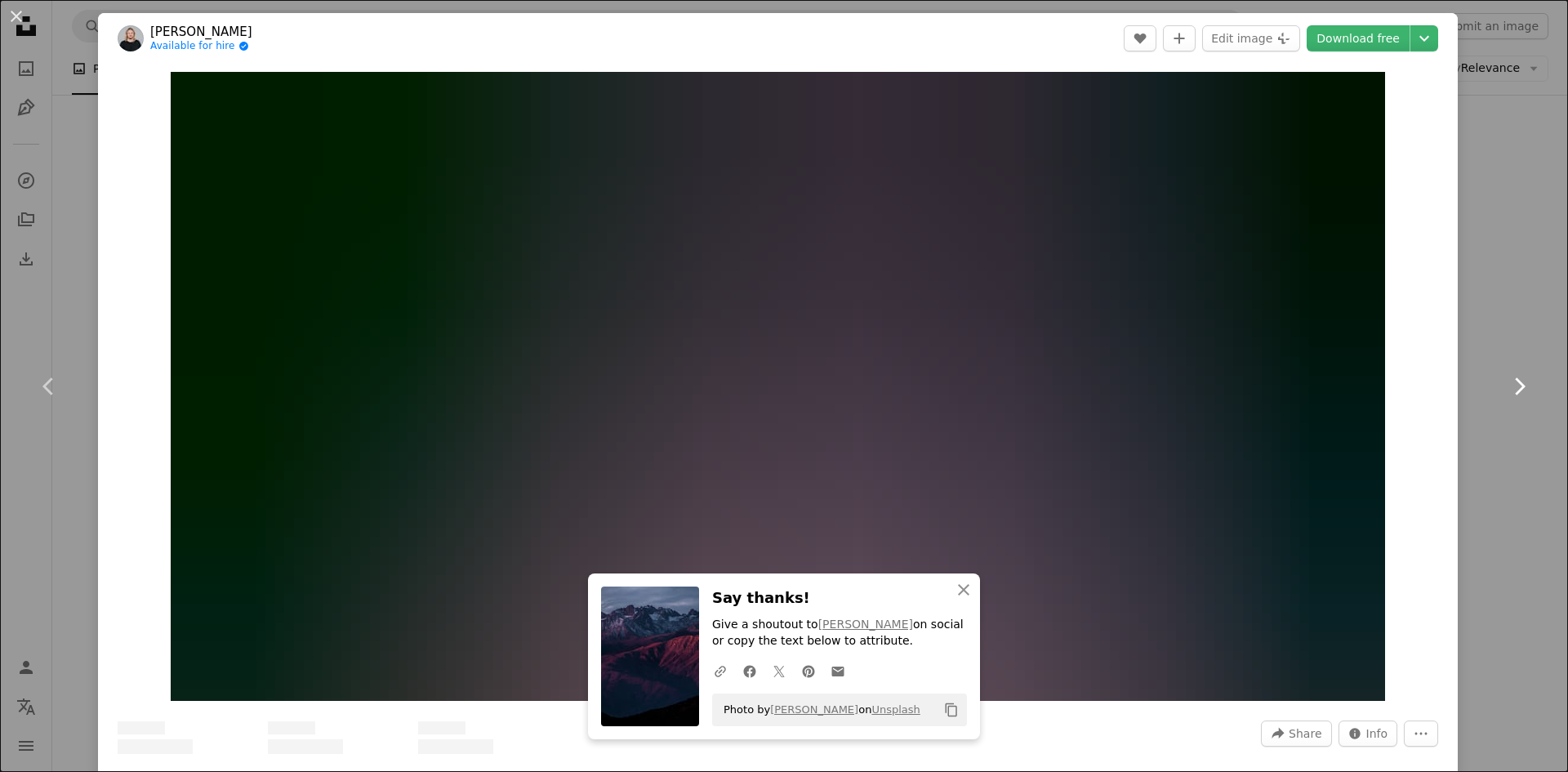
click at [1512, 392] on icon "Chevron right" at bounding box center [1519, 387] width 26 height 26
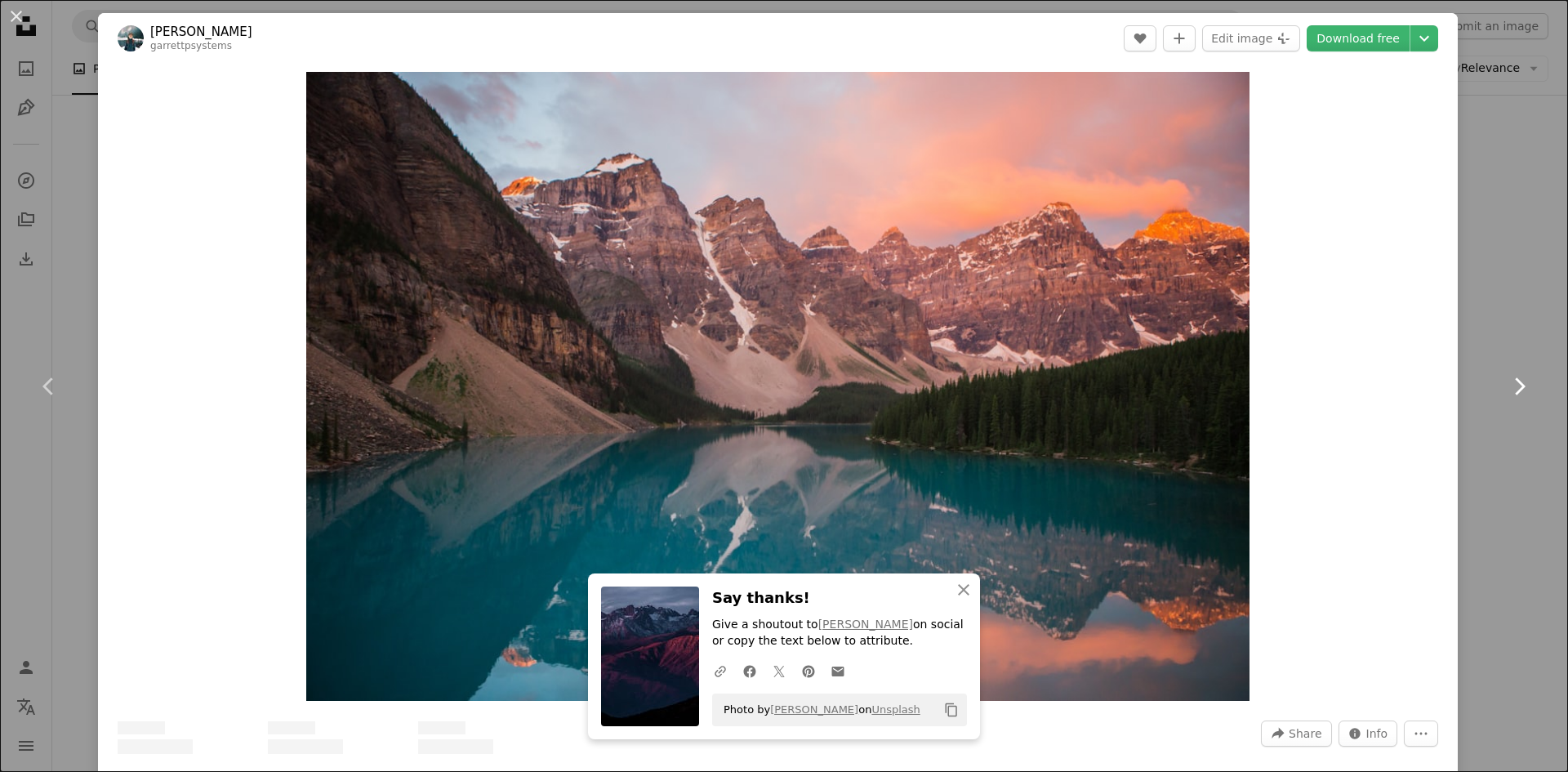
click at [1512, 392] on icon "Chevron right" at bounding box center [1519, 387] width 26 height 26
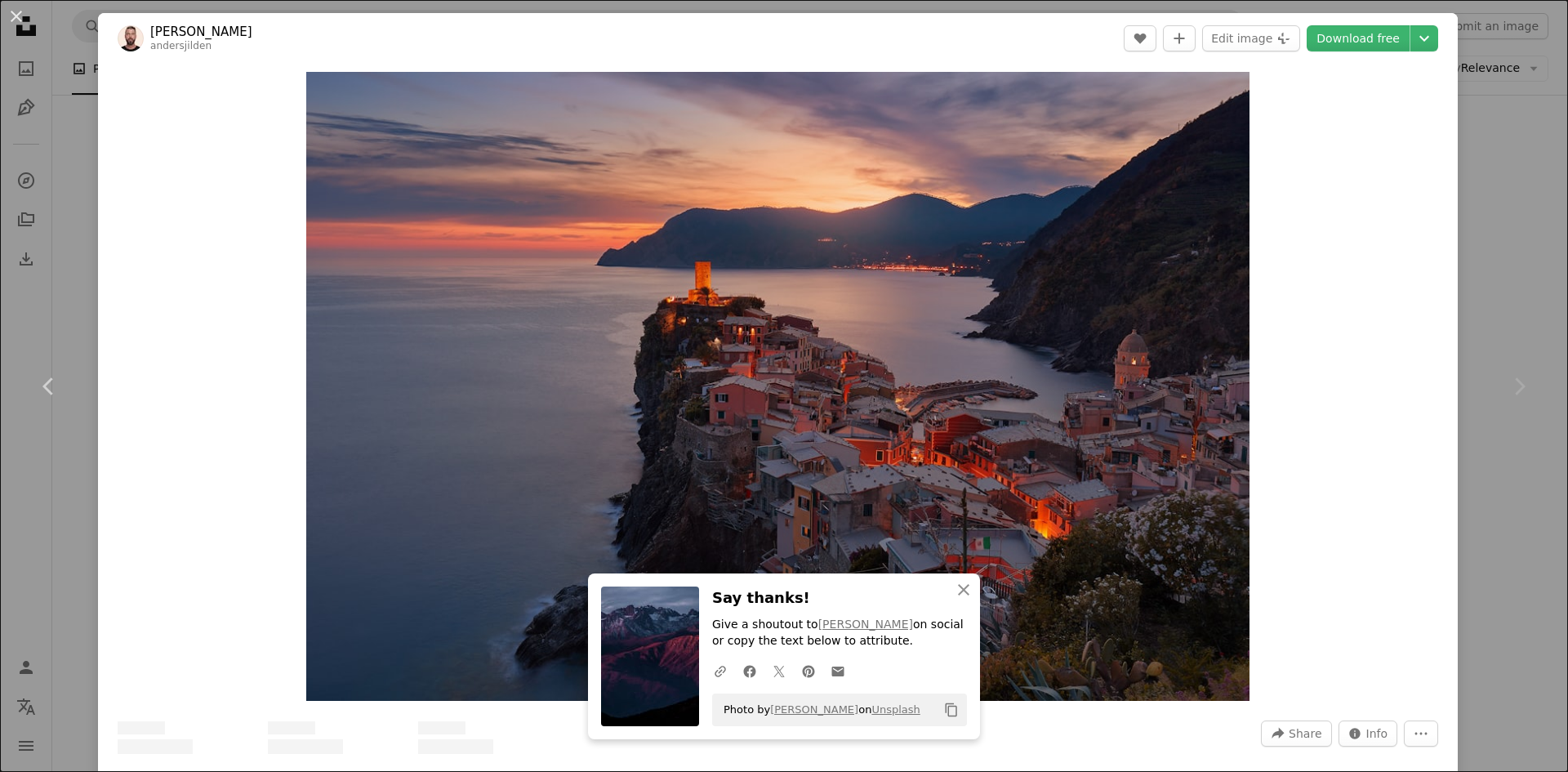
click at [1512, 392] on icon "Chevron right" at bounding box center [1519, 387] width 26 height 26
click at [1523, 134] on div "An X shape Chevron left Chevron right [PERSON_NAME] A heart A plus sign Edit im…" at bounding box center [784, 386] width 1568 height 772
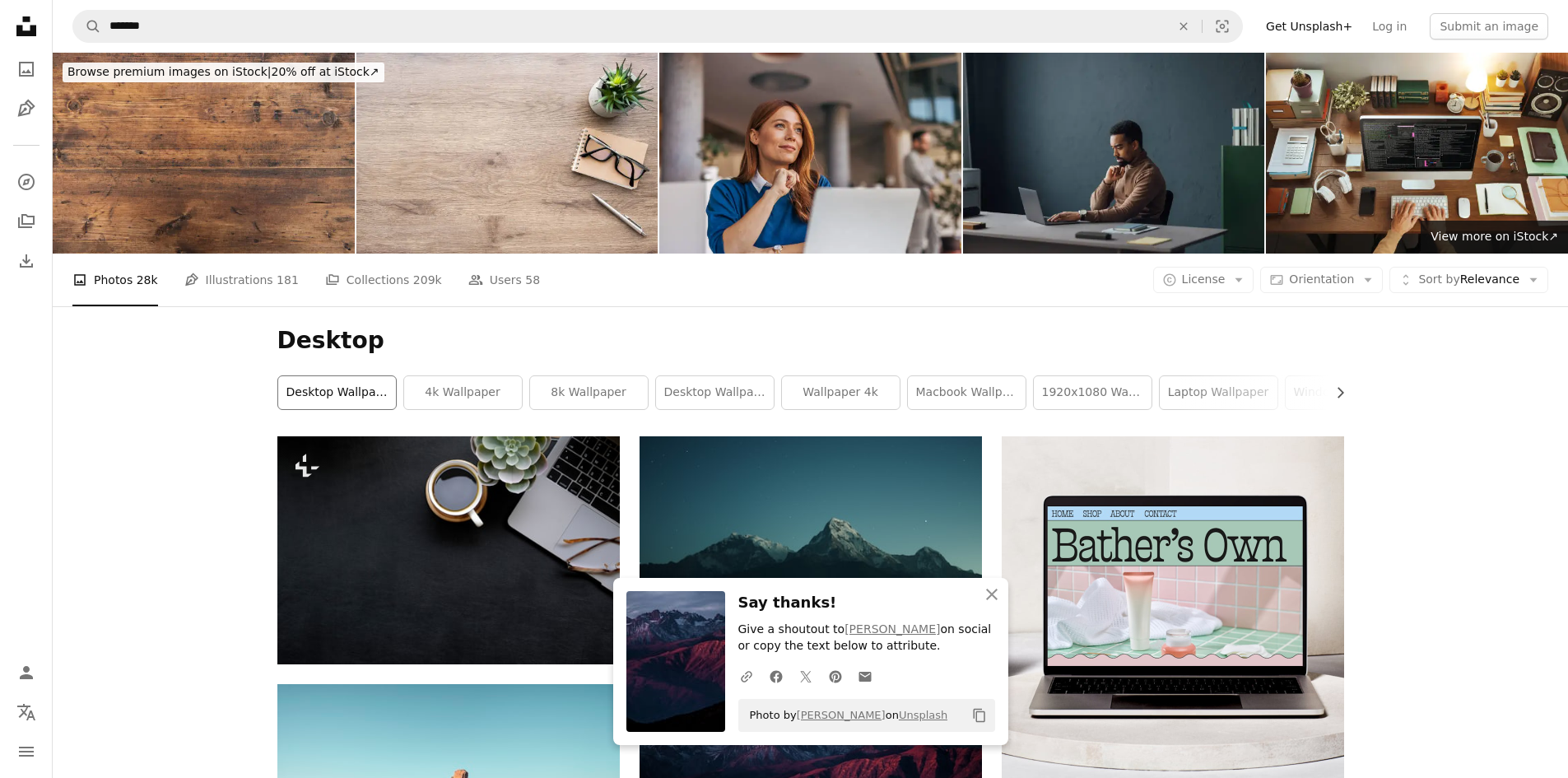
click at [351, 384] on link "desktop wallpaper" at bounding box center [337, 393] width 118 height 33
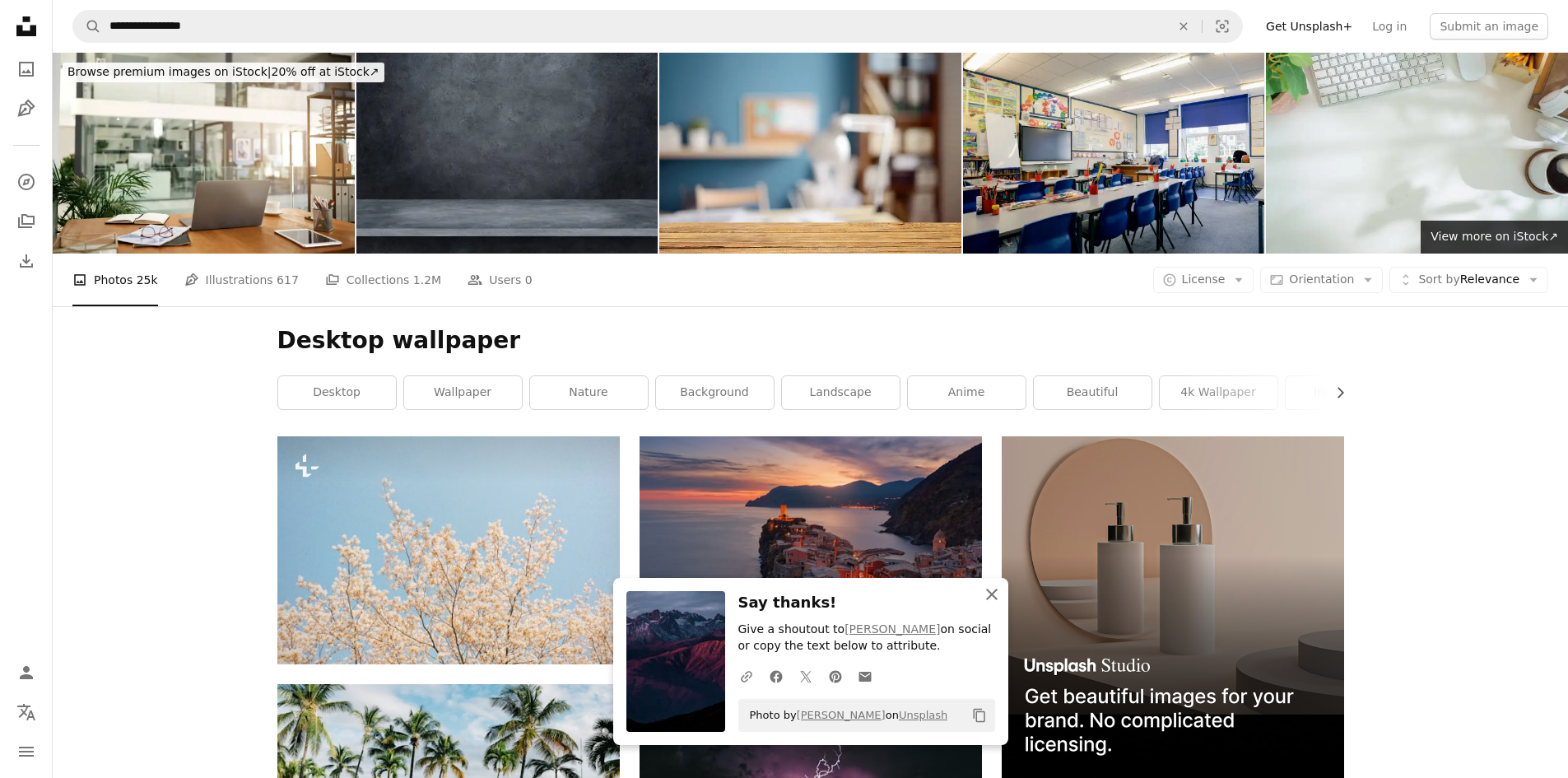
click at [977, 583] on button "An X shape Close" at bounding box center [992, 594] width 33 height 33
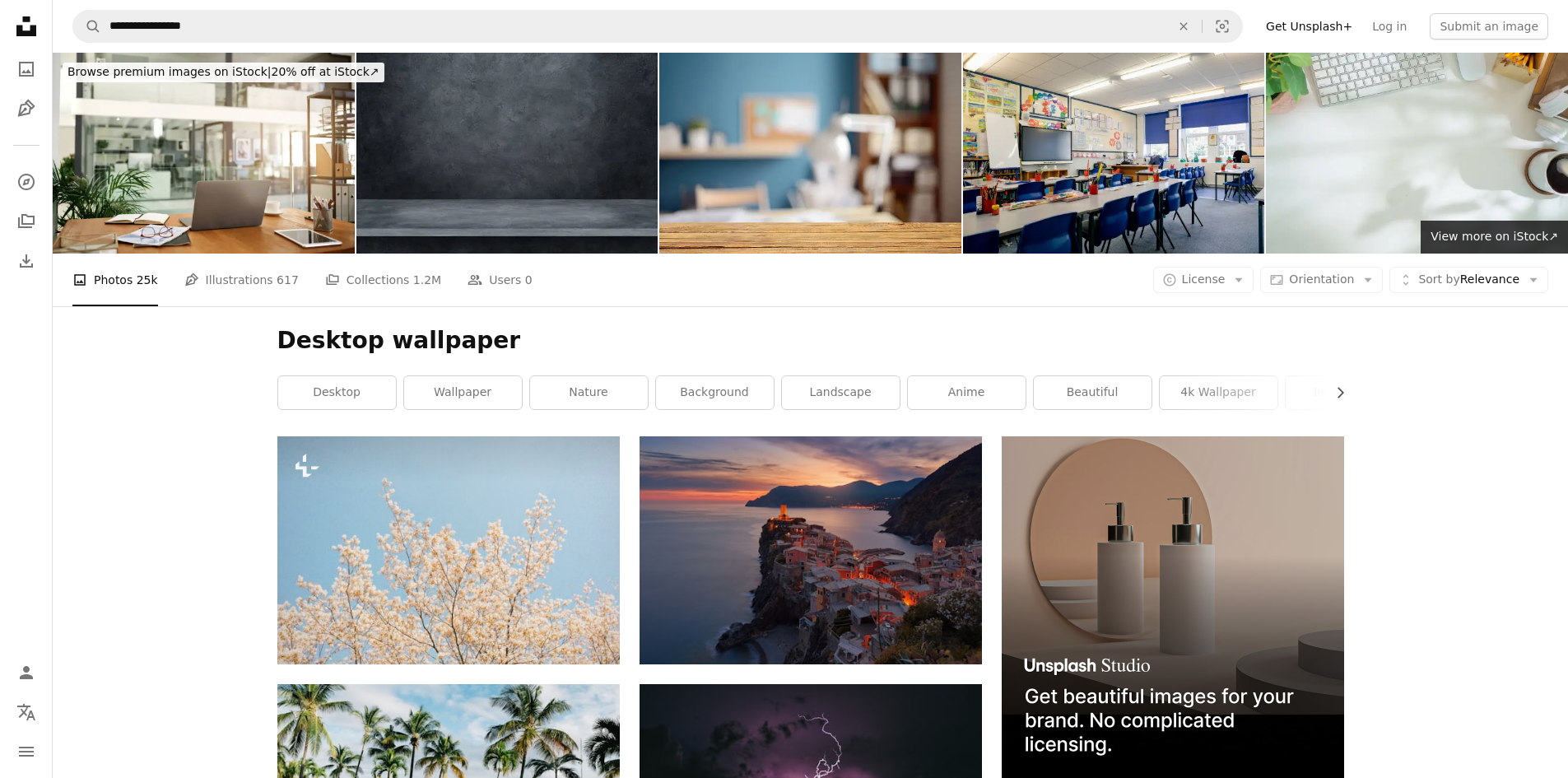
click at [452, 162] on img at bounding box center [507, 153] width 302 height 201
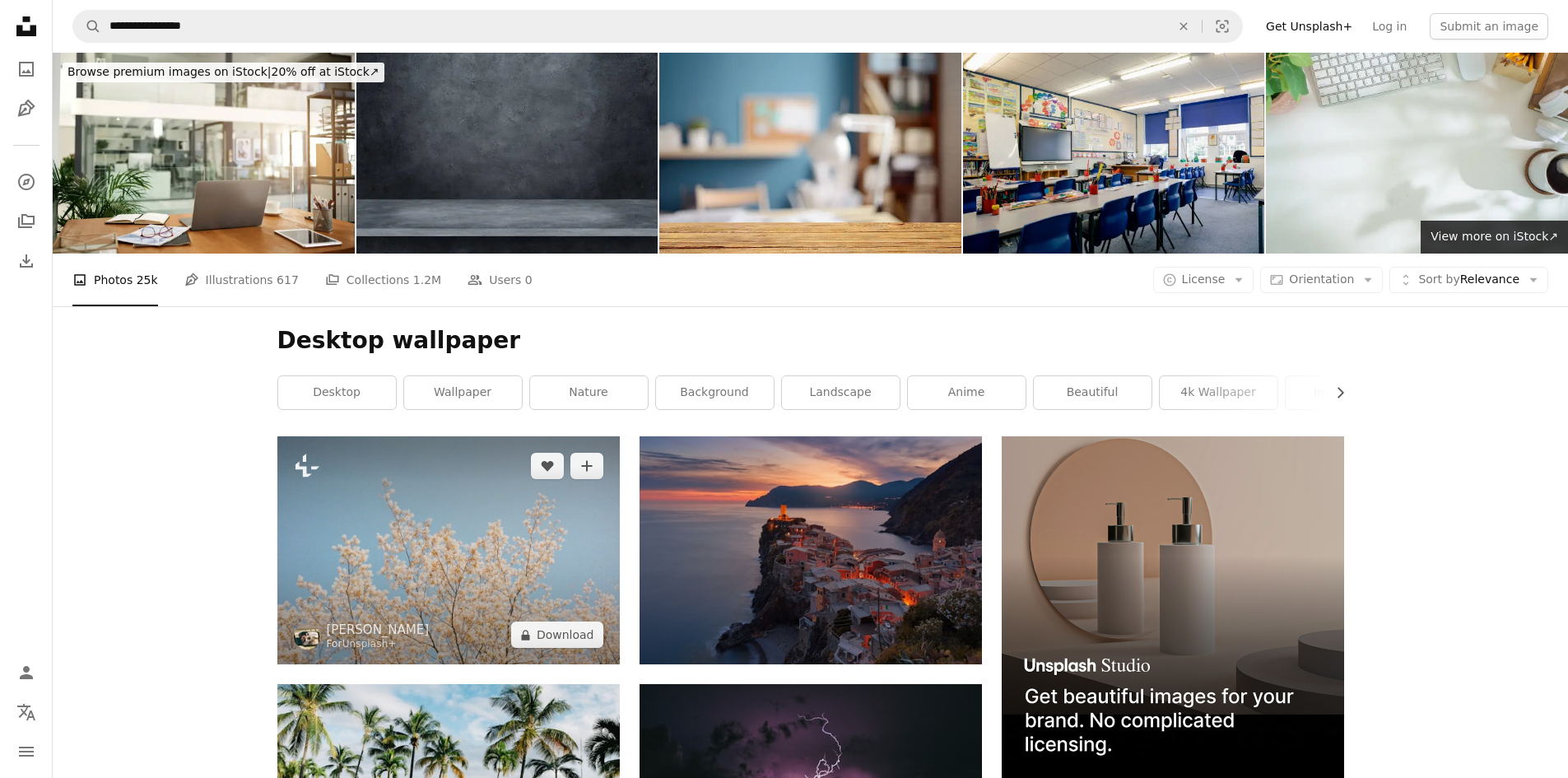
click at [417, 530] on img at bounding box center [448, 550] width 342 height 228
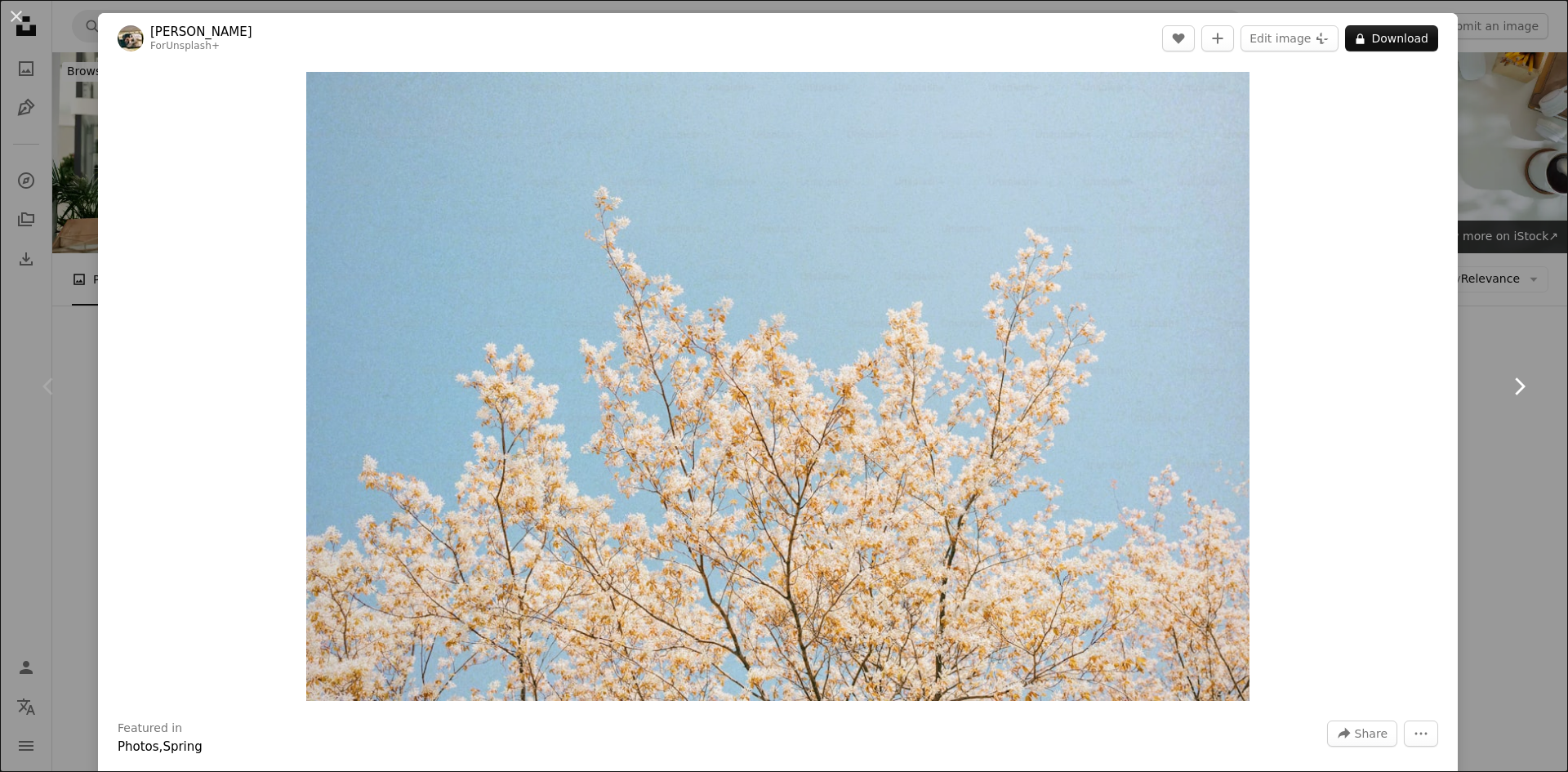
click at [1515, 381] on icon at bounding box center [1520, 386] width 10 height 17
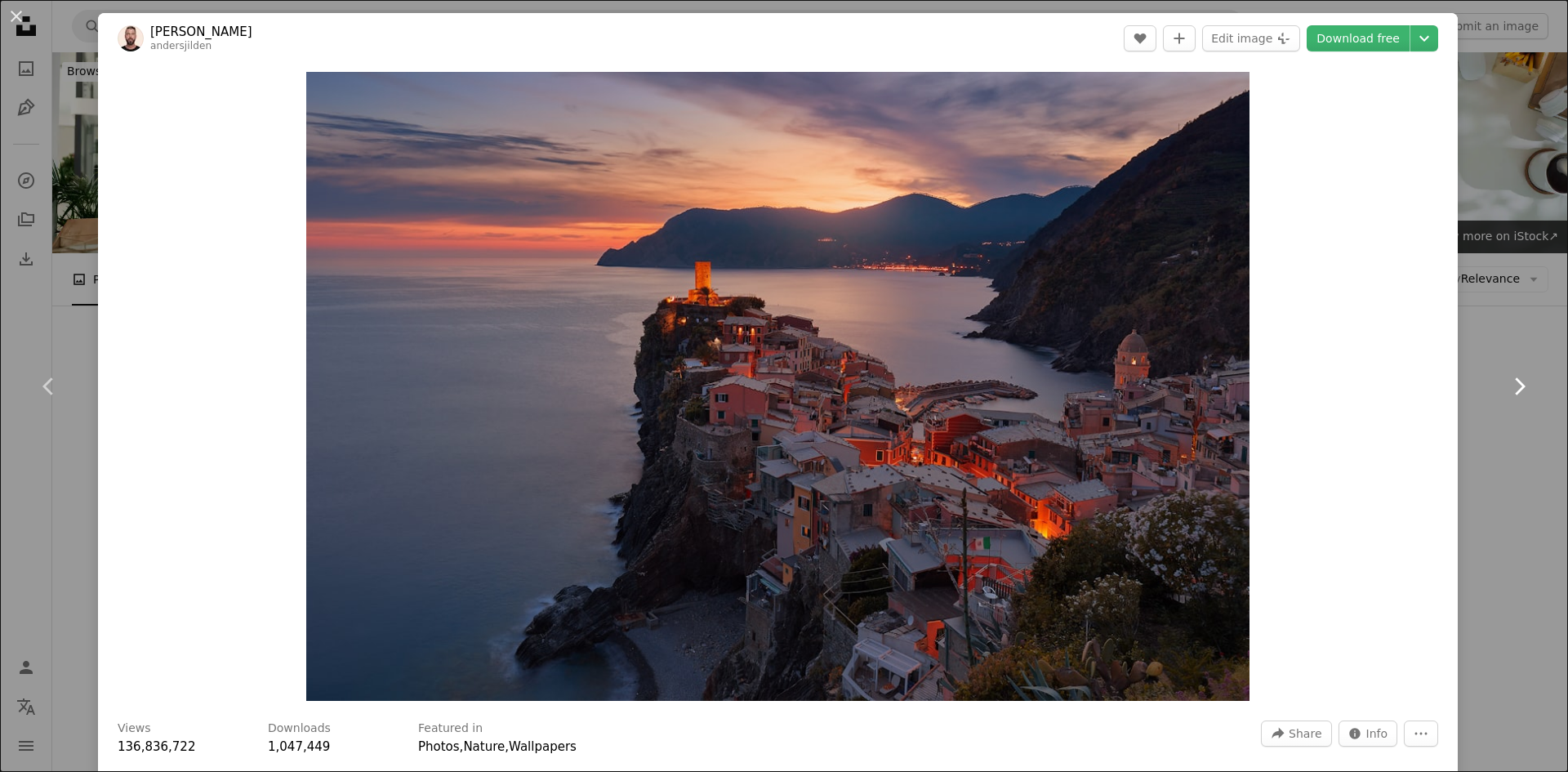
click at [1515, 381] on icon at bounding box center [1520, 386] width 10 height 17
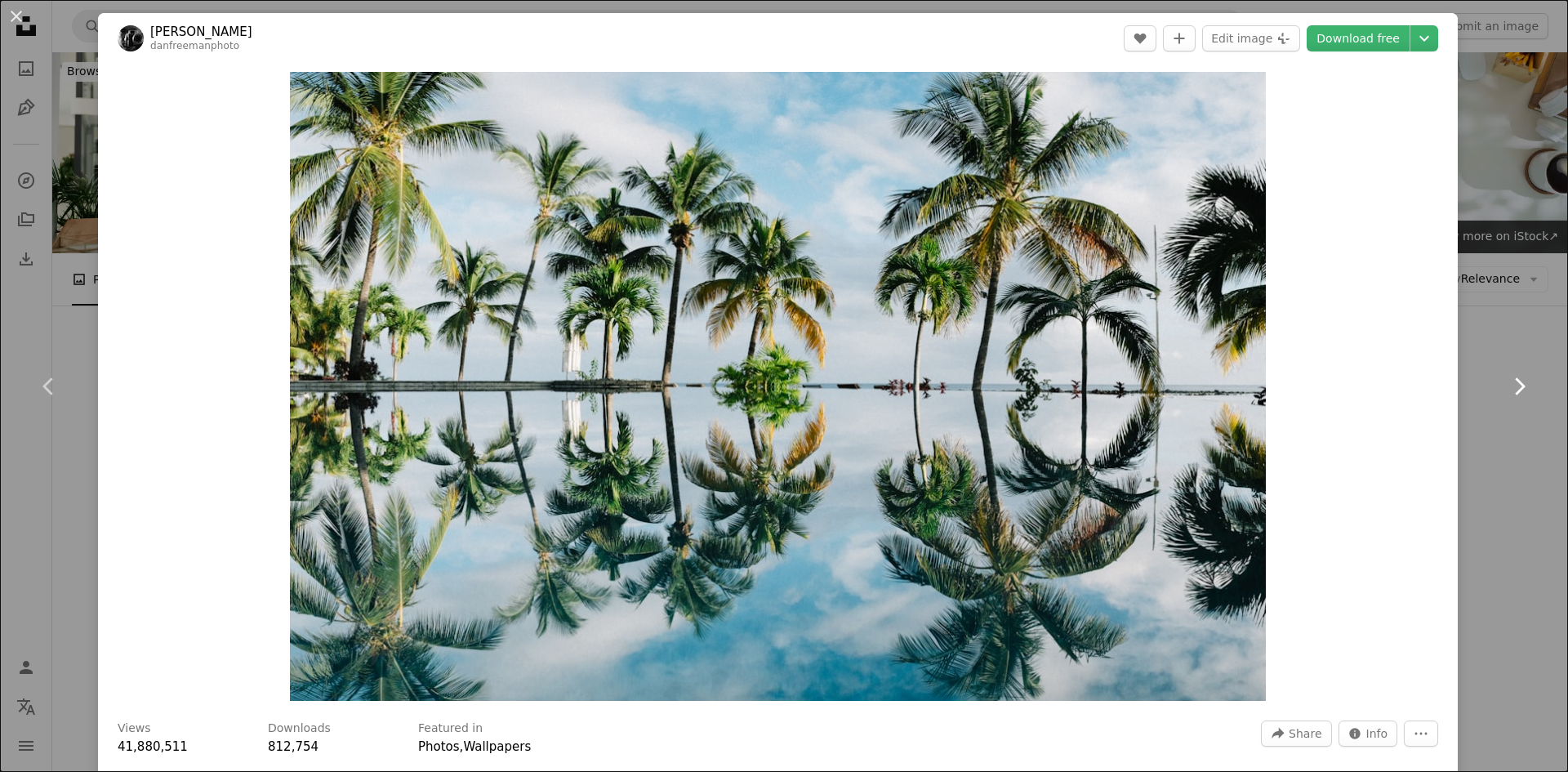
click at [1515, 381] on icon at bounding box center [1520, 386] width 10 height 17
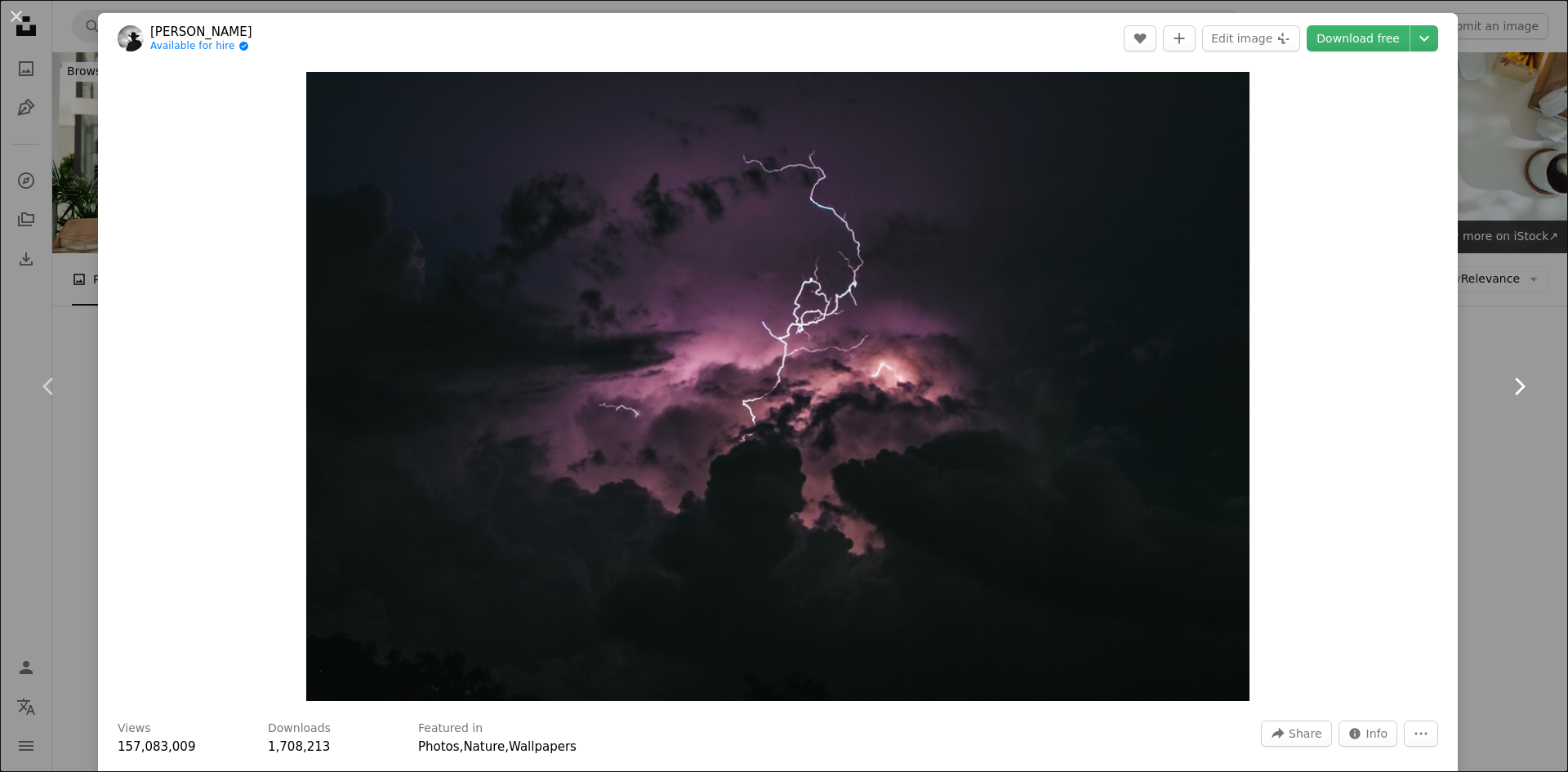
click at [1515, 381] on icon at bounding box center [1520, 386] width 10 height 17
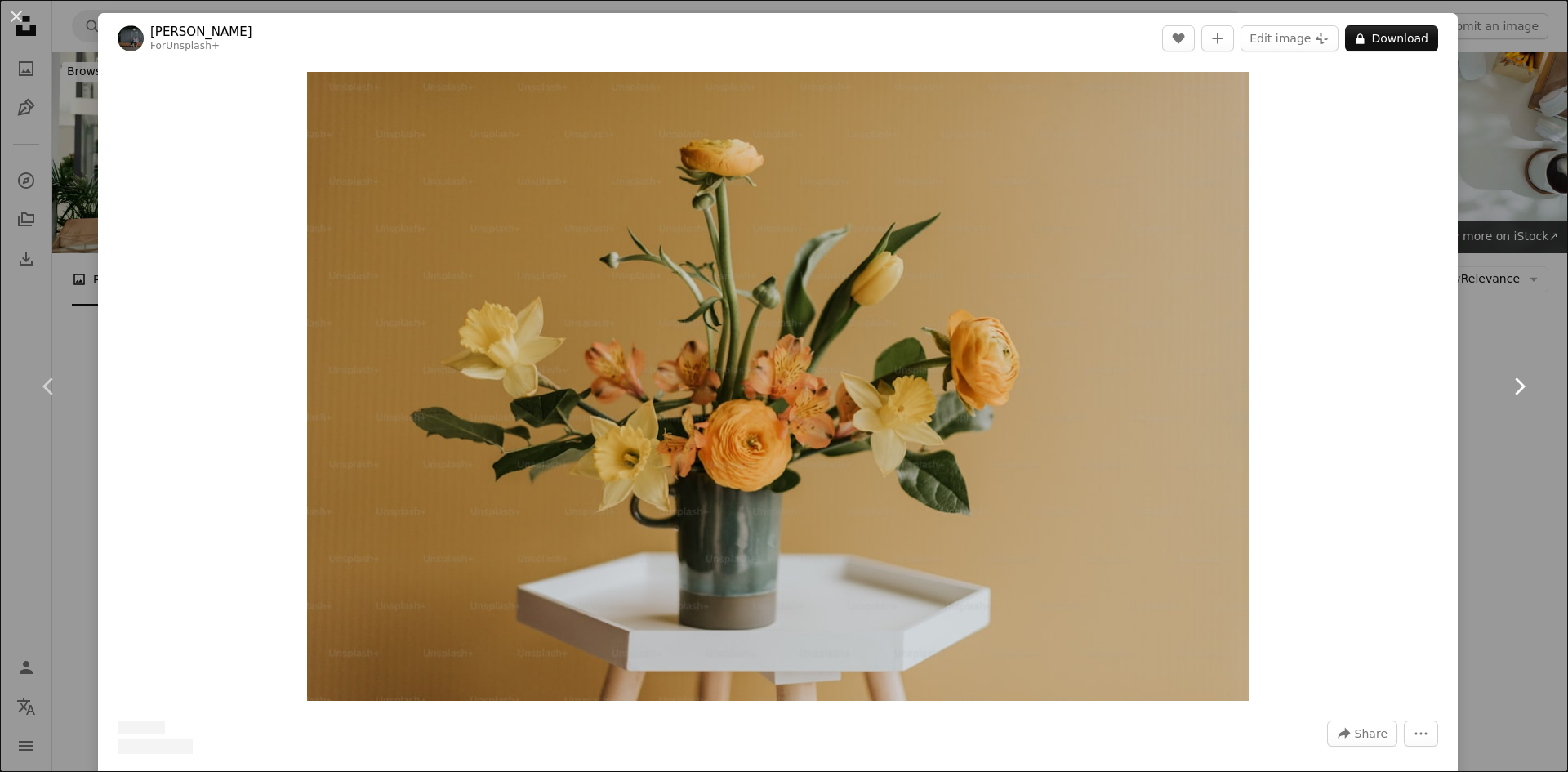
click at [1515, 381] on icon at bounding box center [1520, 386] width 10 height 17
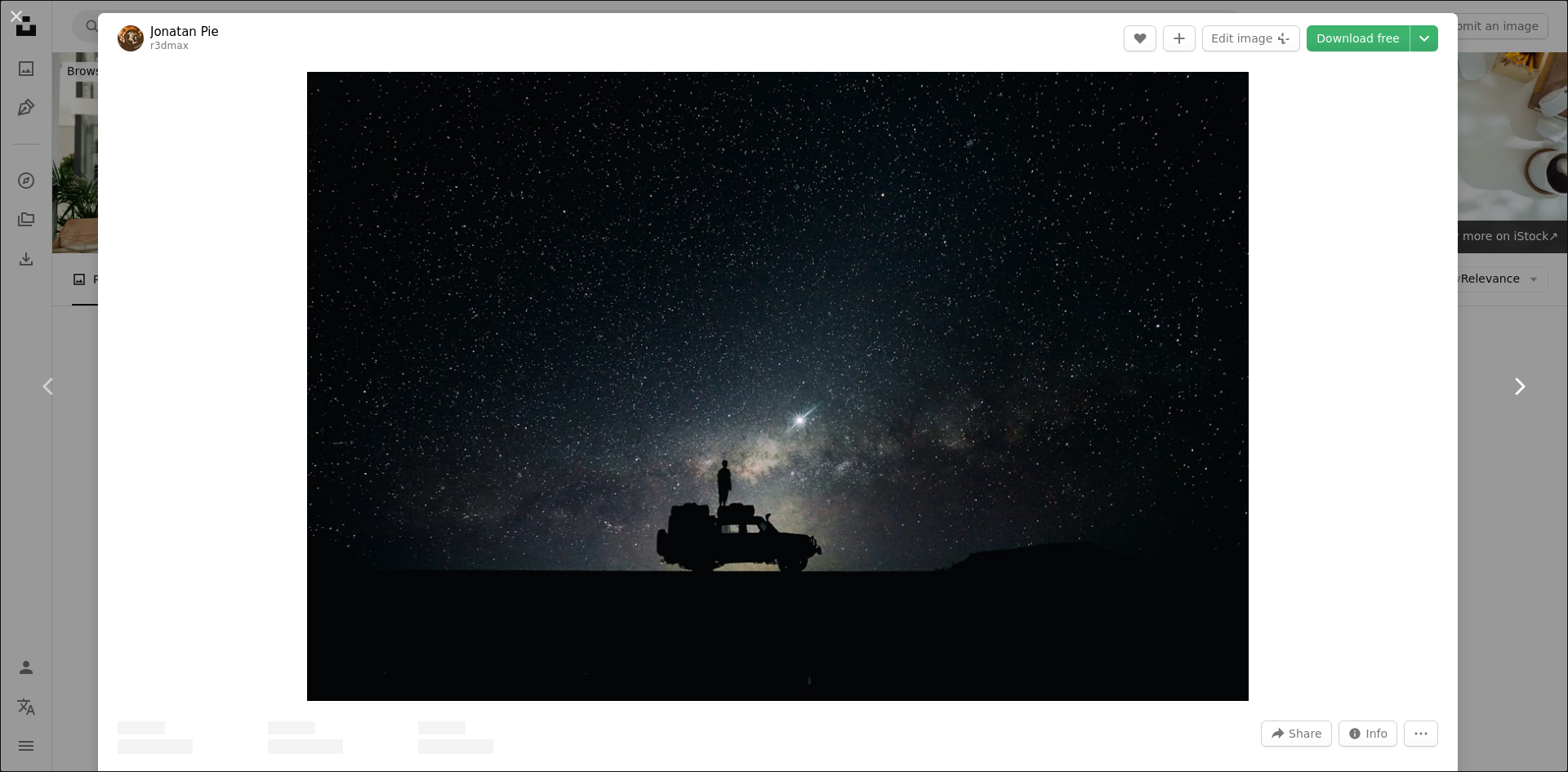
click at [1515, 381] on icon at bounding box center [1520, 386] width 10 height 17
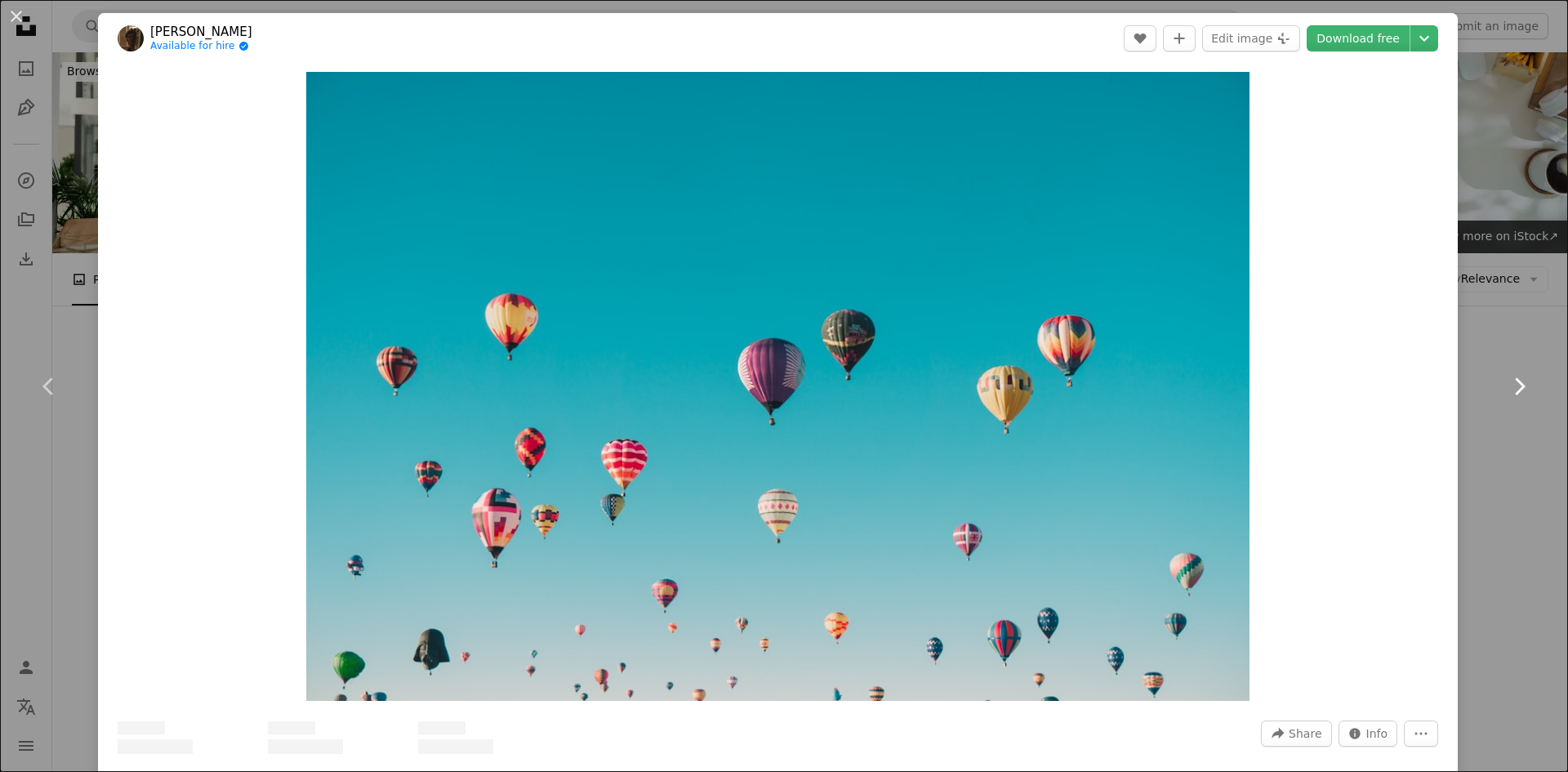
click at [1515, 381] on icon at bounding box center [1520, 386] width 10 height 17
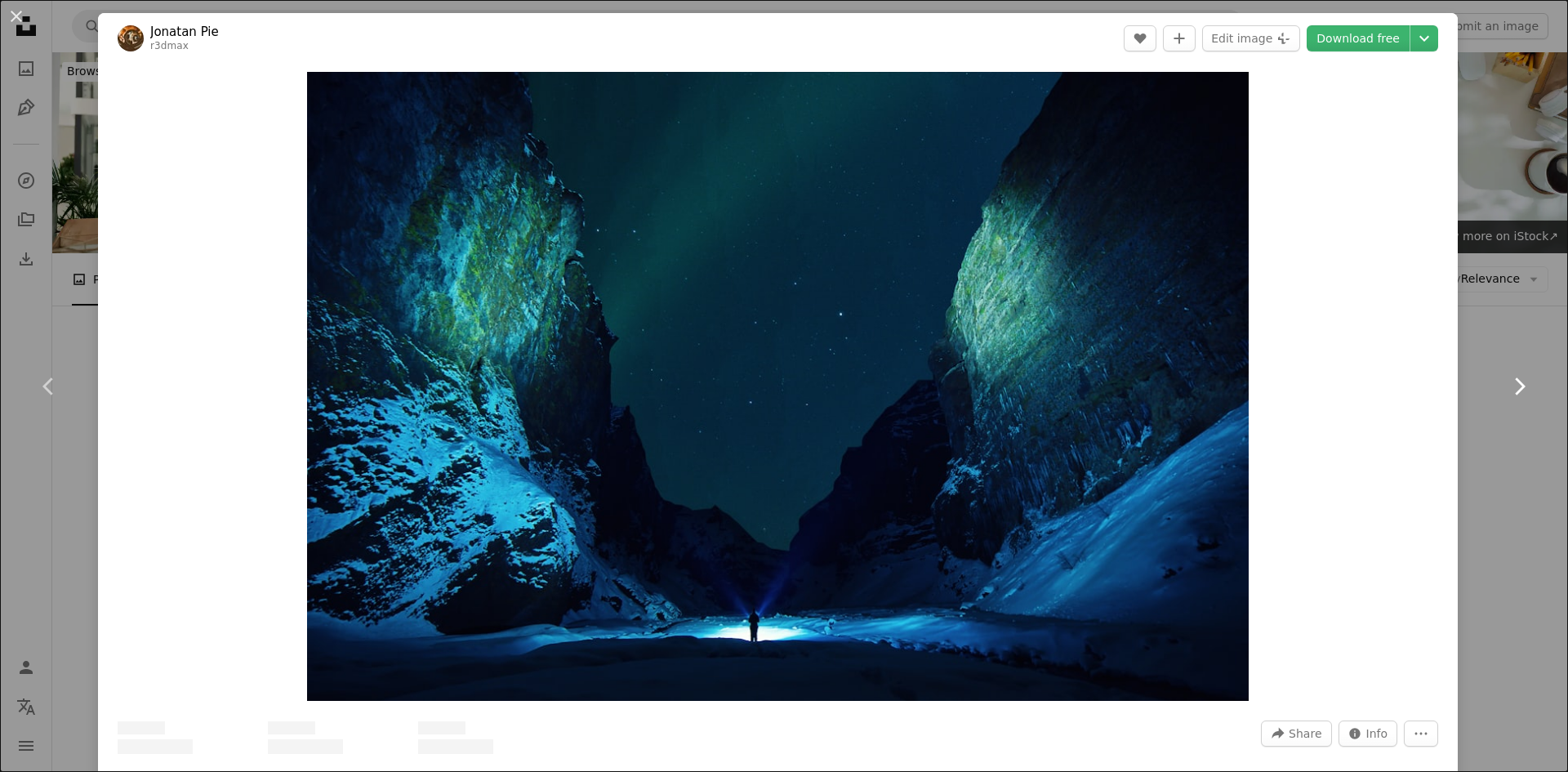
click at [1515, 381] on icon at bounding box center [1520, 386] width 10 height 17
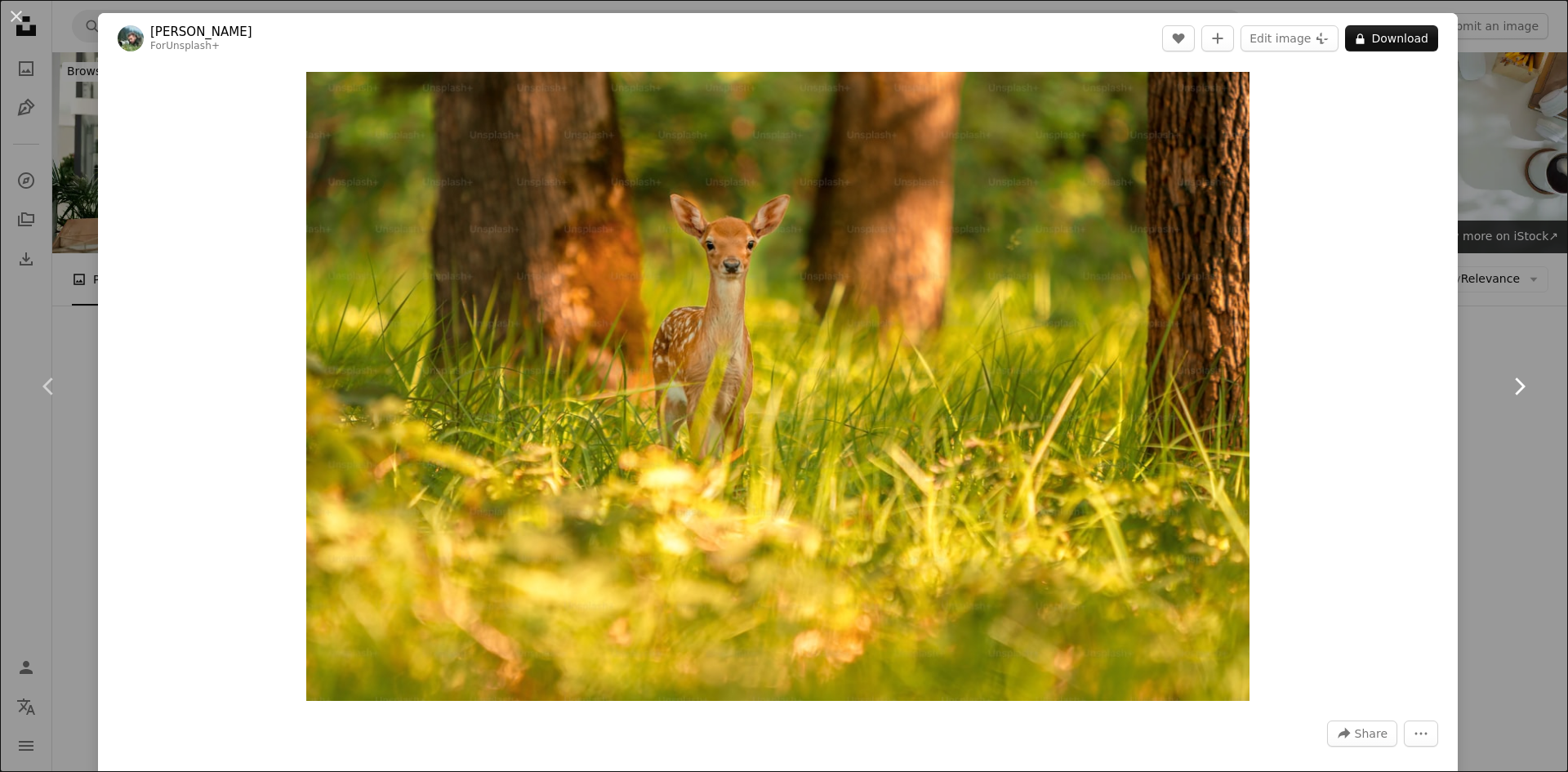
click at [1515, 381] on icon at bounding box center [1520, 386] width 10 height 17
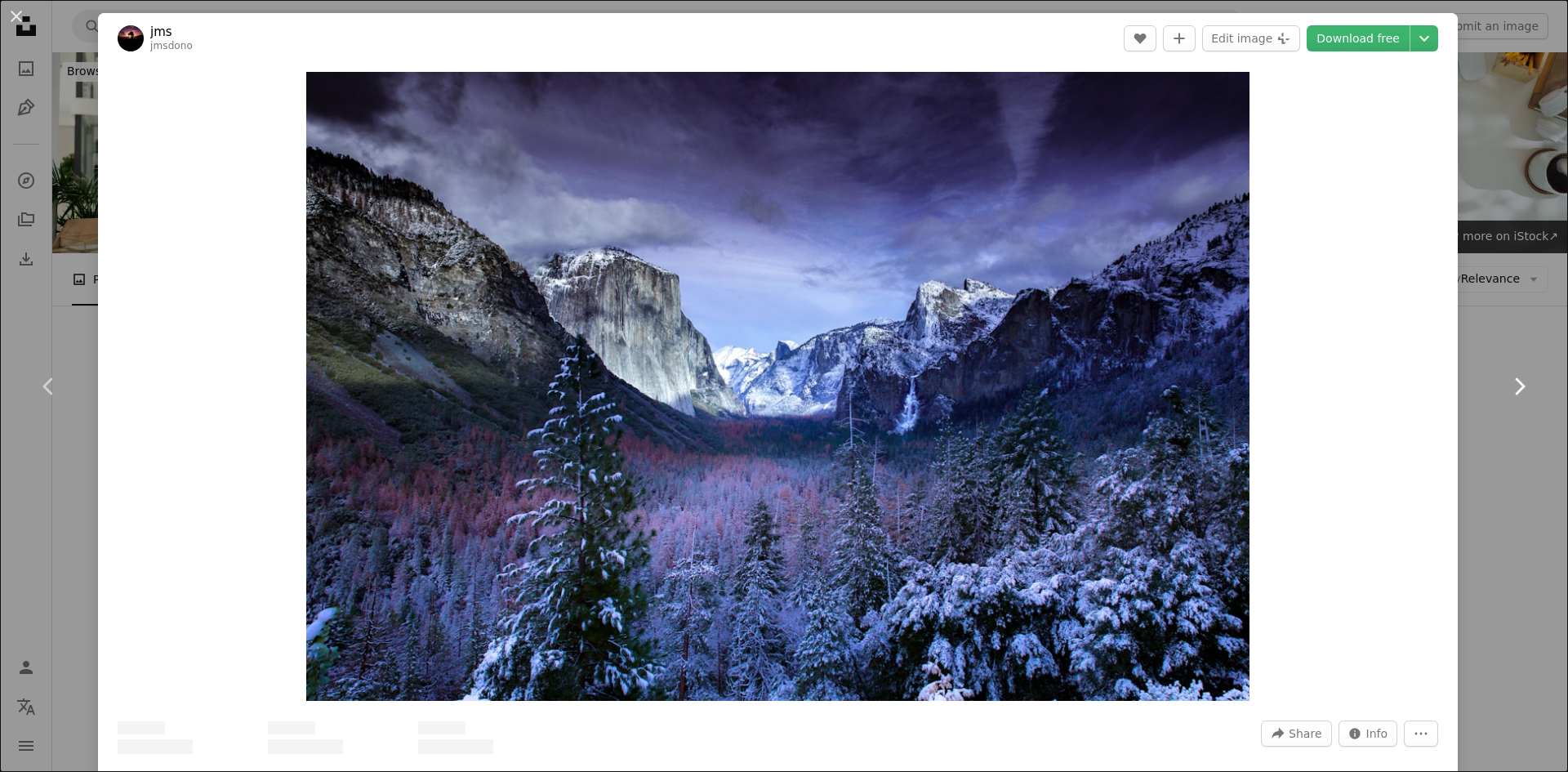
click at [1515, 381] on icon at bounding box center [1520, 386] width 10 height 17
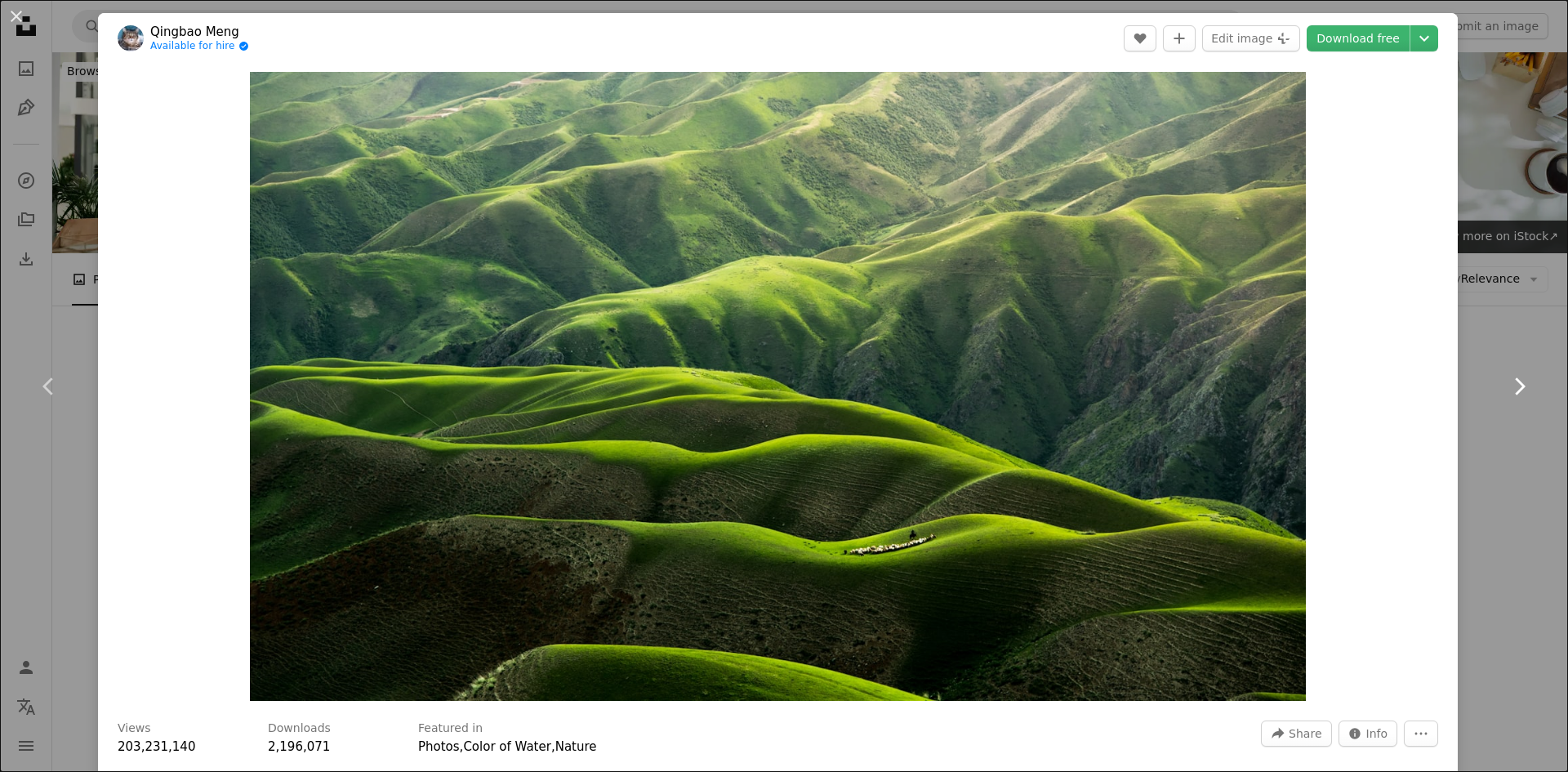
click at [1510, 381] on icon "Chevron right" at bounding box center [1519, 387] width 26 height 26
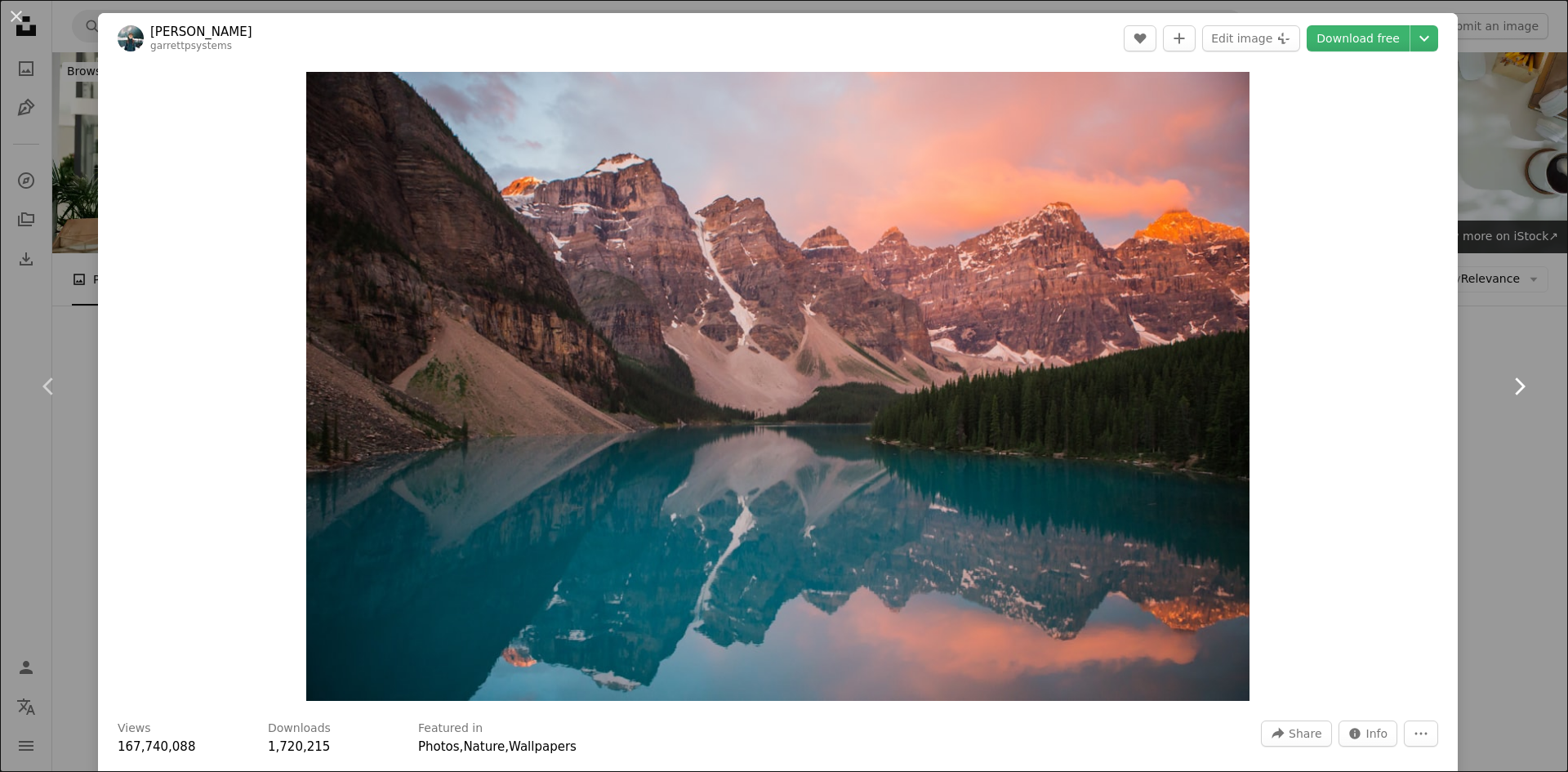
click at [1510, 381] on icon "Chevron right" at bounding box center [1519, 387] width 26 height 26
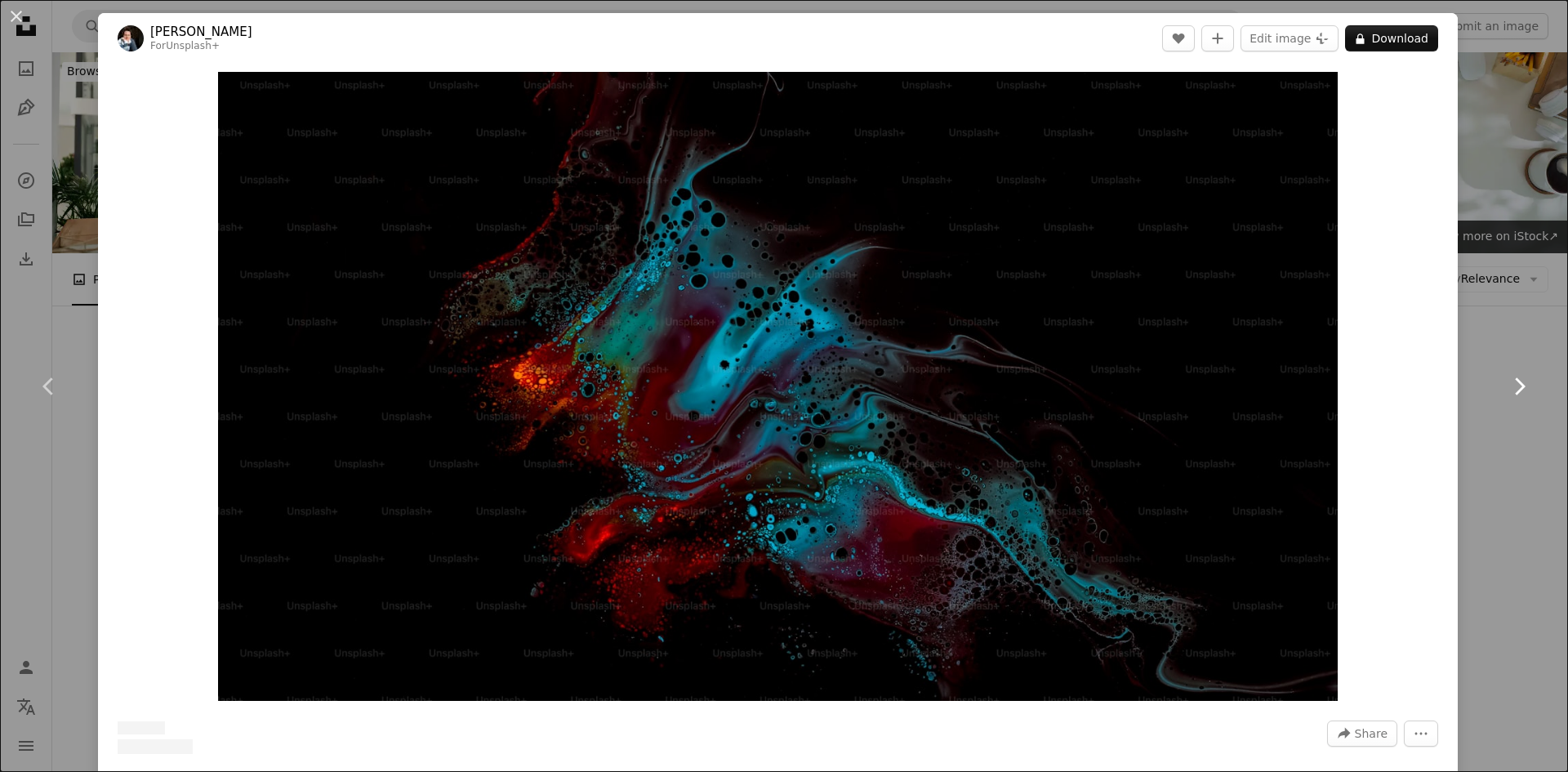
click at [1510, 381] on icon "Chevron right" at bounding box center [1519, 387] width 26 height 26
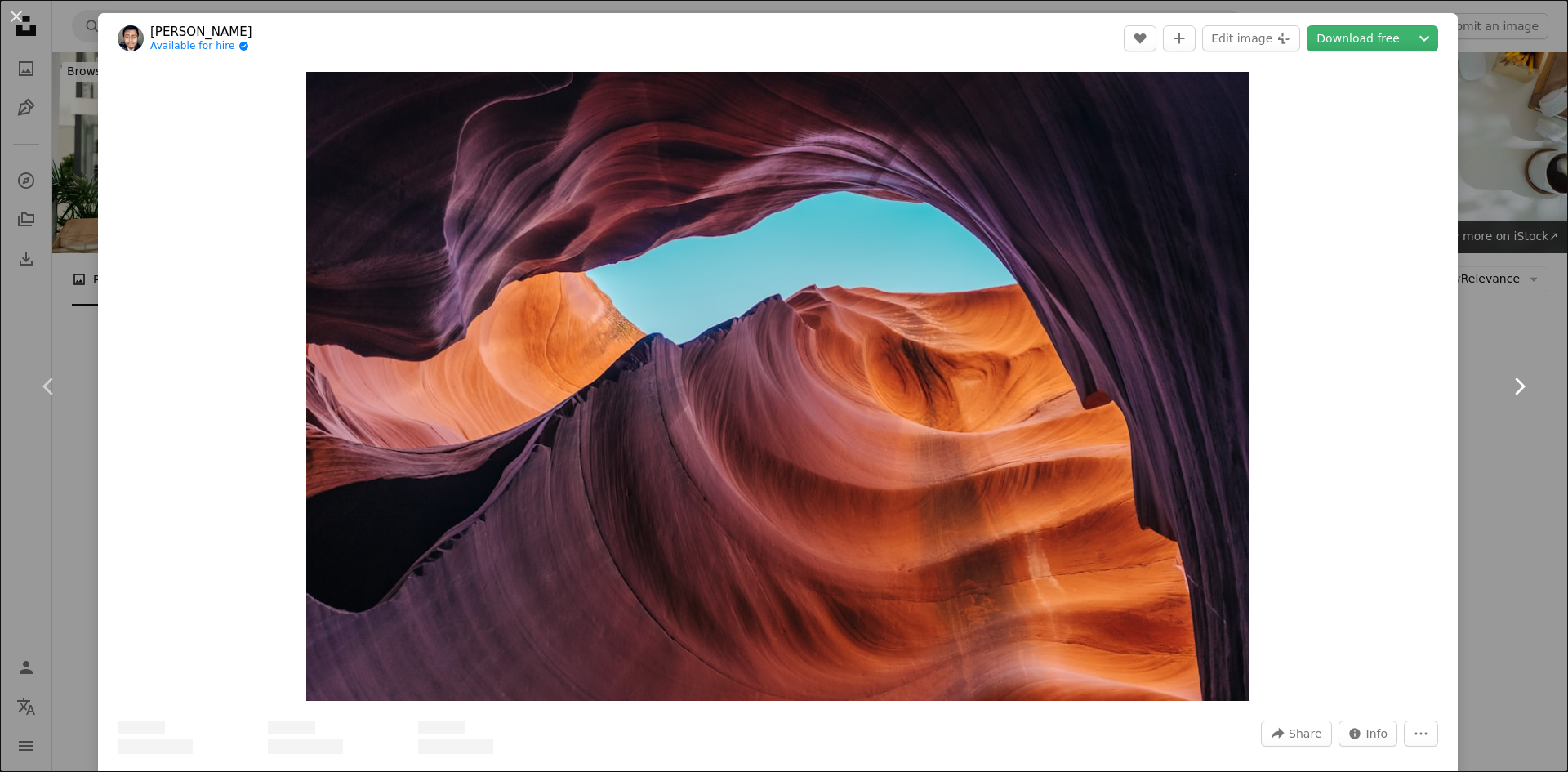
click at [1510, 381] on icon "Chevron right" at bounding box center [1519, 387] width 26 height 26
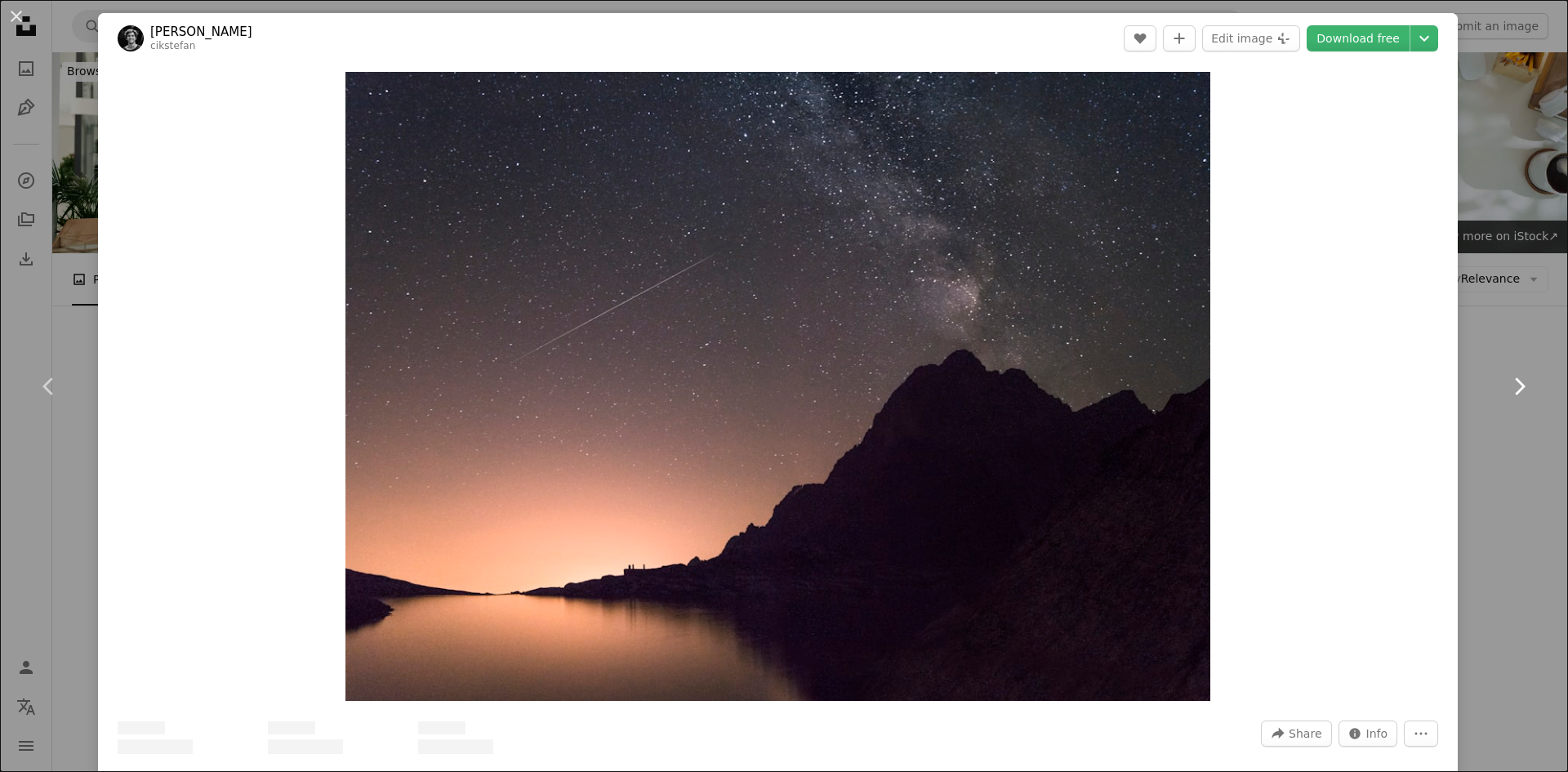
click at [1510, 381] on icon "Chevron right" at bounding box center [1519, 387] width 26 height 26
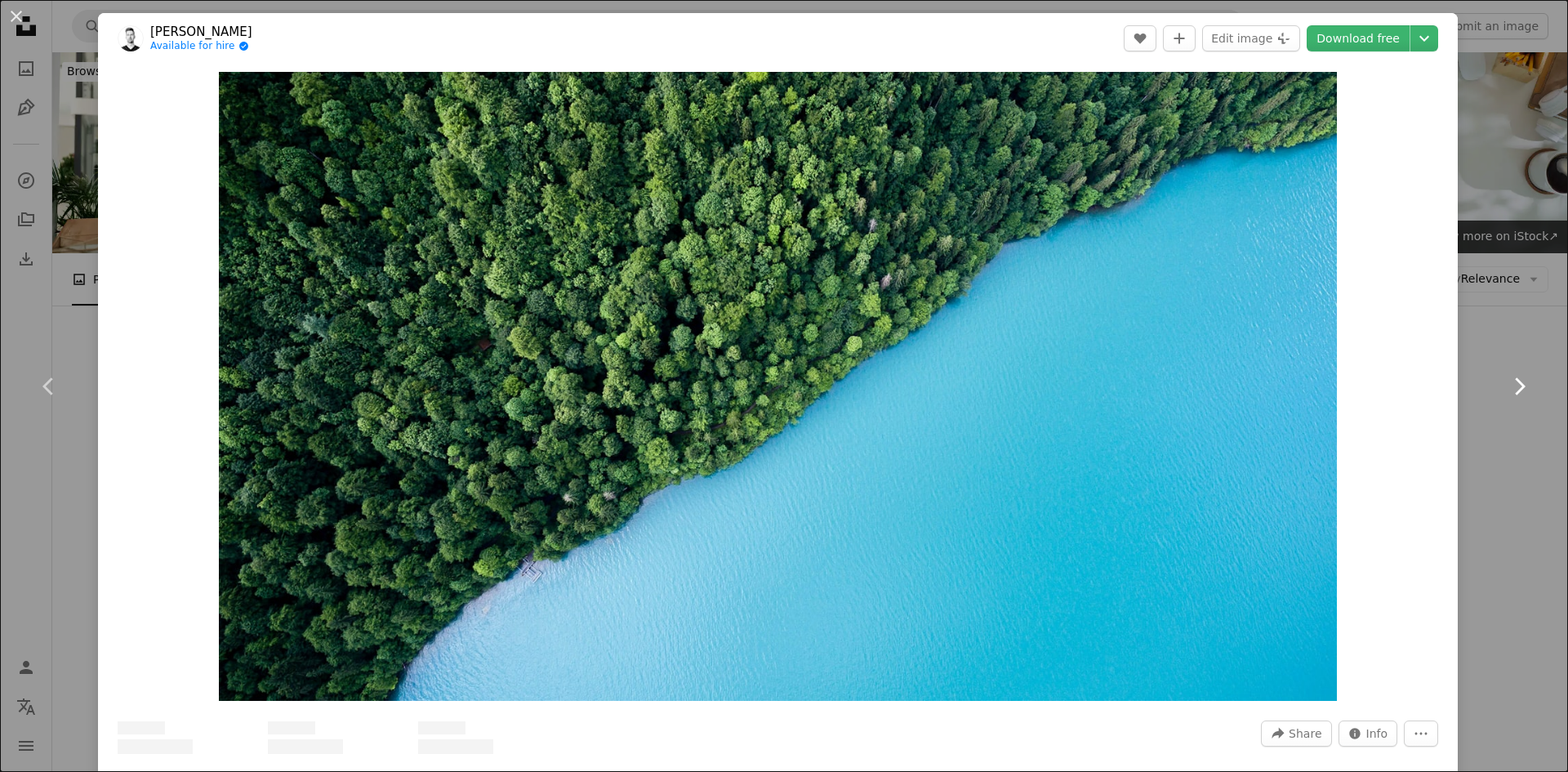
click at [1510, 381] on icon "Chevron right" at bounding box center [1519, 387] width 26 height 26
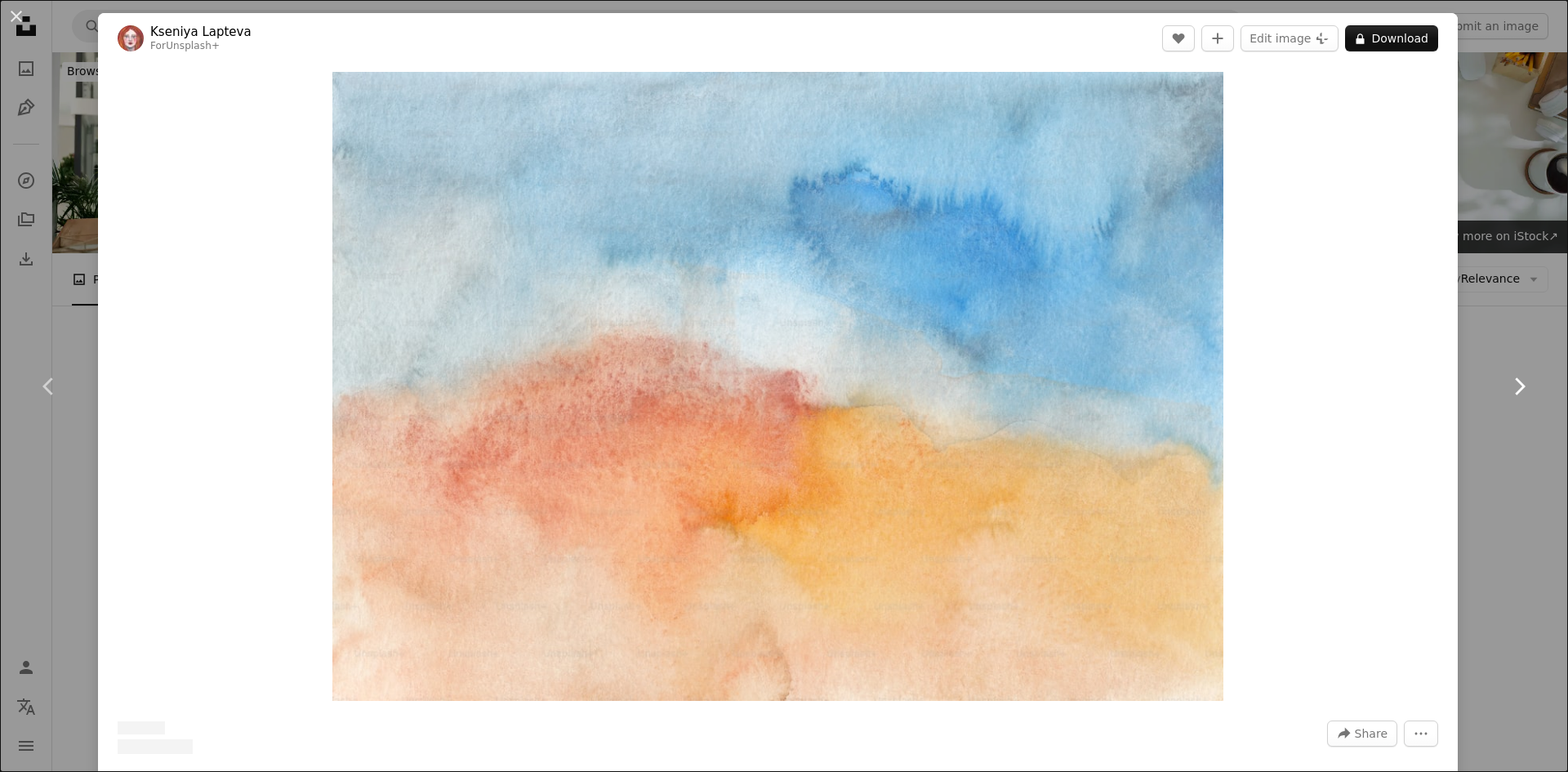
click at [1510, 381] on icon "Chevron right" at bounding box center [1519, 387] width 26 height 26
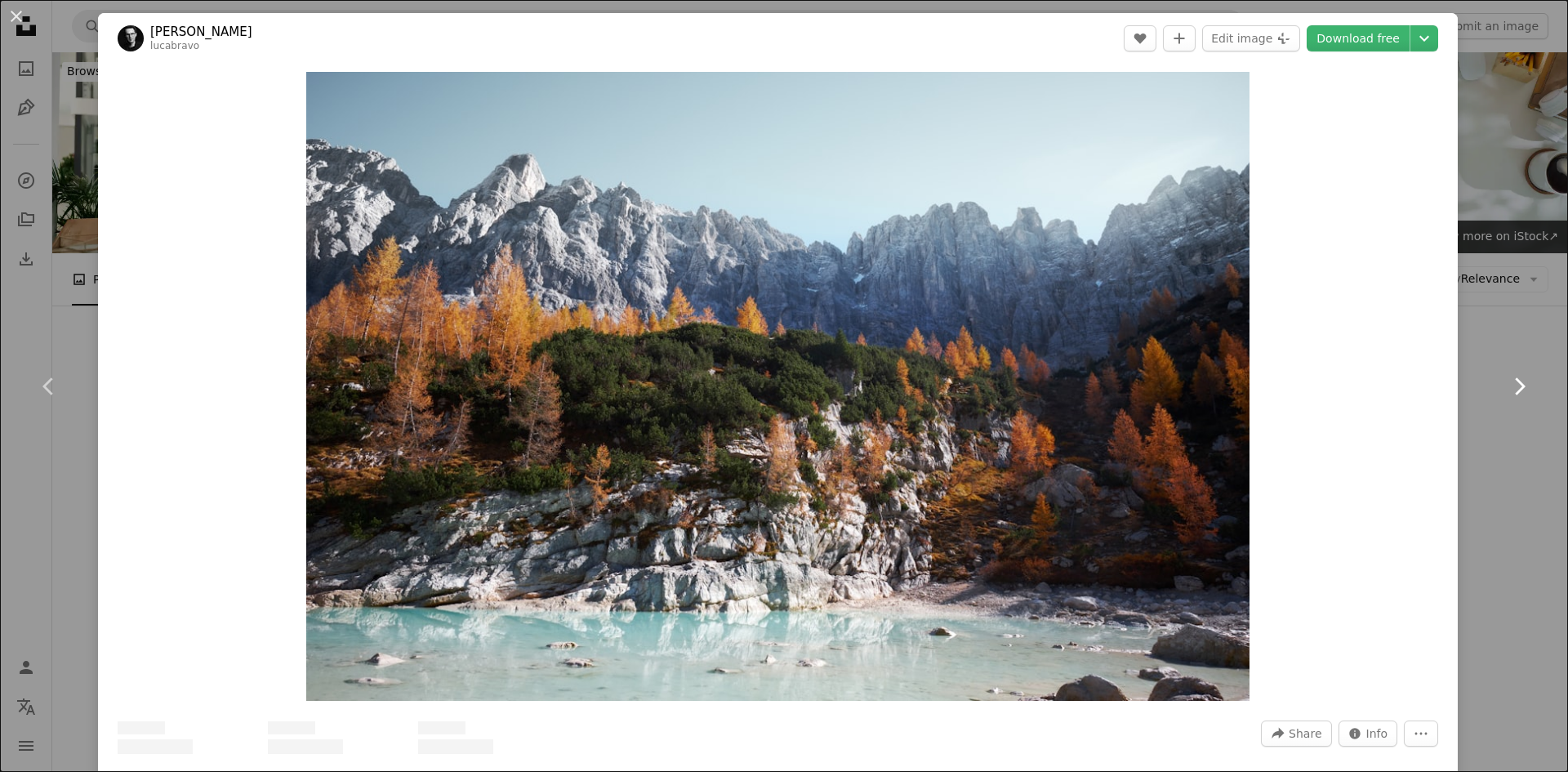
click at [1510, 381] on icon "Chevron right" at bounding box center [1519, 387] width 26 height 26
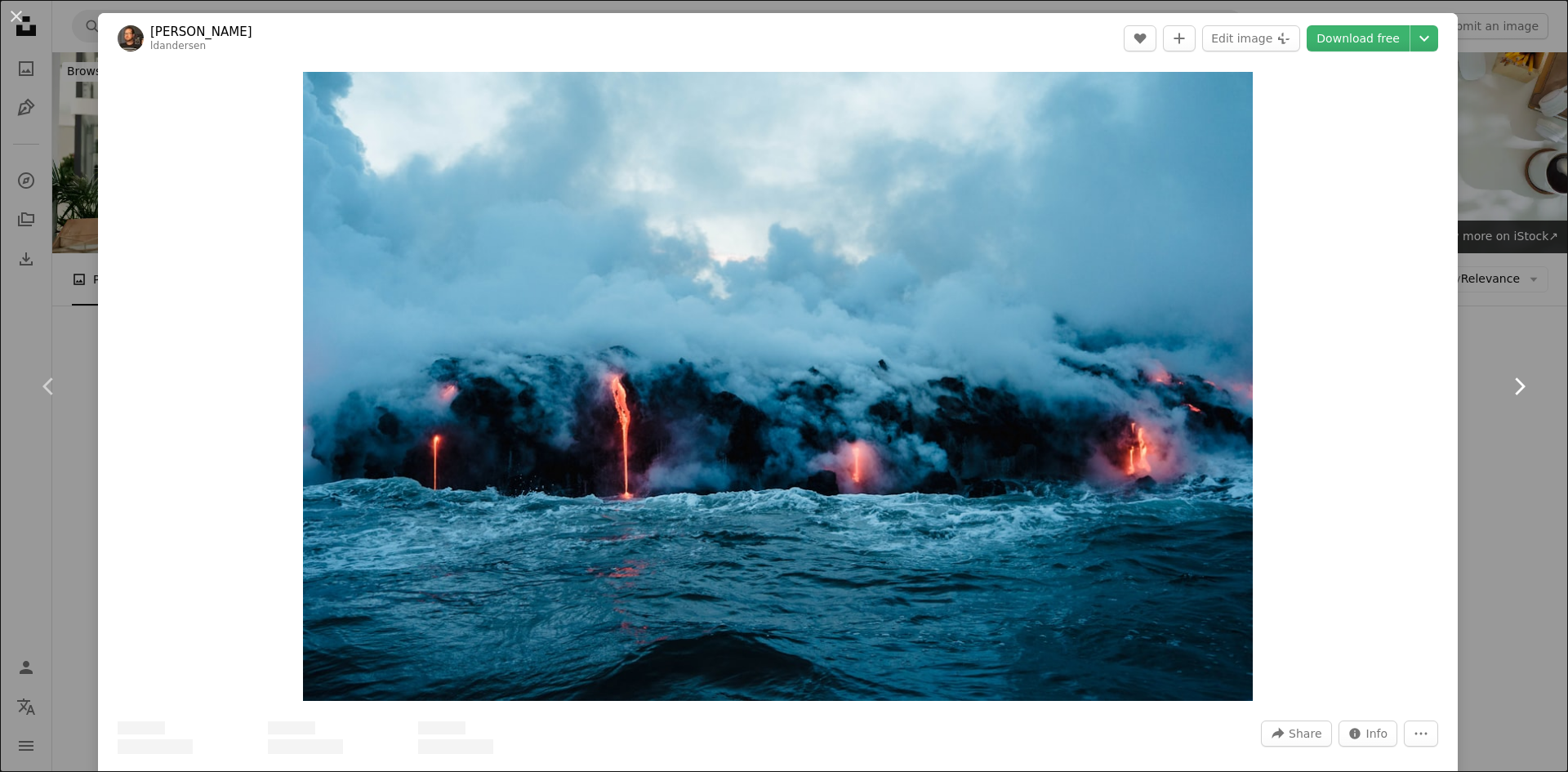
click at [1510, 381] on icon "Chevron right" at bounding box center [1519, 387] width 26 height 26
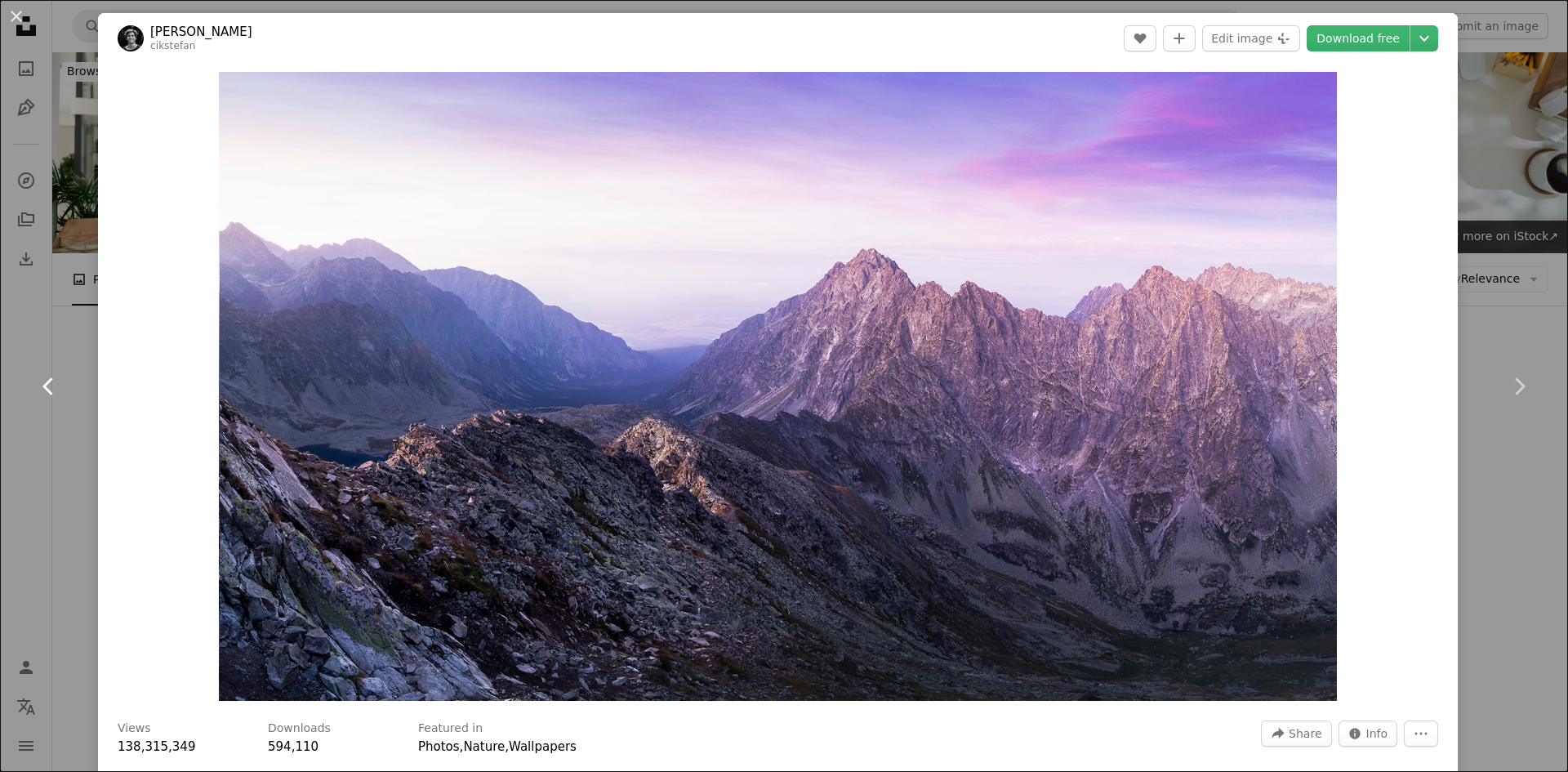
click at [48, 384] on icon "Chevron left" at bounding box center [49, 387] width 26 height 26
